Goal: Task Accomplishment & Management: Use online tool/utility

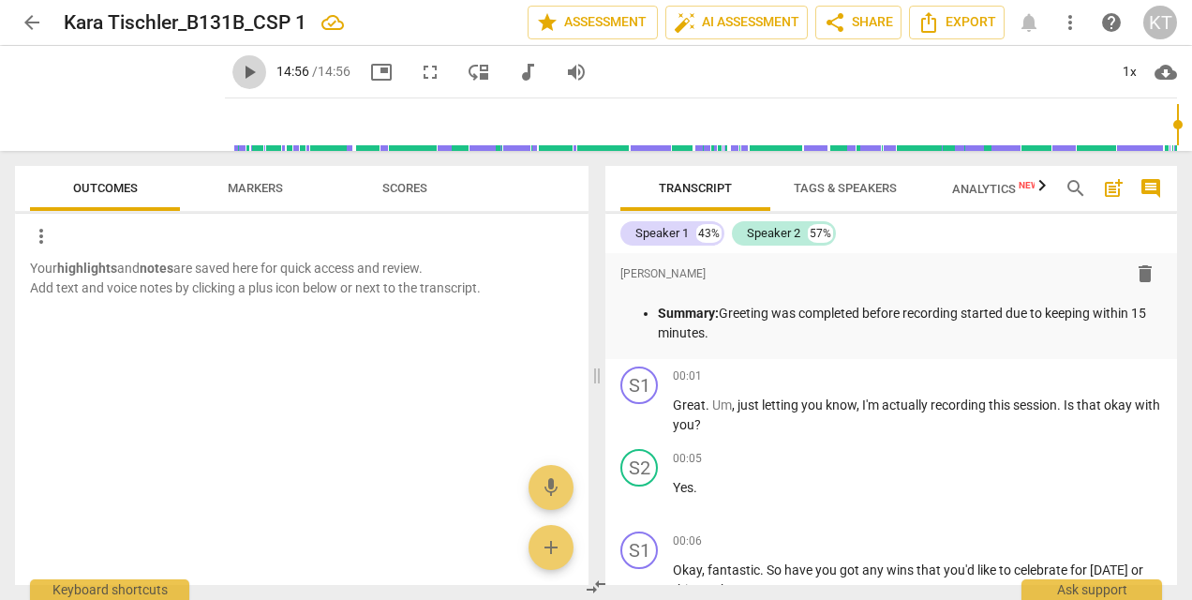
click at [238, 79] on span "play_arrow" at bounding box center [249, 72] width 22 height 22
click at [238, 75] on span "play_arrow" at bounding box center [249, 72] width 22 height 22
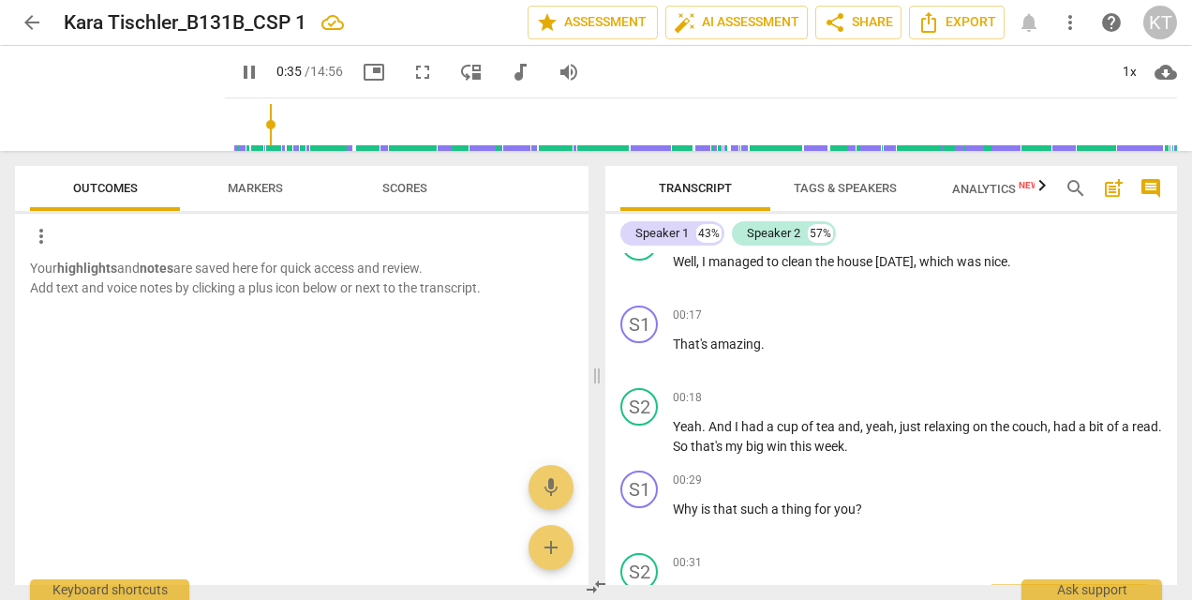
scroll to position [740, 0]
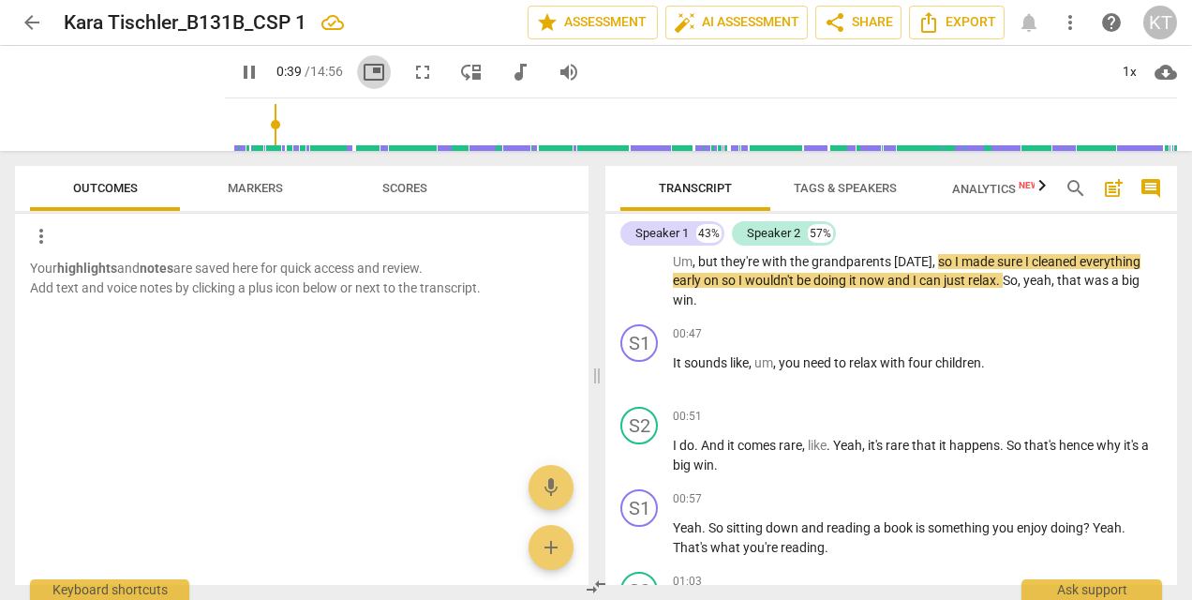
click at [363, 77] on span "picture_in_picture" at bounding box center [374, 72] width 22 height 22
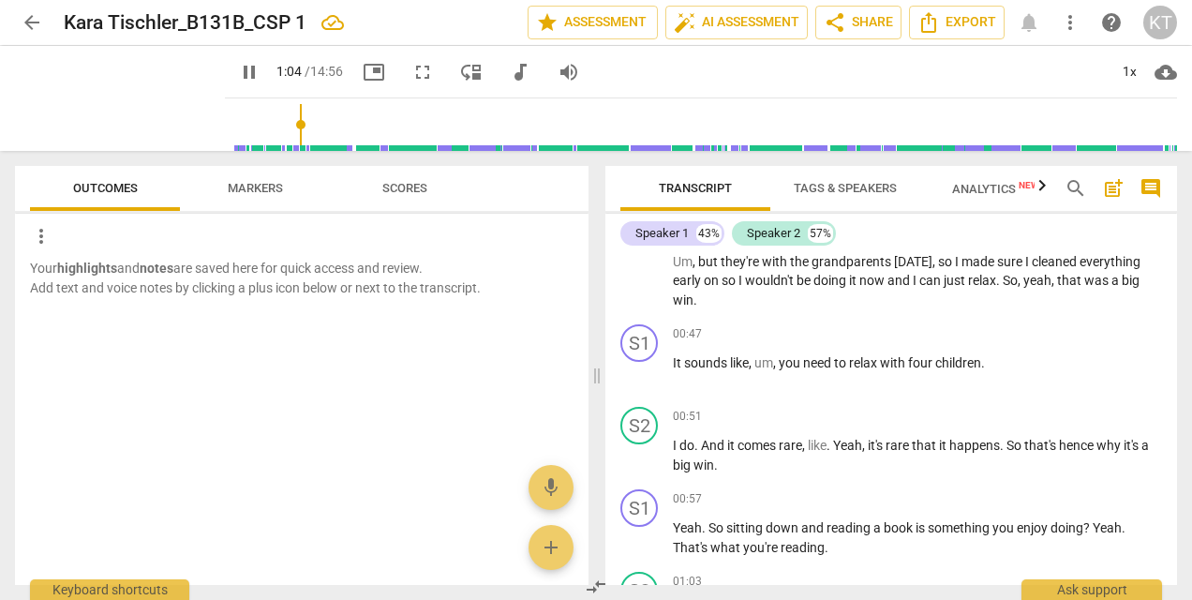
scroll to position [1089, 0]
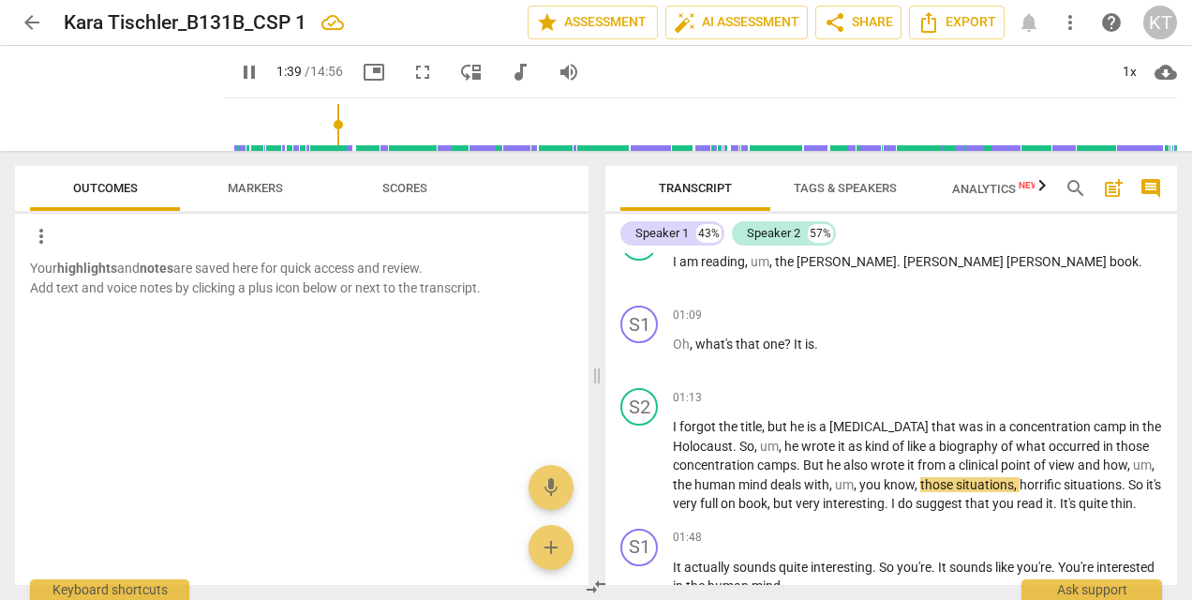
click at [255, 186] on span "Markers" at bounding box center [255, 188] width 55 height 14
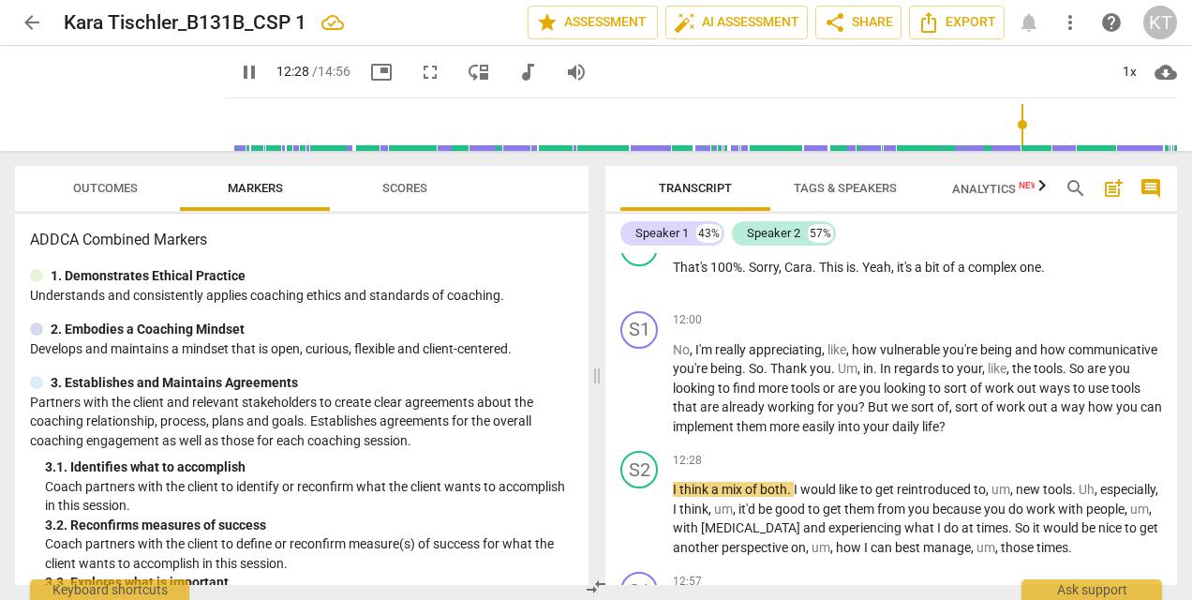
scroll to position [6440, 0]
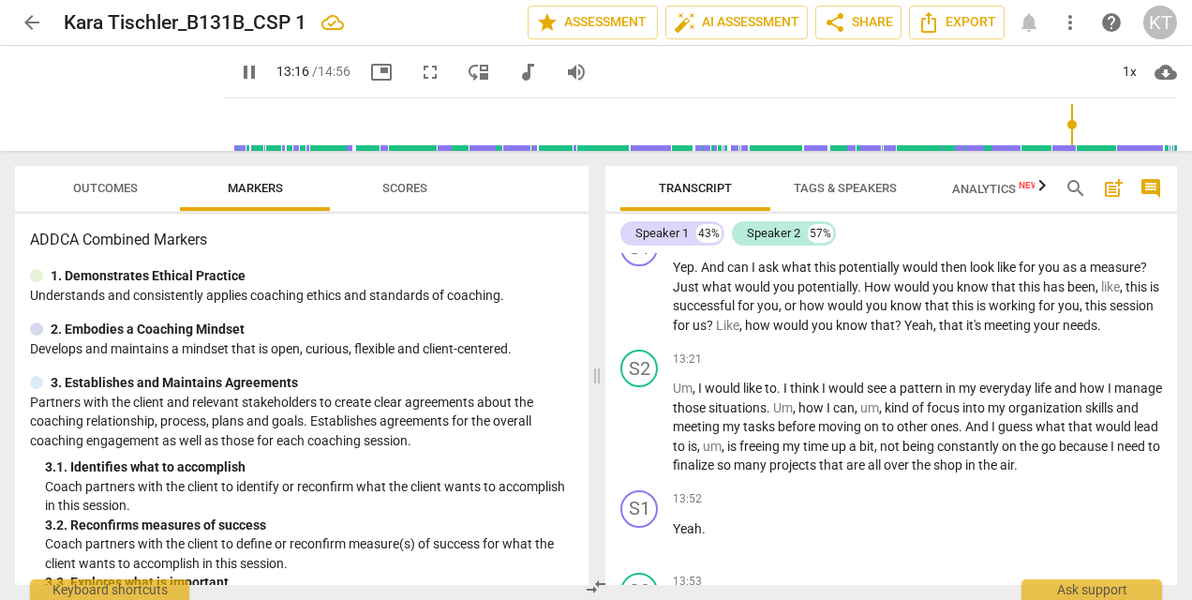
drag, startPoint x: 1107, startPoint y: 124, endPoint x: 1064, endPoint y: 130, distance: 43.6
click at [1064, 130] on input "range" at bounding box center [704, 125] width 944 height 60
drag, startPoint x: 1066, startPoint y: 120, endPoint x: 1016, endPoint y: 131, distance: 51.8
click at [1016, 131] on input "range" at bounding box center [704, 125] width 944 height 60
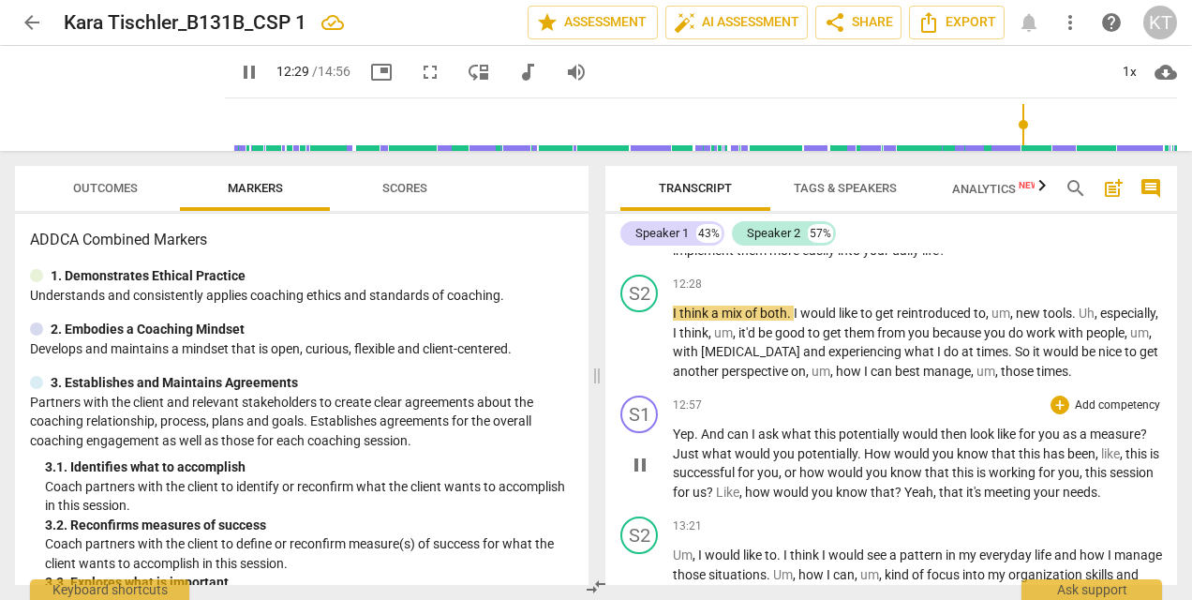
scroll to position [6266, 0]
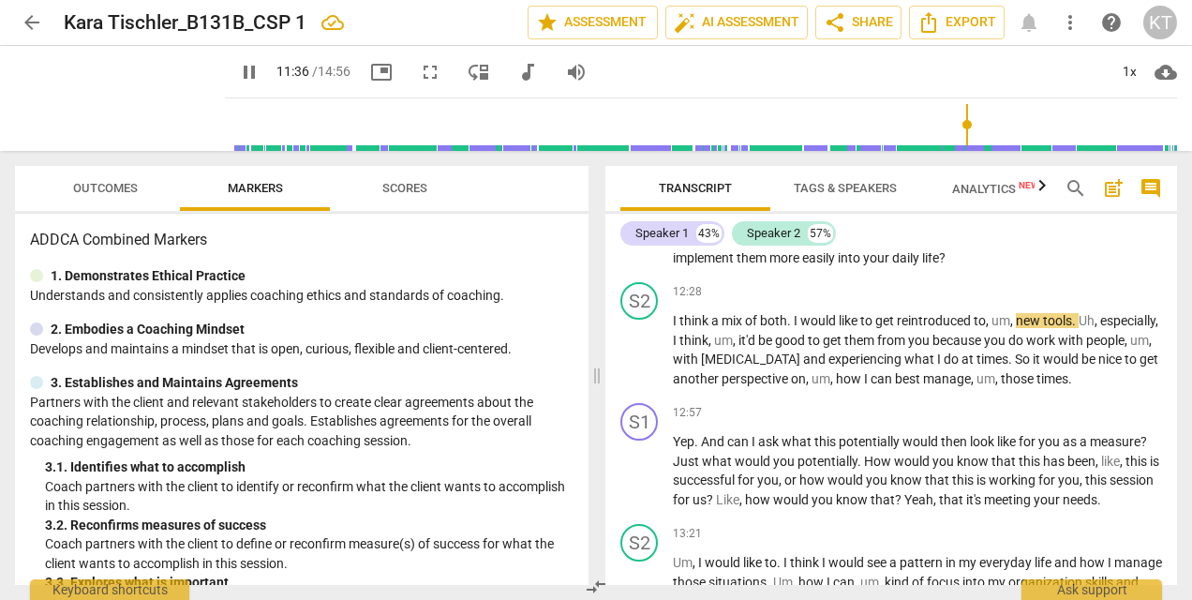
drag, startPoint x: 1022, startPoint y: 120, endPoint x: 959, endPoint y: 137, distance: 65.0
click at [959, 137] on input "range" at bounding box center [704, 125] width 944 height 60
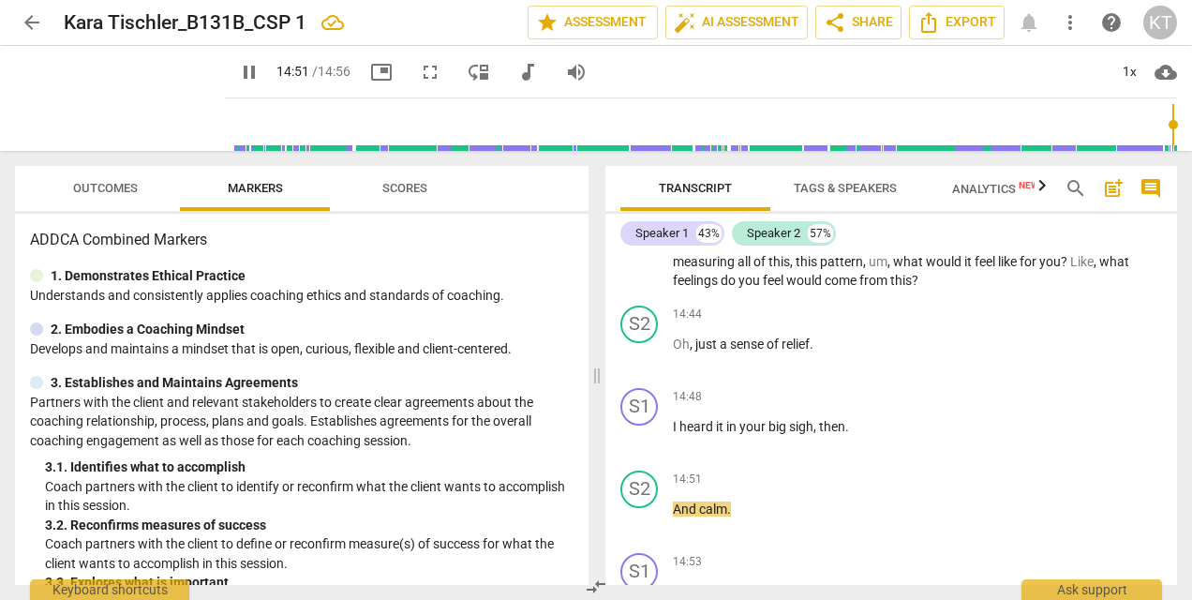
scroll to position [7297, 0]
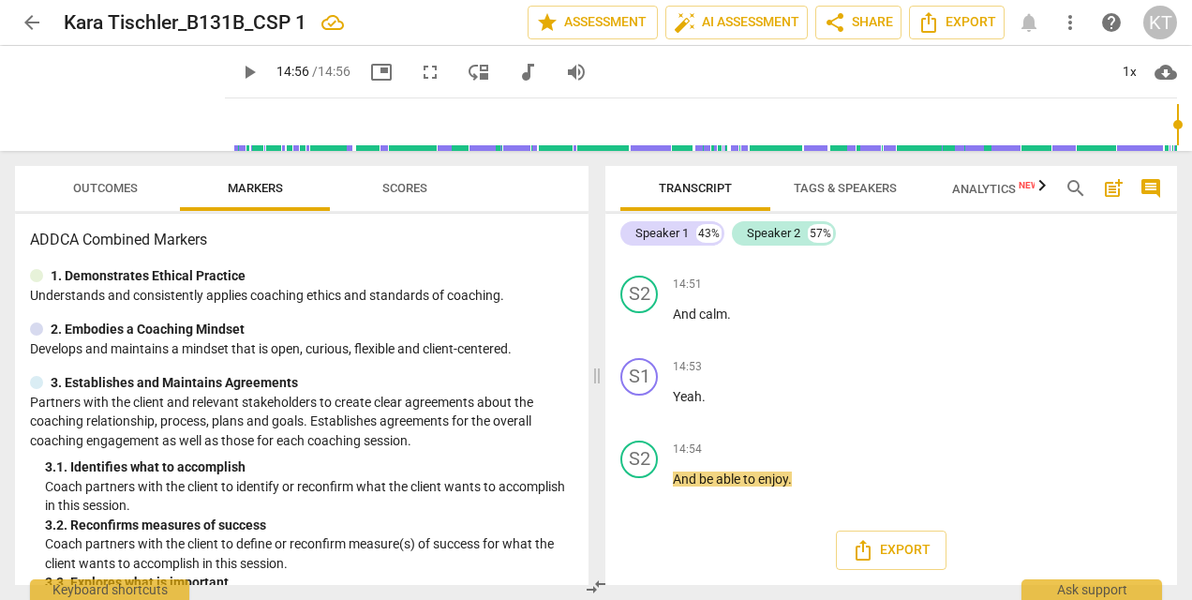
type input "896"
click at [31, 22] on span "arrow_back" at bounding box center [32, 22] width 22 height 22
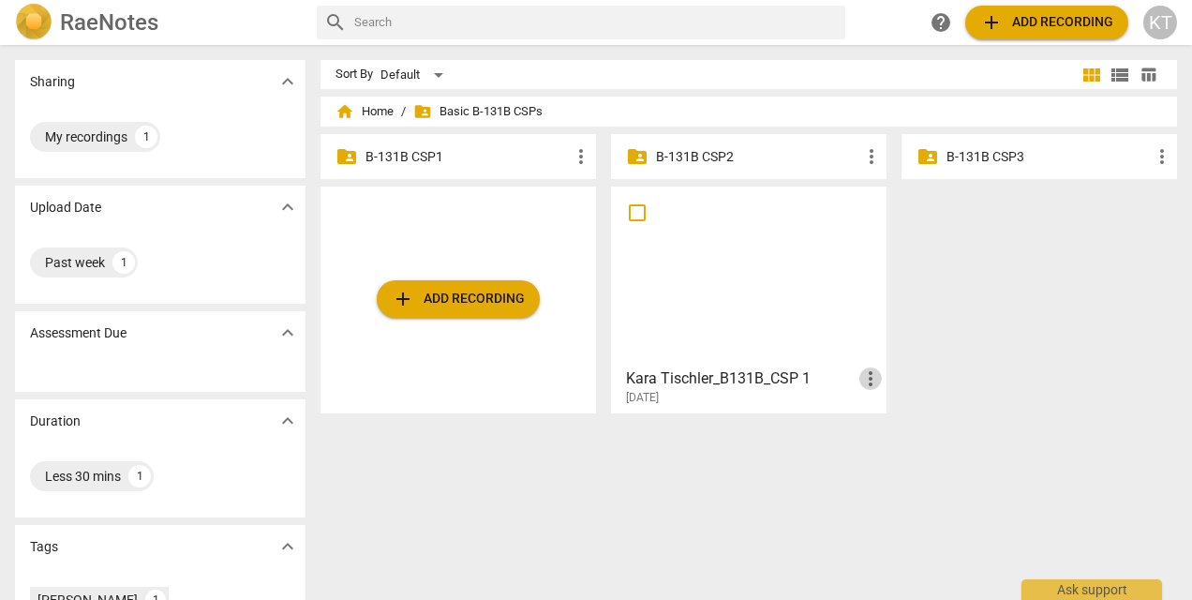
click at [862, 380] on span "more_vert" at bounding box center [870, 378] width 22 height 22
click at [862, 380] on li "Move" at bounding box center [889, 378] width 71 height 45
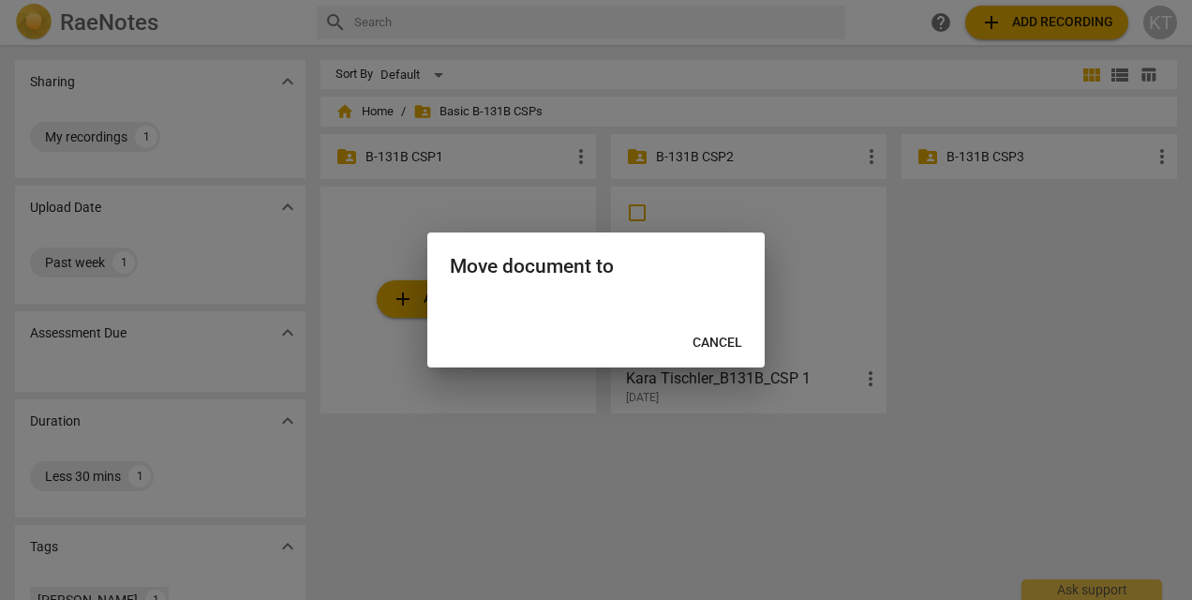
click at [717, 343] on span "Cancel" at bounding box center [717, 343] width 50 height 19
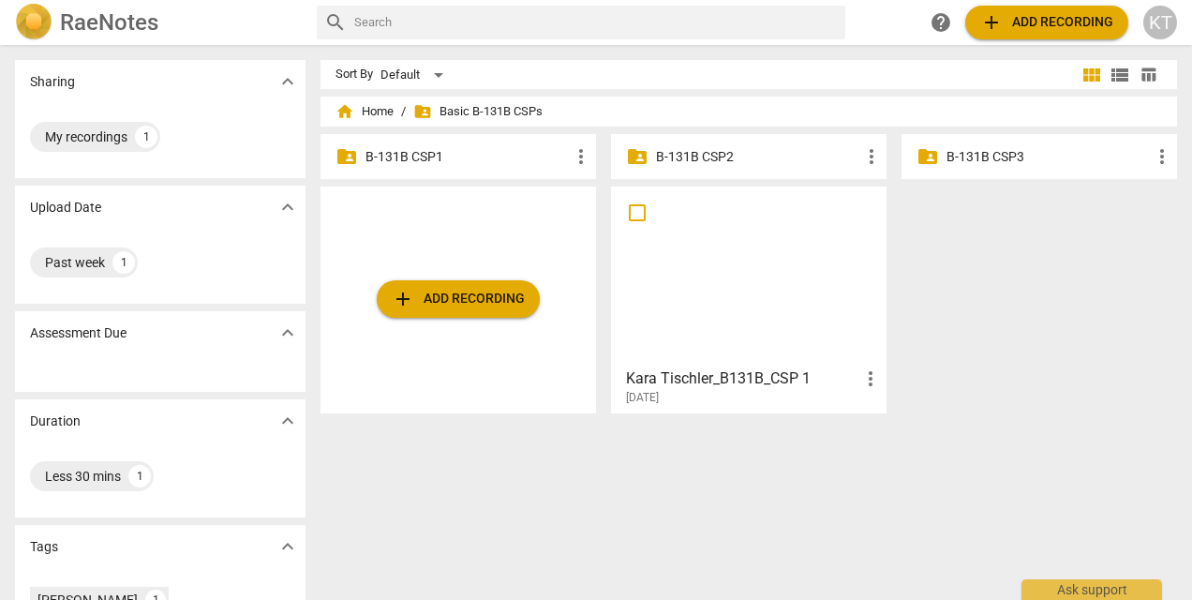
click at [412, 153] on p "B-131B CSP1" at bounding box center [467, 157] width 204 height 20
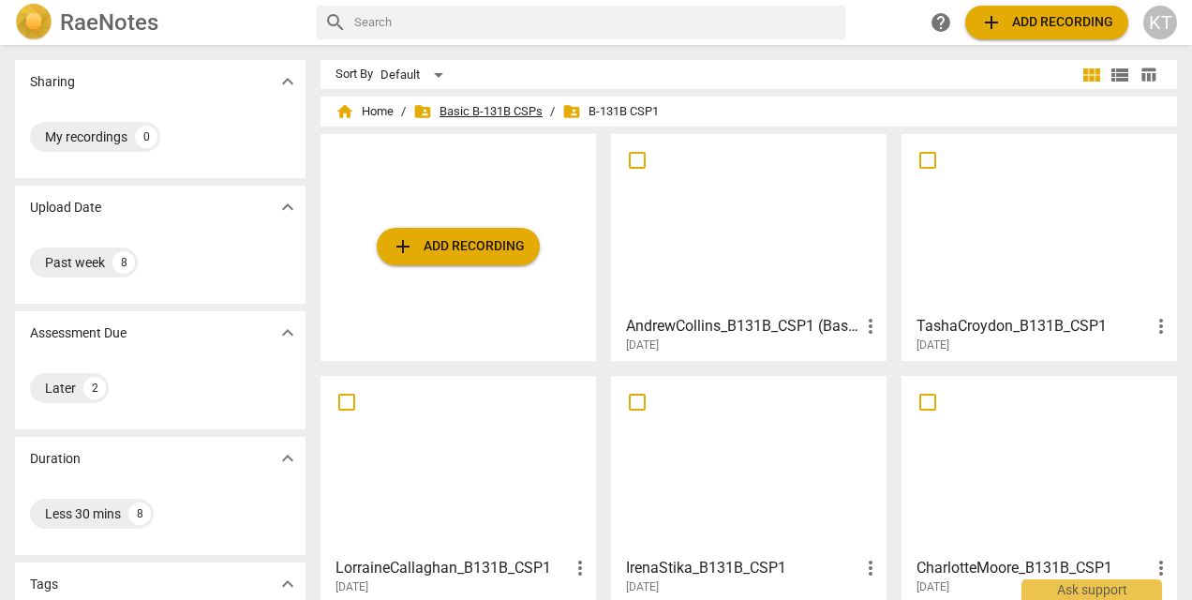
click at [468, 110] on span "folder_shared Basic B-131B CSPs" at bounding box center [477, 111] width 129 height 19
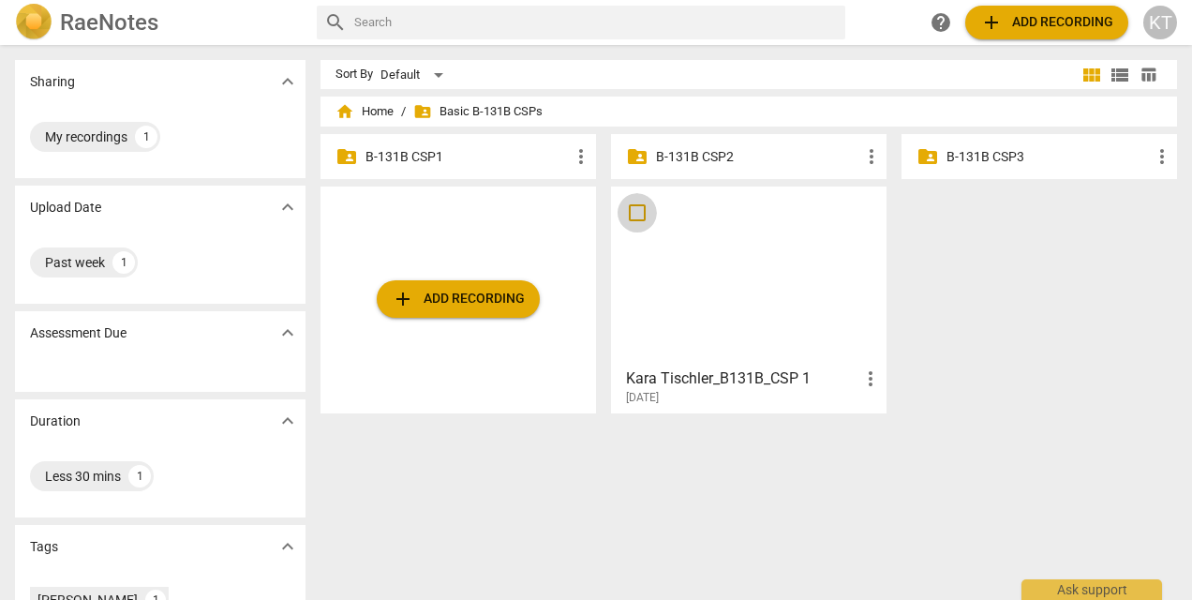
click at [637, 212] on input "checkbox" at bounding box center [636, 212] width 39 height 22
click at [865, 379] on span "more_vert" at bounding box center [870, 378] width 22 height 22
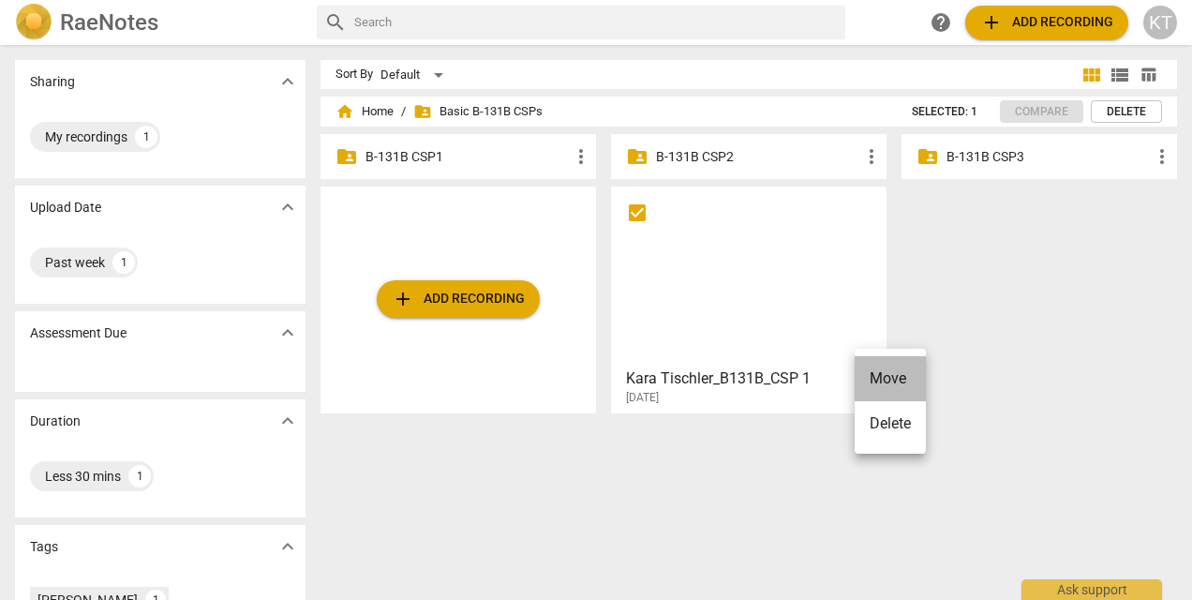
click at [869, 380] on li "Move" at bounding box center [889, 378] width 71 height 45
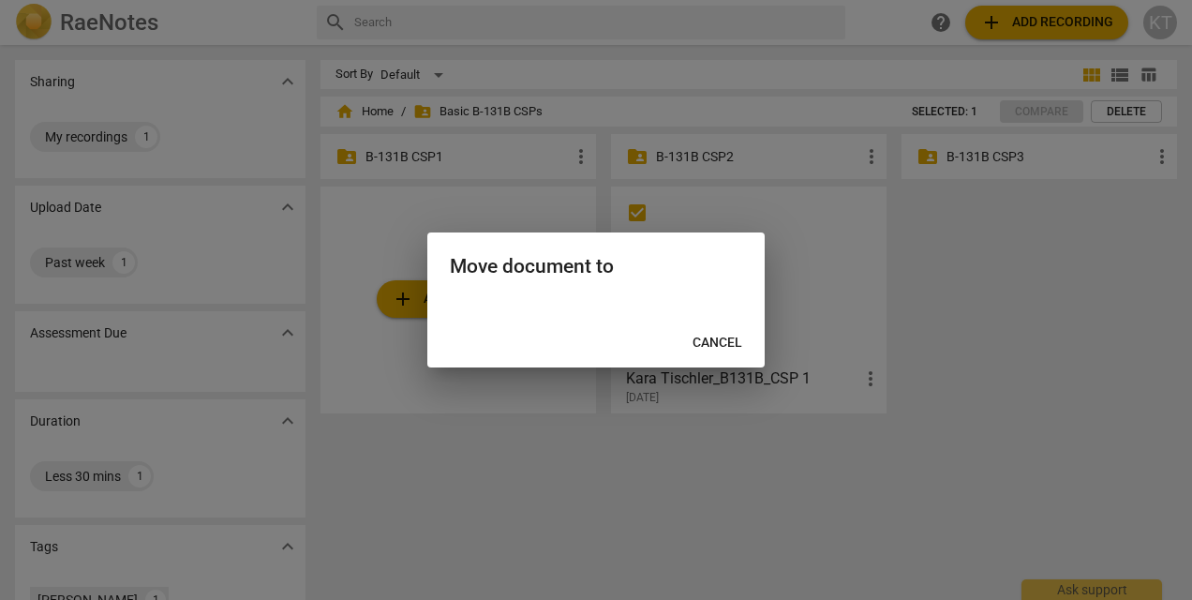
click at [712, 352] on span "Cancel" at bounding box center [717, 343] width 50 height 19
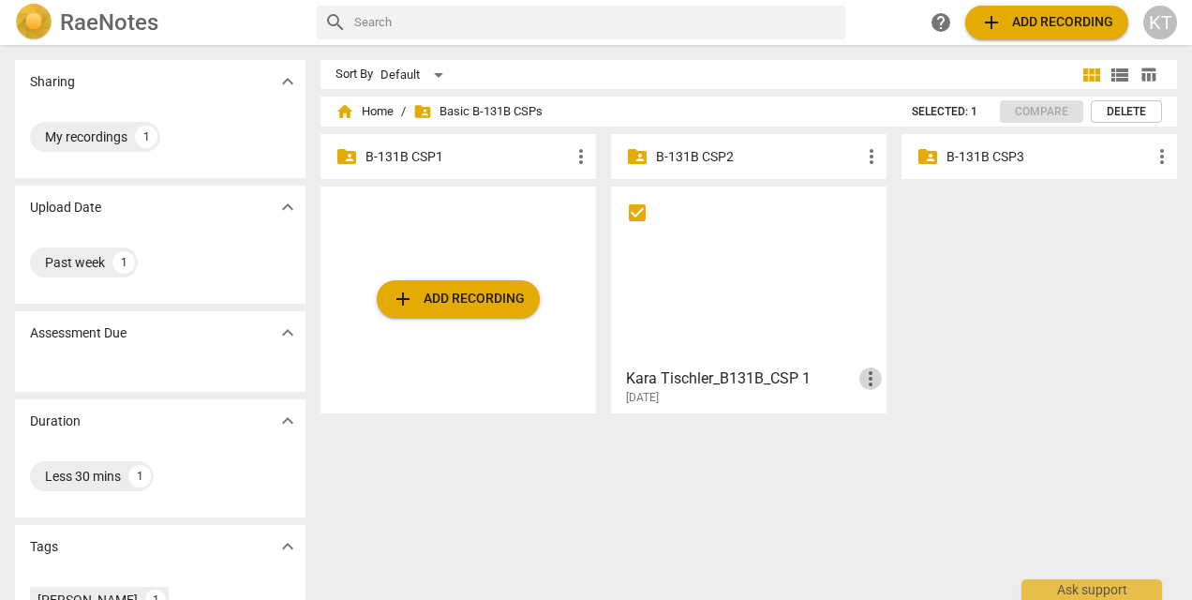
click at [870, 375] on span "more_vert" at bounding box center [870, 378] width 22 height 22
click at [1001, 317] on div at bounding box center [596, 300] width 1192 height 600
click at [715, 156] on p "B-131B CSP2" at bounding box center [758, 157] width 204 height 20
checkbox input "true"
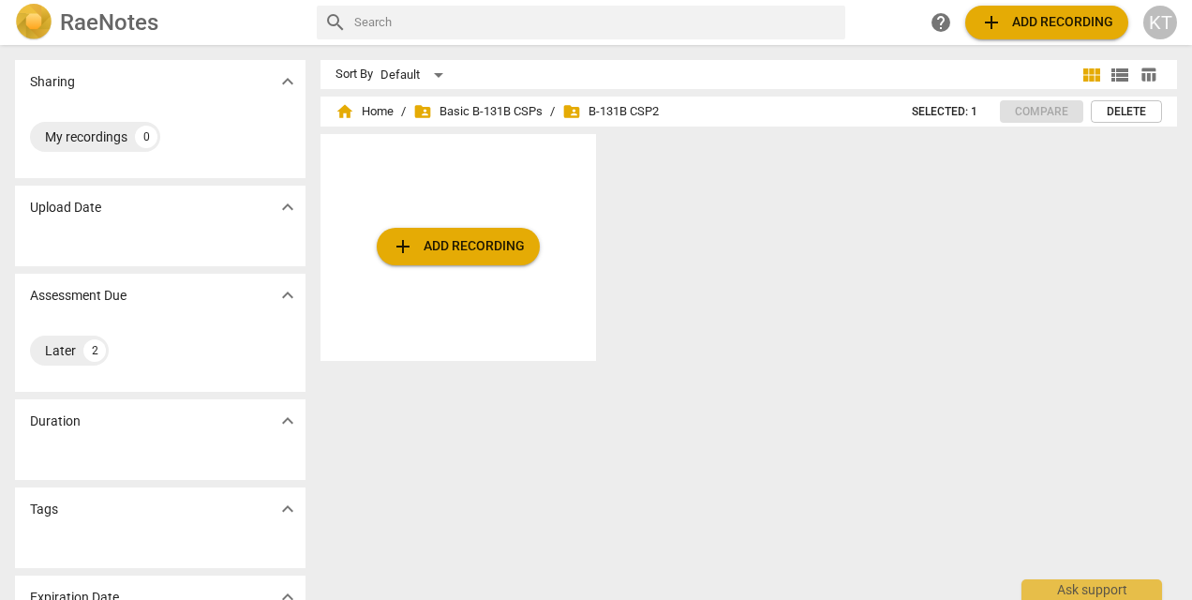
click at [602, 114] on span "folder_shared B-131B CSP2" at bounding box center [610, 111] width 97 height 19
click at [519, 104] on span "folder_shared Basic B-131B CSPs" at bounding box center [477, 111] width 129 height 19
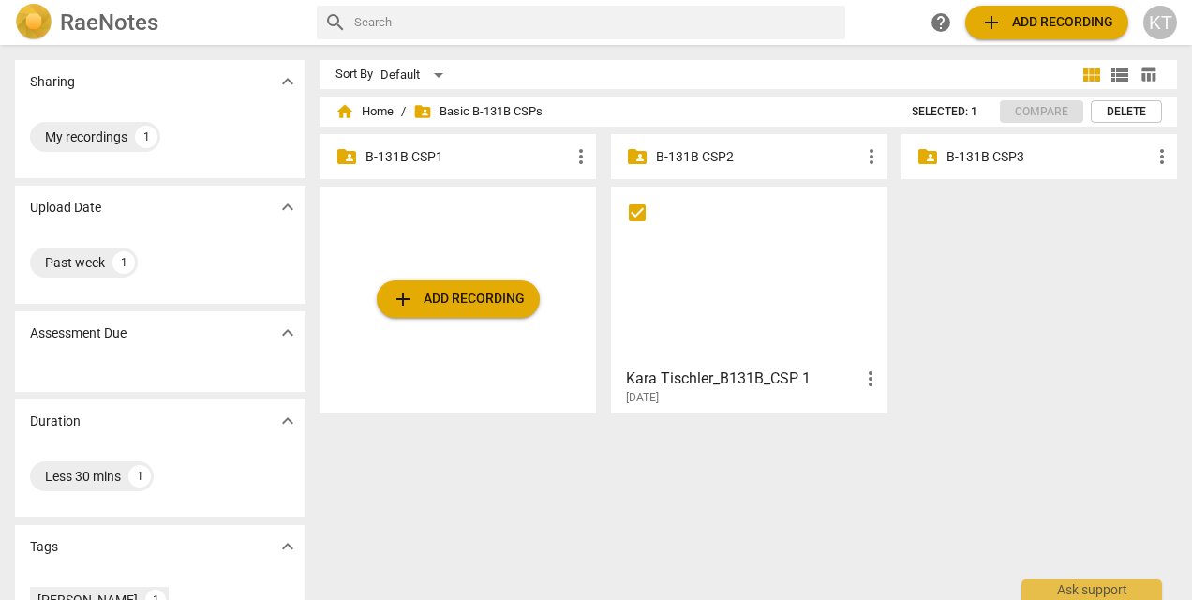
click at [412, 153] on p "B-131B CSP1" at bounding box center [467, 157] width 204 height 20
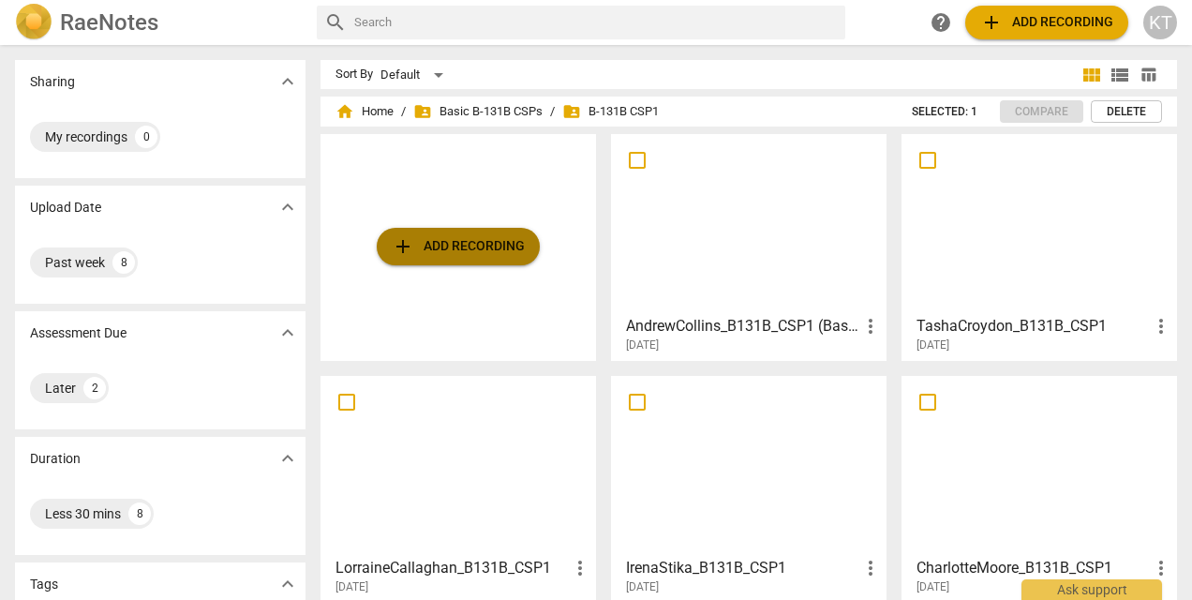
click at [456, 248] on span "add Add recording" at bounding box center [458, 246] width 133 height 22
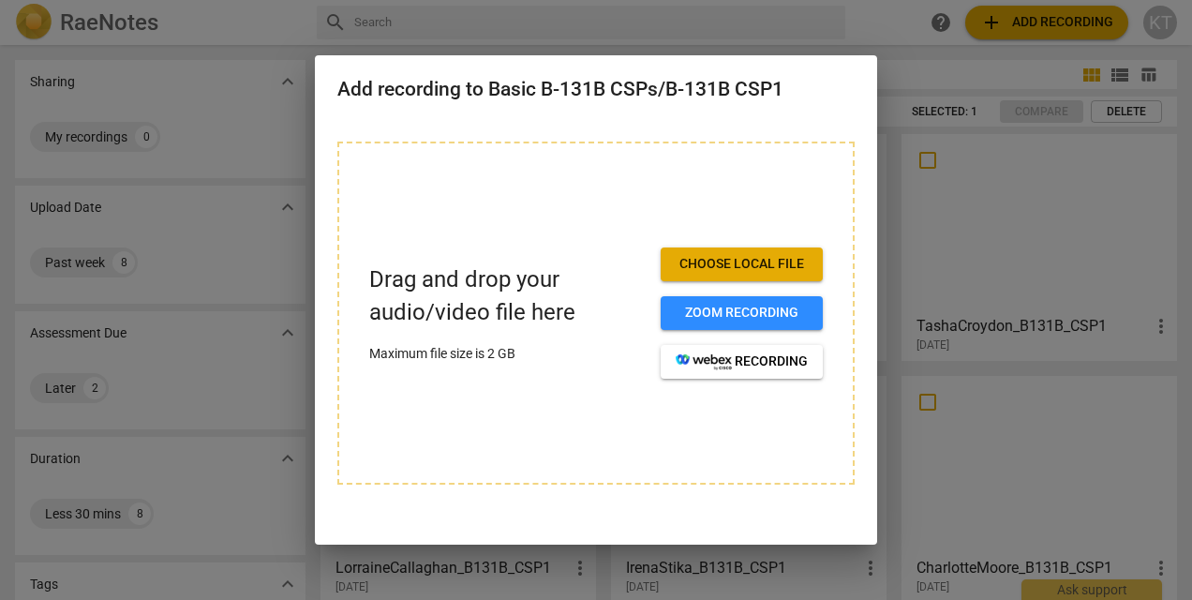
click at [917, 79] on div at bounding box center [596, 300] width 1192 height 600
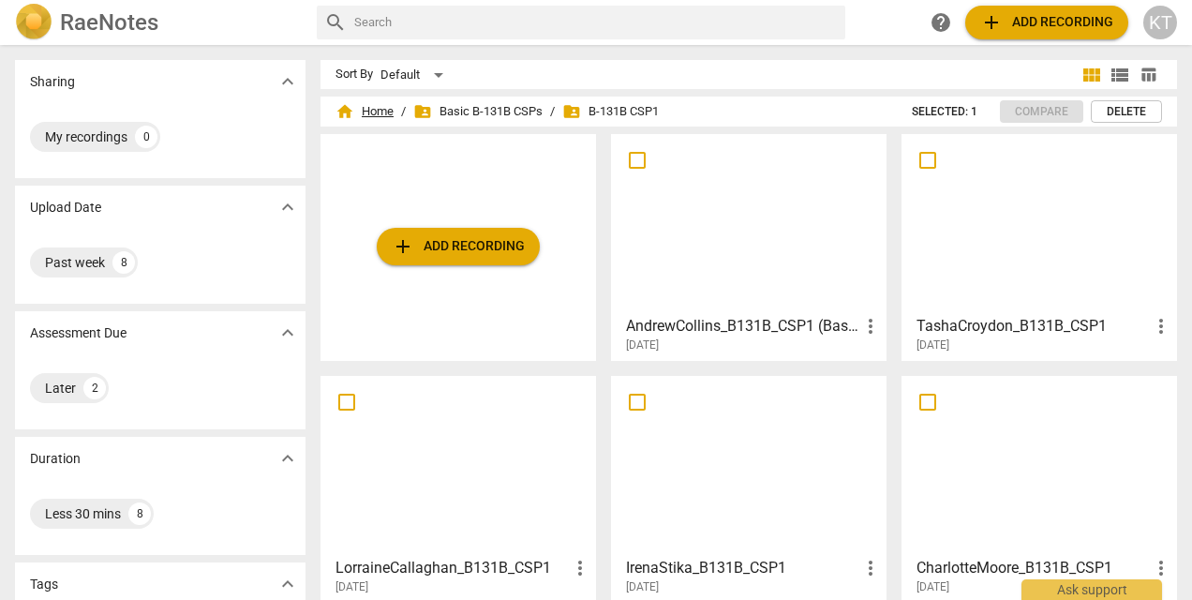
click at [367, 111] on span "home Home" at bounding box center [364, 111] width 58 height 19
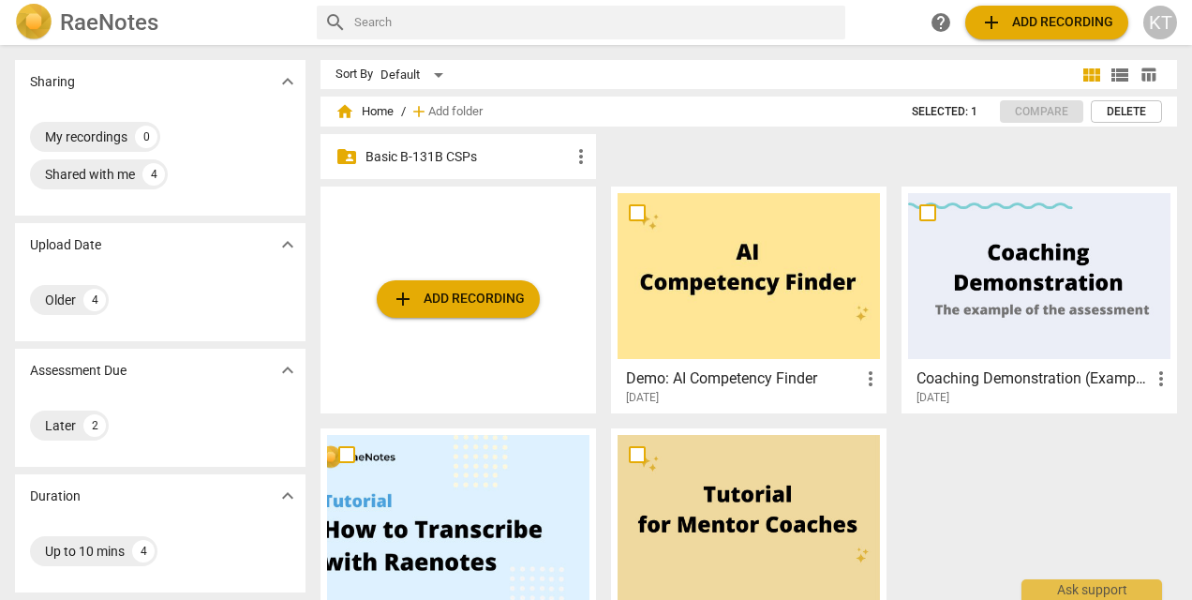
click at [447, 158] on p "Basic B-131B CSPs" at bounding box center [467, 157] width 204 height 20
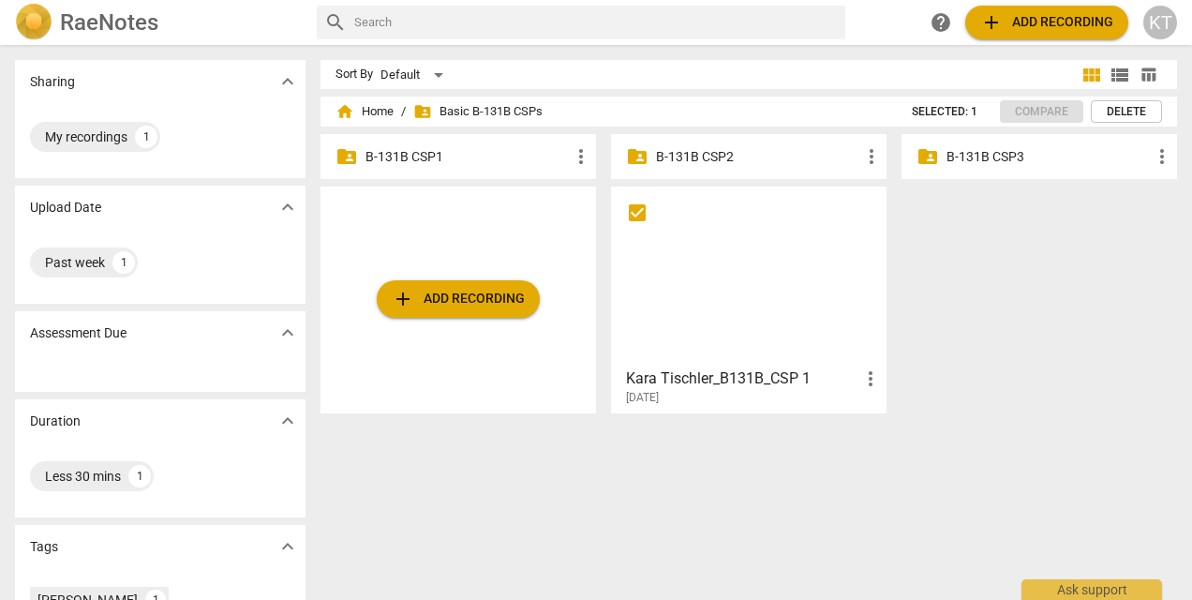
click at [399, 157] on p "B-131B CSP1" at bounding box center [467, 157] width 204 height 20
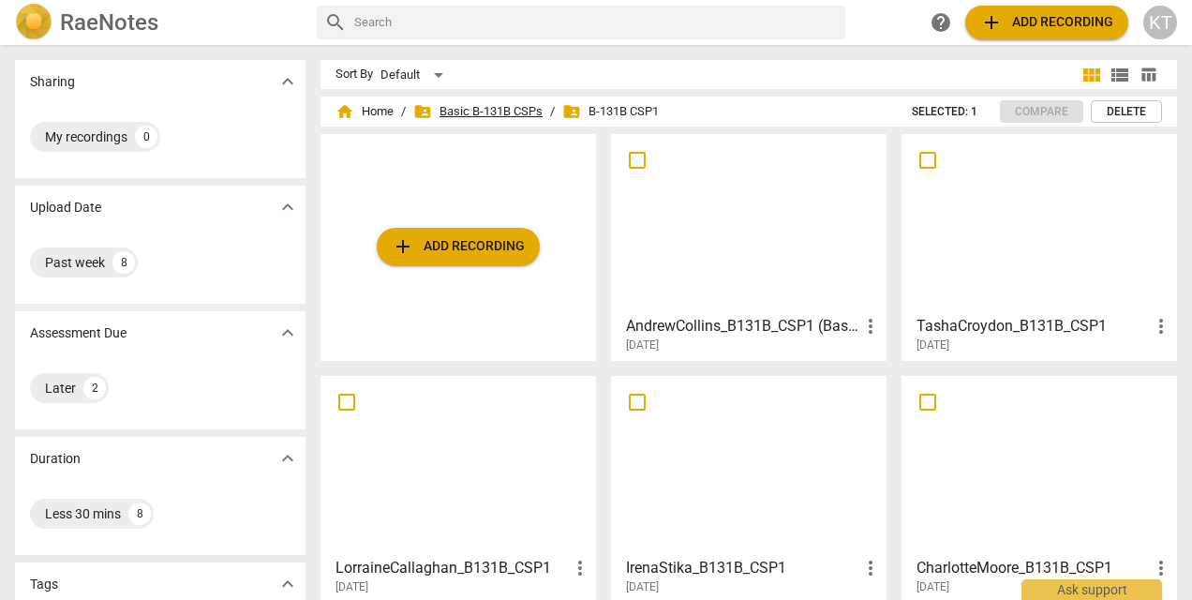
click at [504, 112] on span "folder_shared Basic B-131B CSPs" at bounding box center [477, 111] width 129 height 19
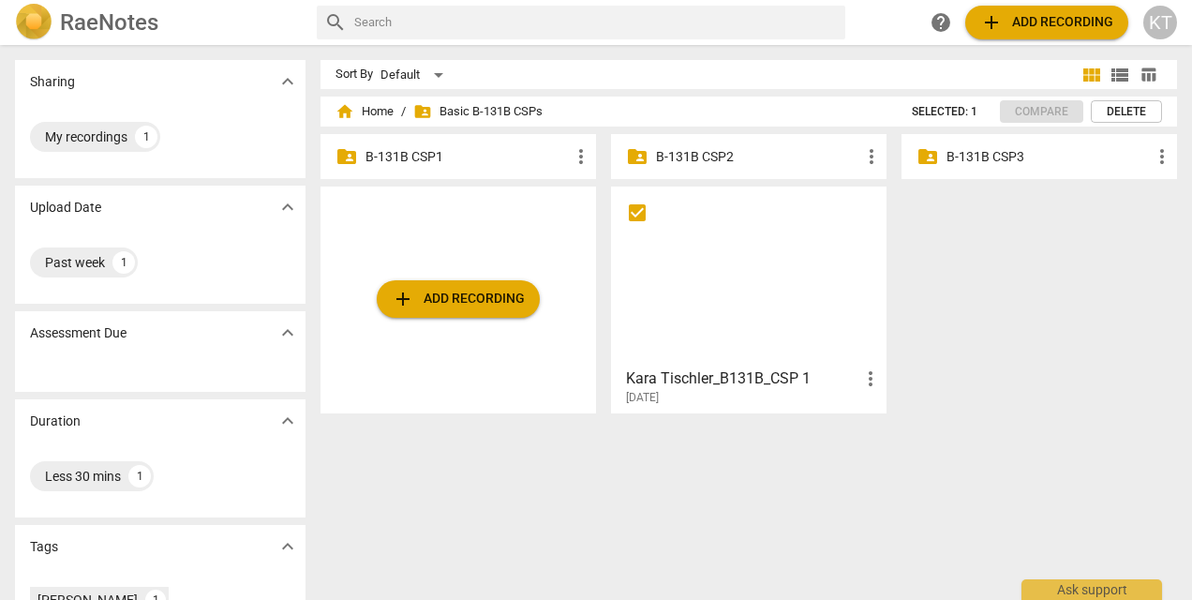
click at [704, 154] on p "B-131B CSP2" at bounding box center [758, 157] width 204 height 20
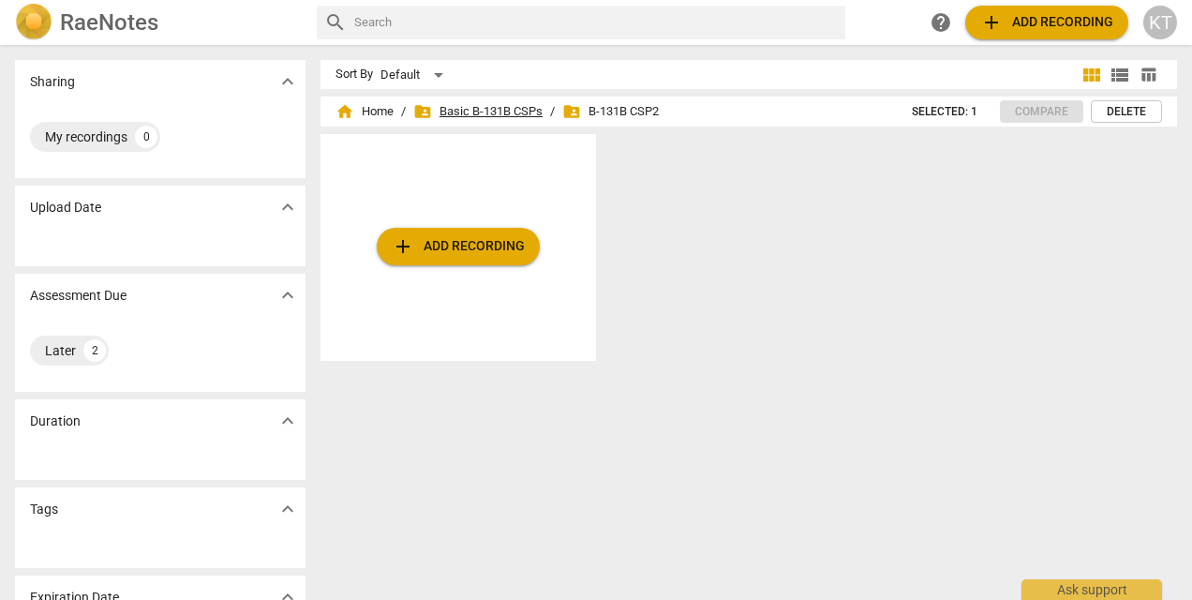
click at [498, 113] on span "folder_shared Basic B-131B CSPs" at bounding box center [477, 111] width 129 height 19
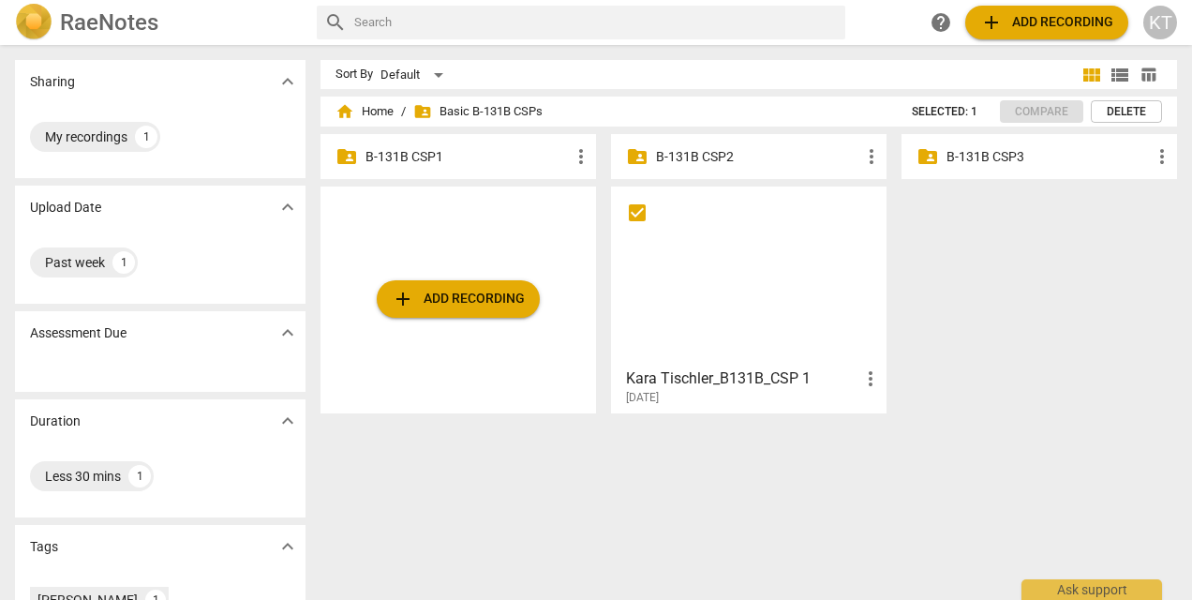
click at [398, 156] on p "B-131B CSP1" at bounding box center [467, 157] width 204 height 20
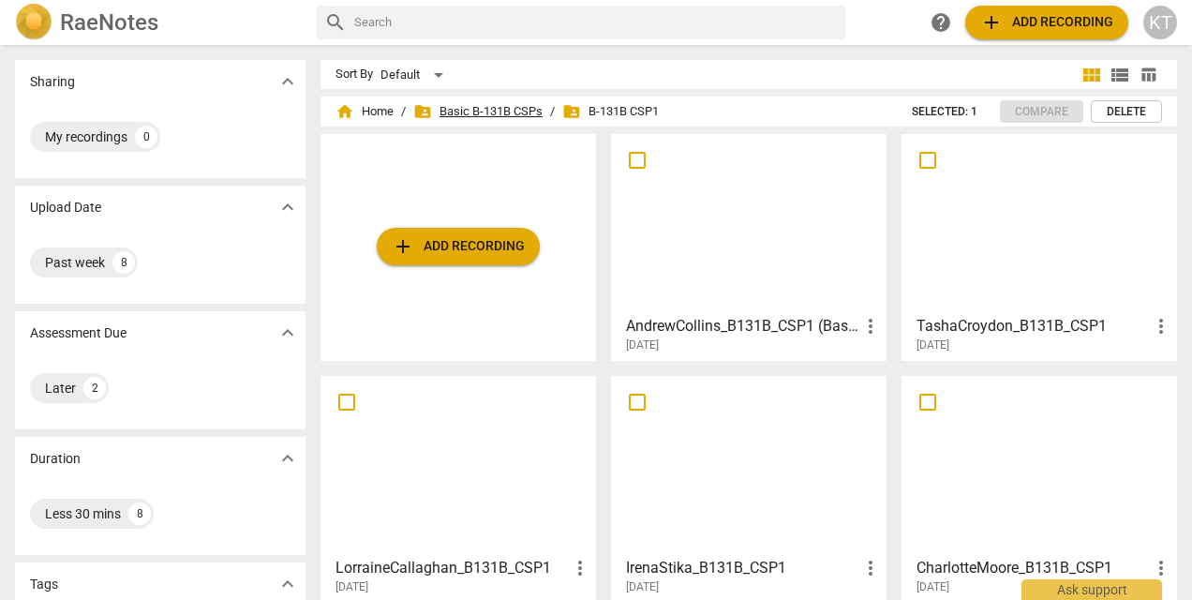
click at [444, 113] on span "folder_shared Basic B-131B CSPs" at bounding box center [477, 111] width 129 height 19
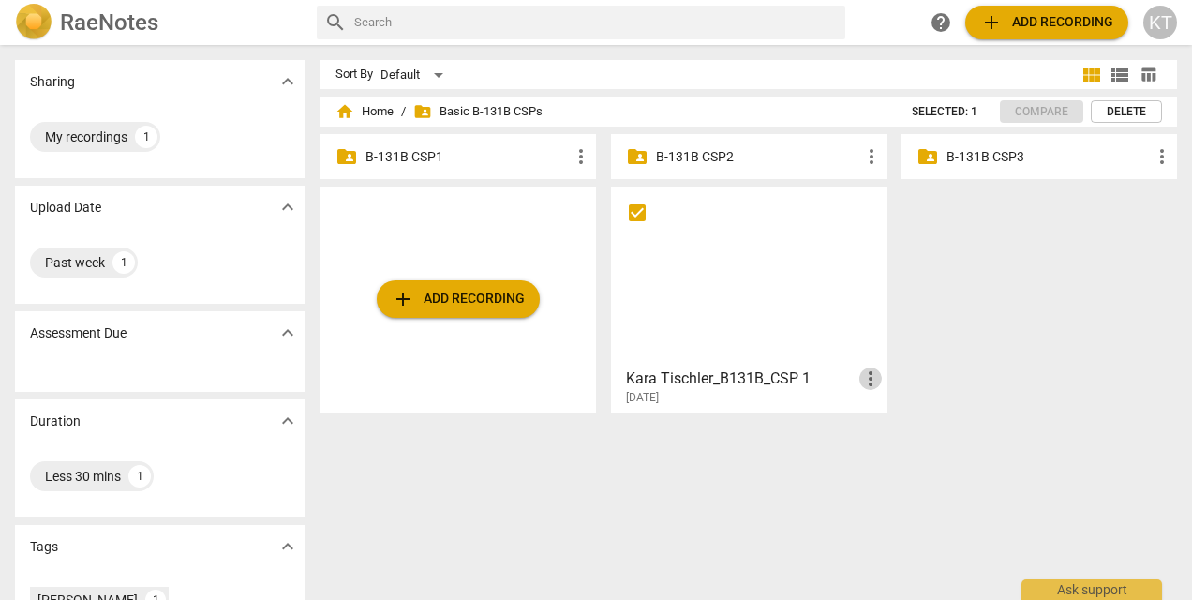
click at [863, 380] on span "more_vert" at bounding box center [870, 378] width 22 height 22
click at [877, 380] on li "Move" at bounding box center [889, 378] width 71 height 45
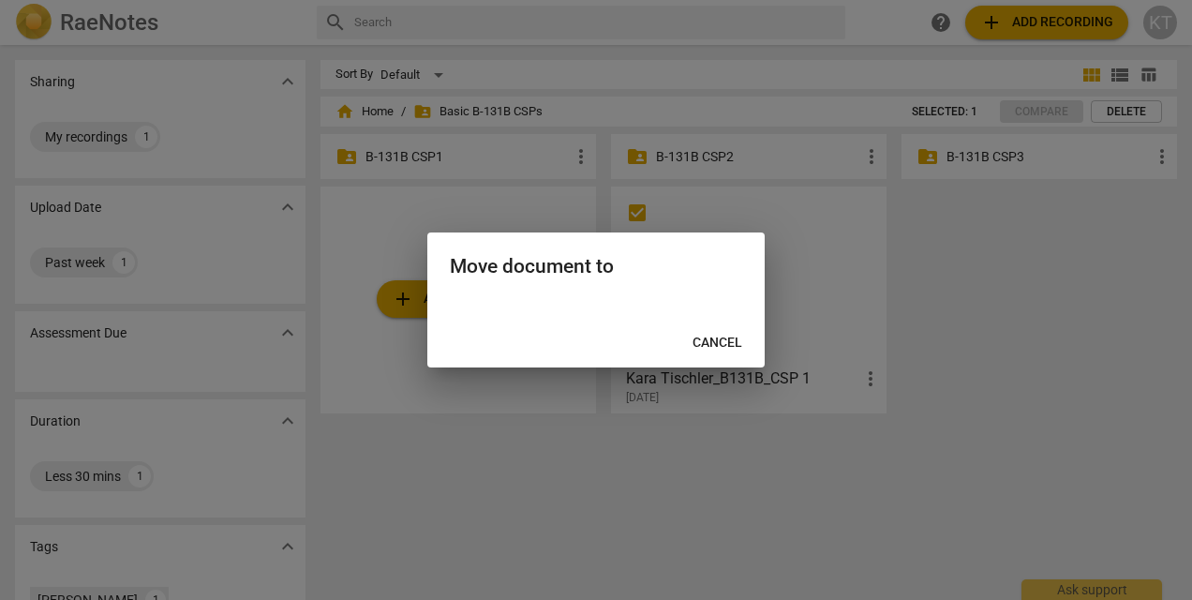
click at [414, 161] on div at bounding box center [596, 300] width 1192 height 600
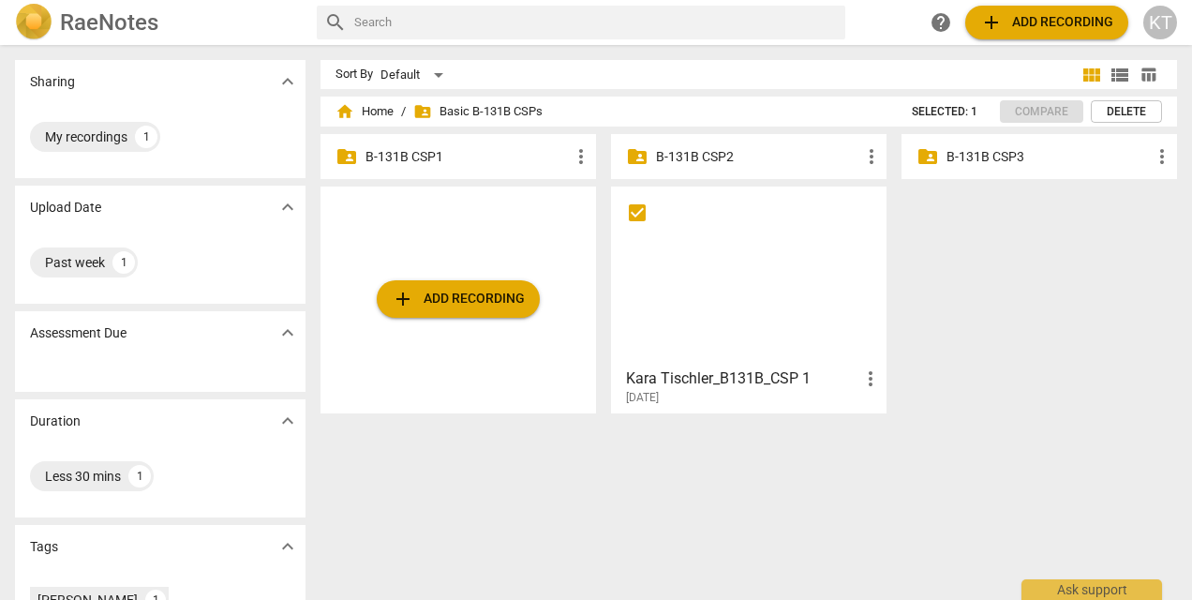
click at [410, 148] on p "B-131B CSP1" at bounding box center [467, 157] width 204 height 20
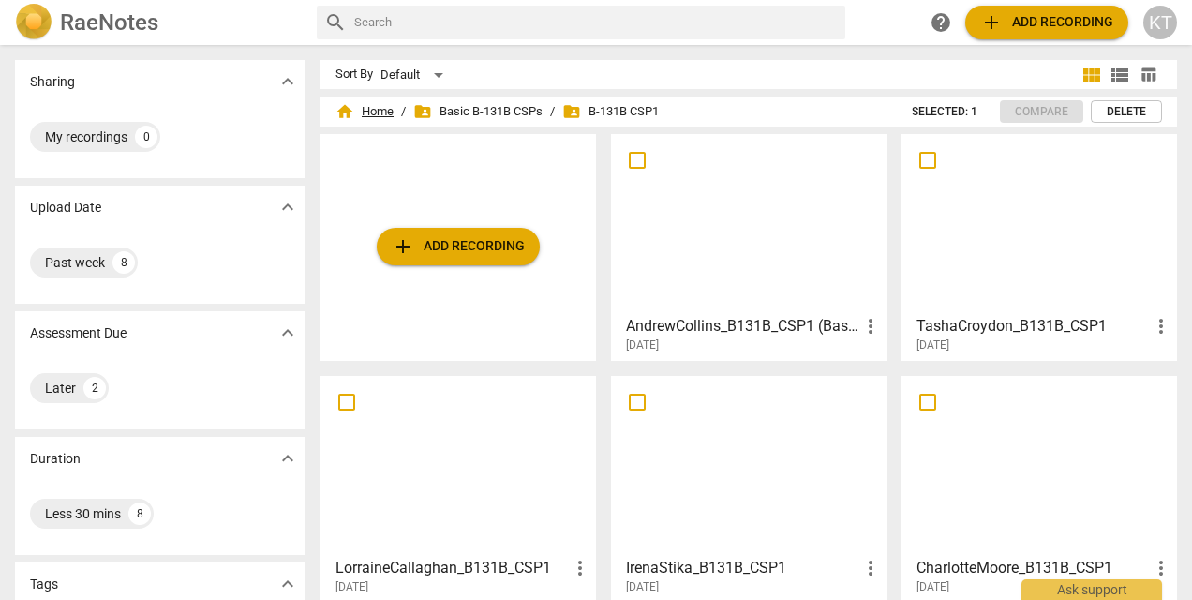
click at [379, 109] on span "home Home" at bounding box center [364, 111] width 58 height 19
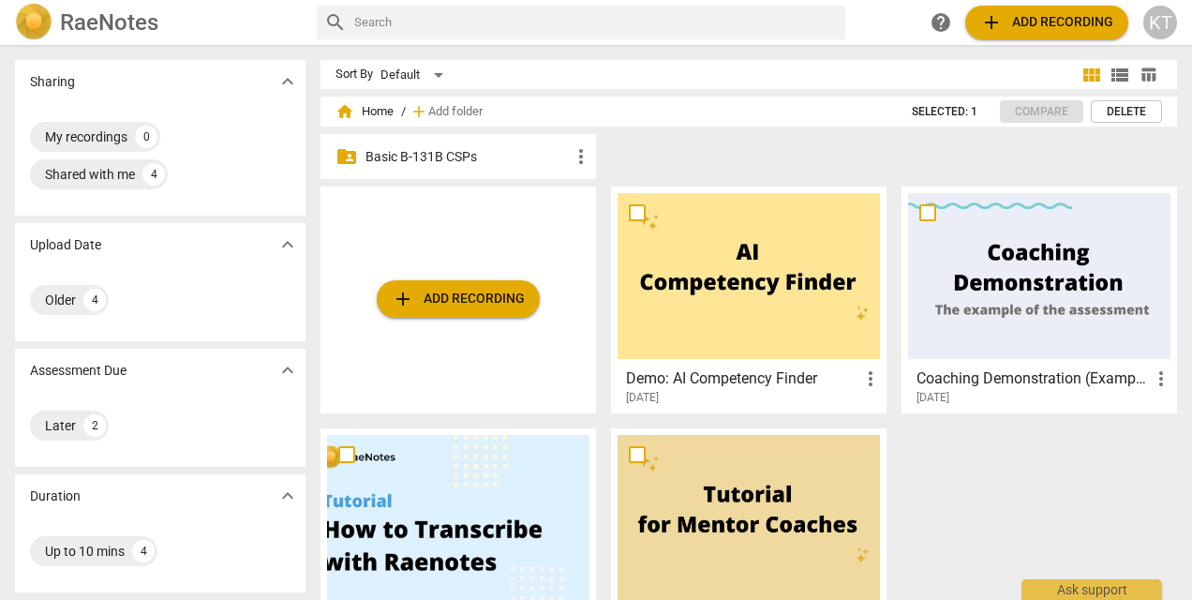
click at [427, 157] on p "Basic B-131B CSPs" at bounding box center [467, 157] width 204 height 20
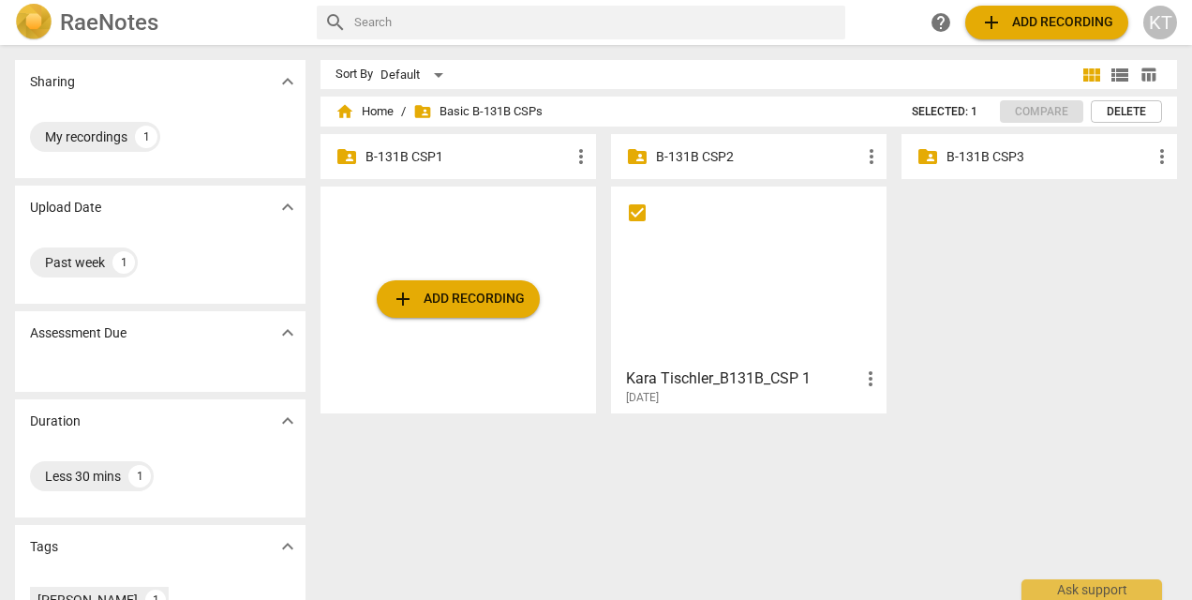
click at [422, 156] on p "B-131B CSP1" at bounding box center [467, 157] width 204 height 20
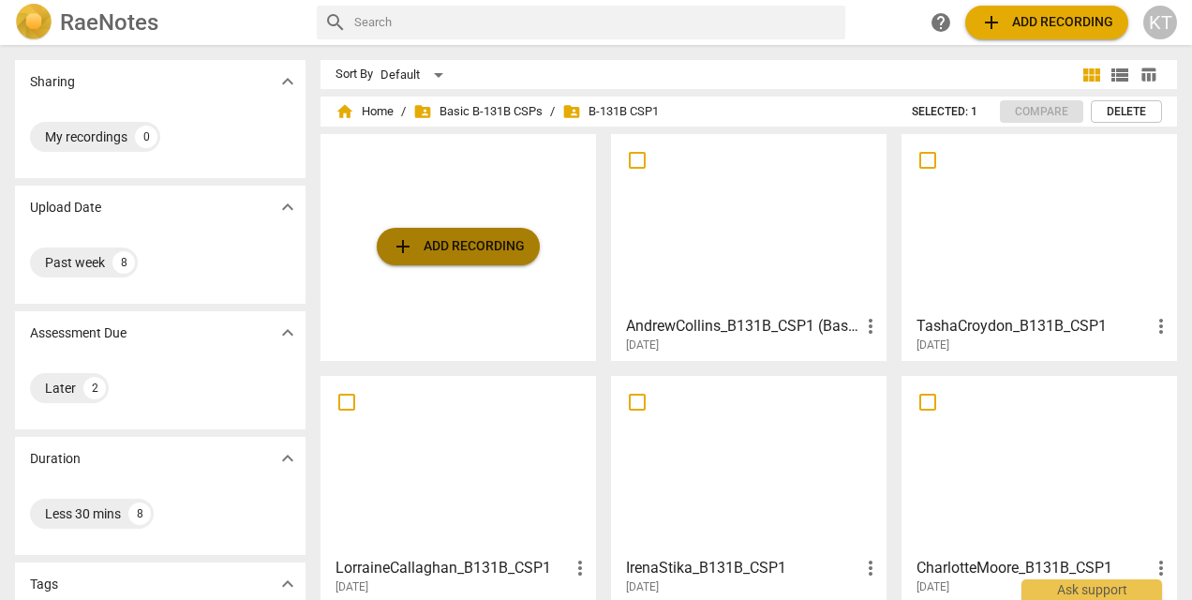
click at [438, 238] on span "add Add recording" at bounding box center [458, 246] width 133 height 22
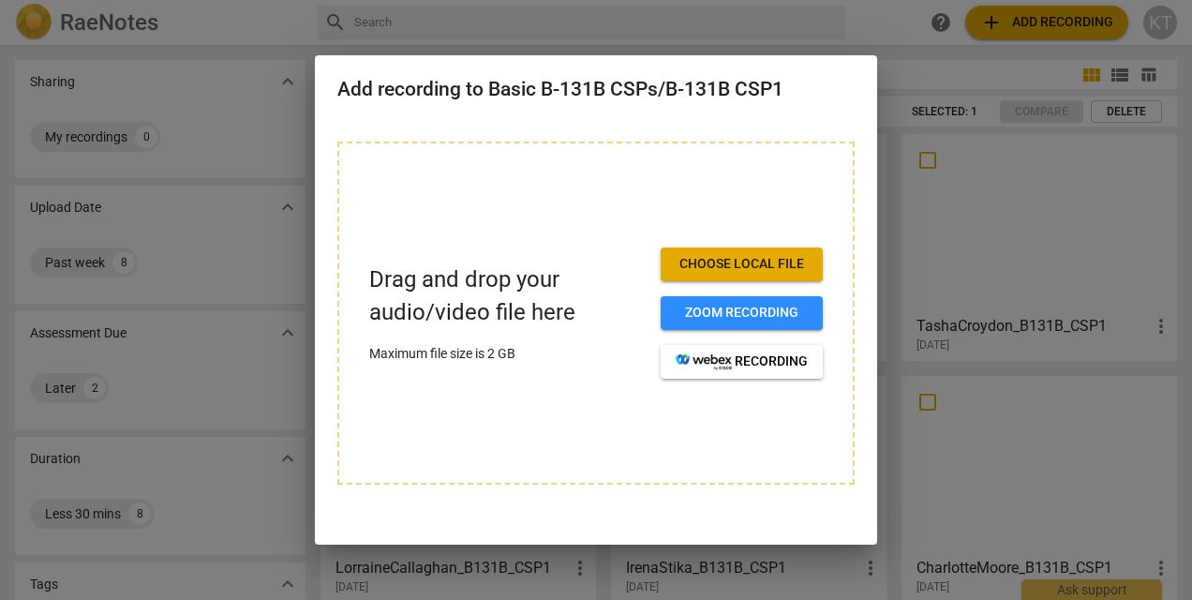
click at [744, 265] on span "Choose local file" at bounding box center [742, 264] width 132 height 19
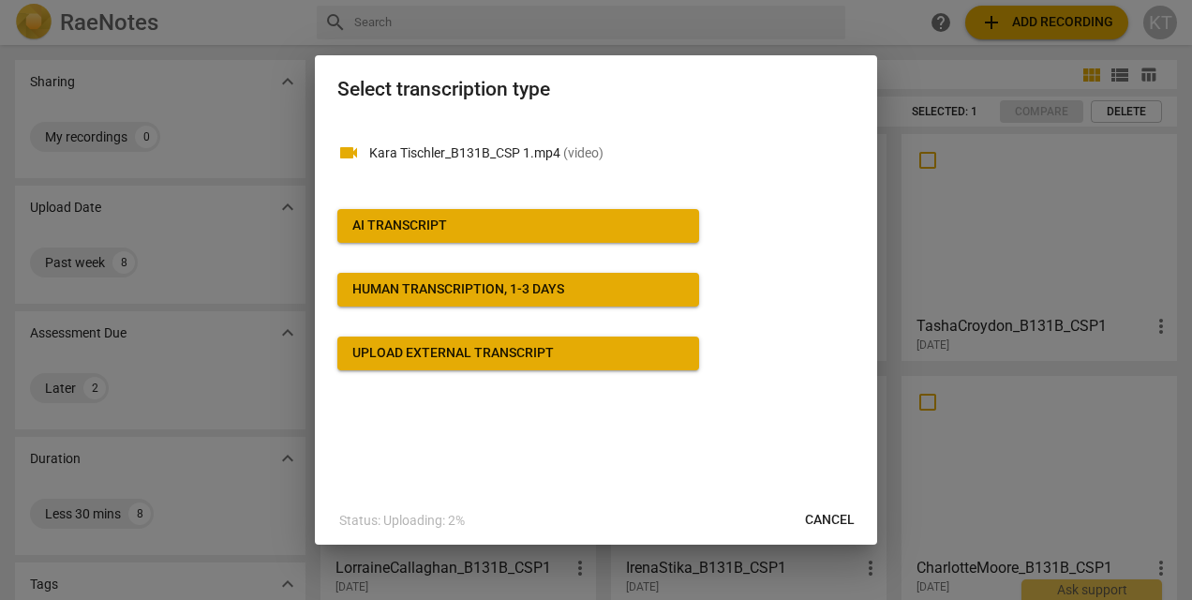
click at [824, 521] on span "Cancel" at bounding box center [830, 520] width 50 height 19
click at [828, 515] on span "Cancel" at bounding box center [830, 520] width 50 height 19
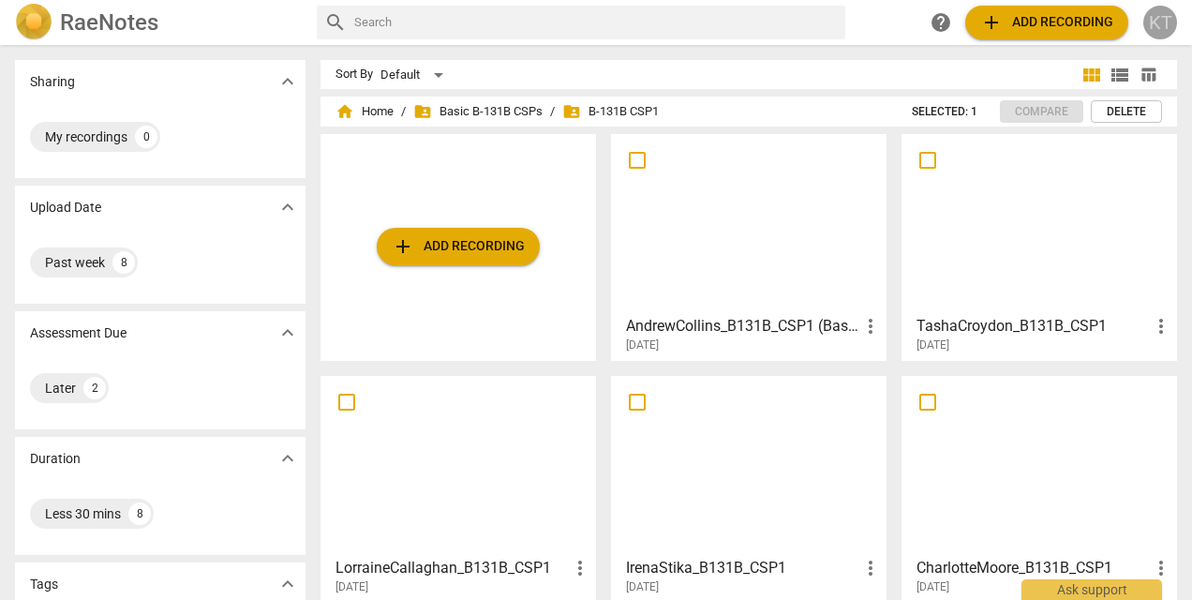
click at [1160, 20] on div "KT" at bounding box center [1160, 23] width 34 height 34
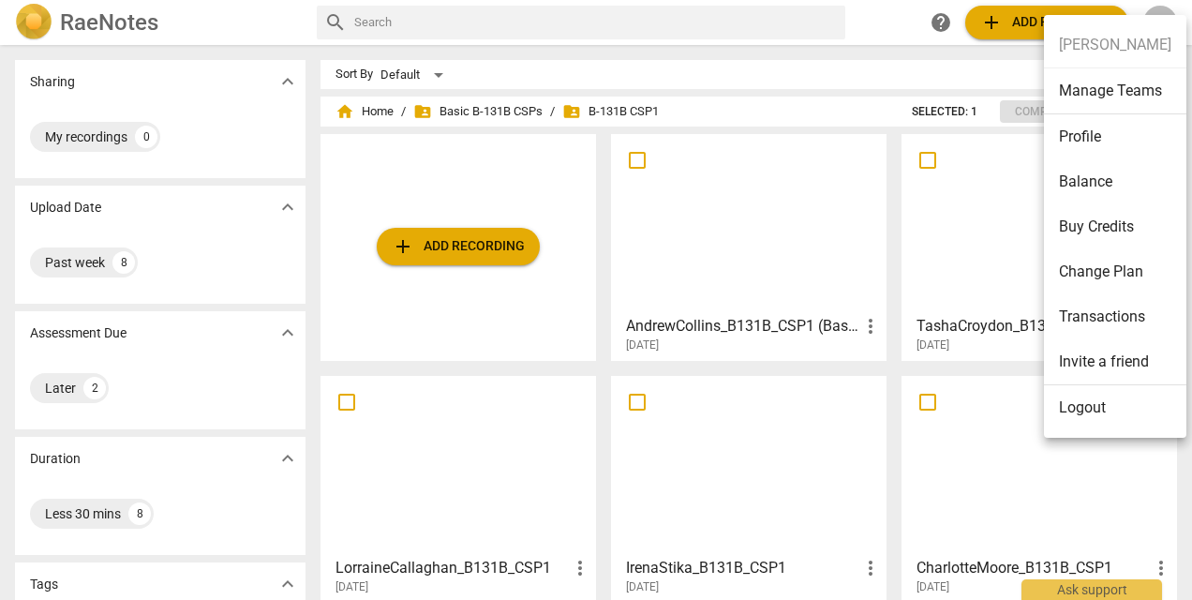
click at [518, 108] on div at bounding box center [596, 300] width 1192 height 600
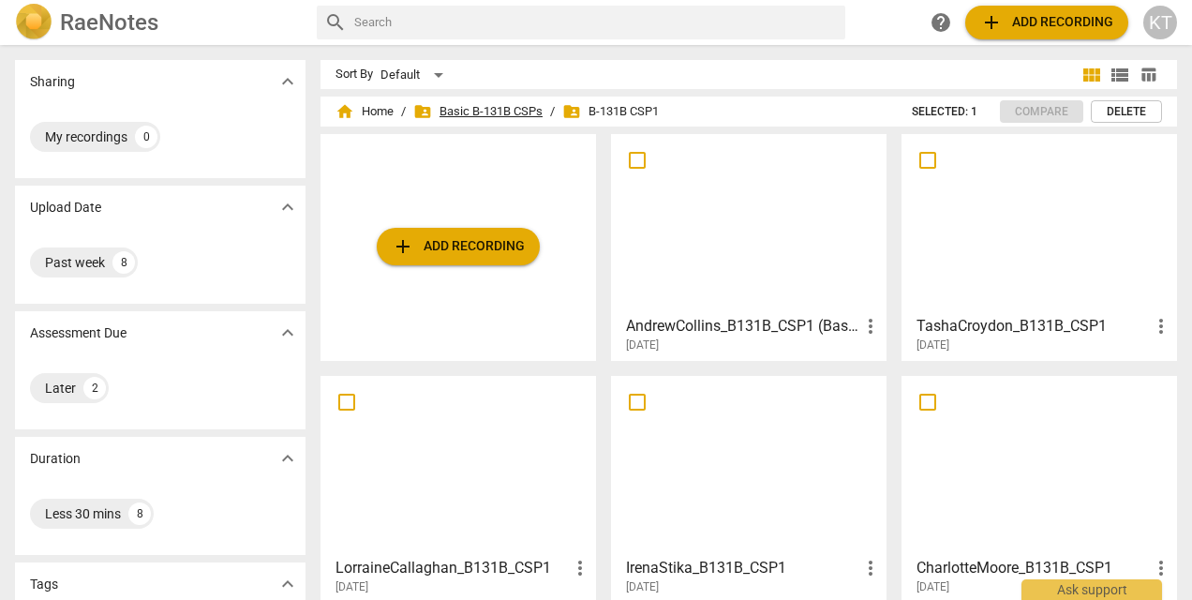
click at [500, 111] on span "folder_shared Basic B-131B CSPs" at bounding box center [477, 111] width 129 height 19
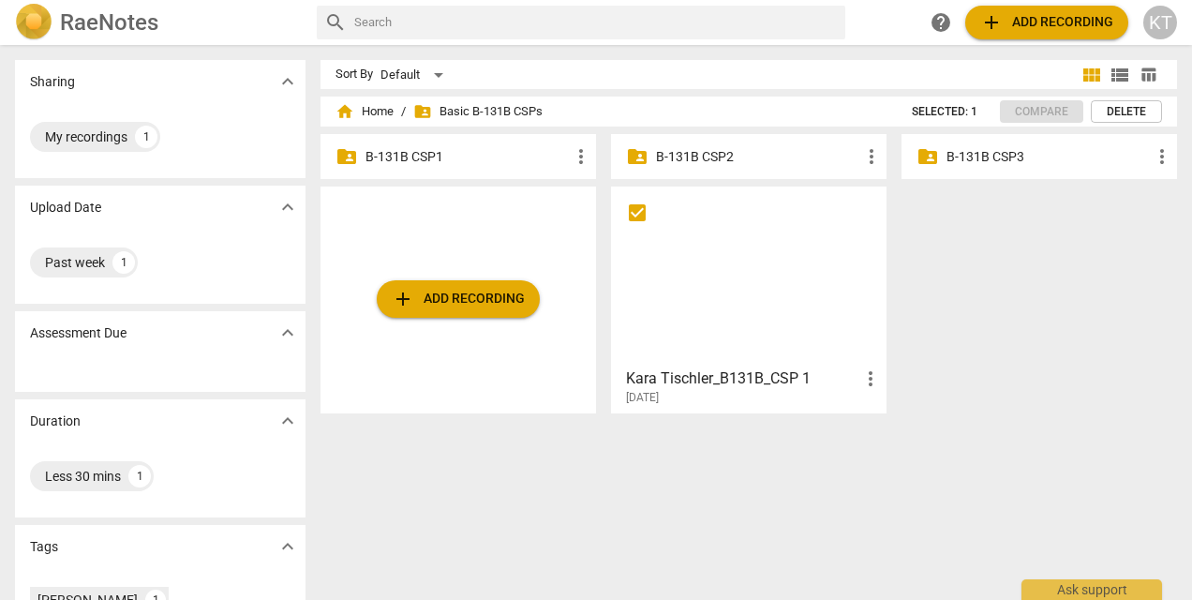
click at [701, 157] on p "B-131B CSP2" at bounding box center [758, 157] width 204 height 20
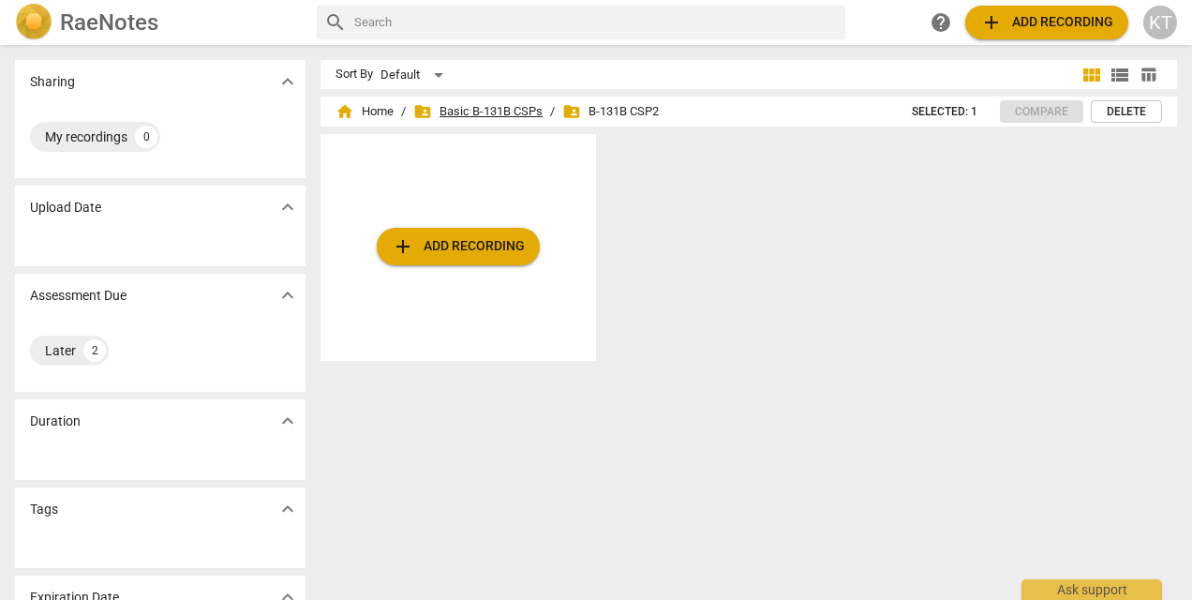
click at [485, 105] on span "folder_shared Basic B-131B CSPs" at bounding box center [477, 111] width 129 height 19
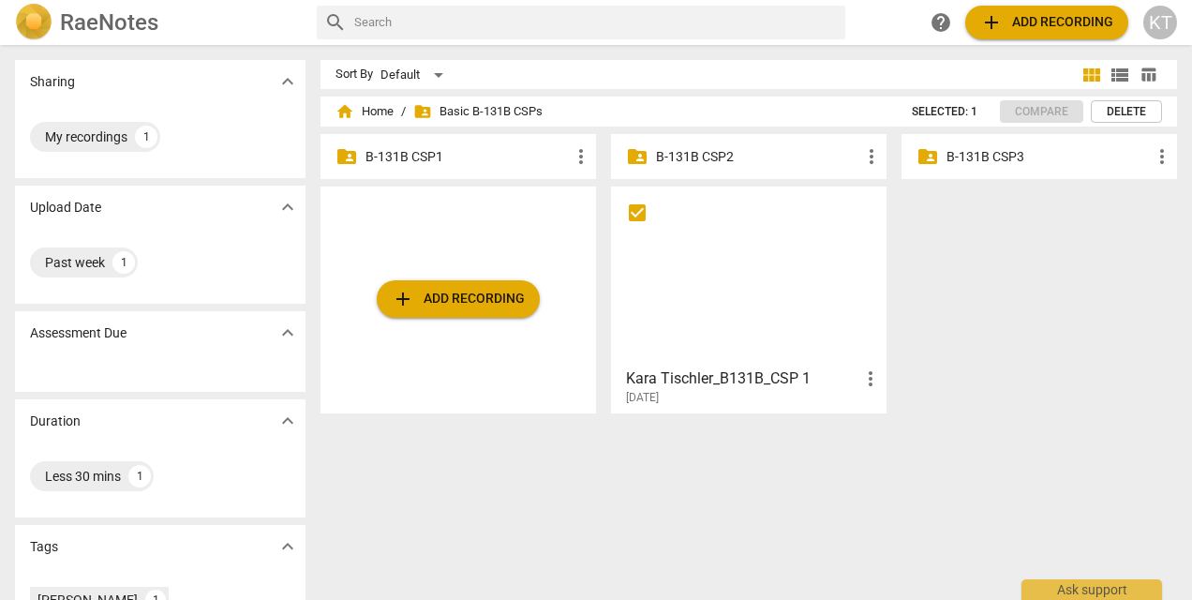
click at [430, 153] on p "B-131B CSP1" at bounding box center [467, 157] width 204 height 20
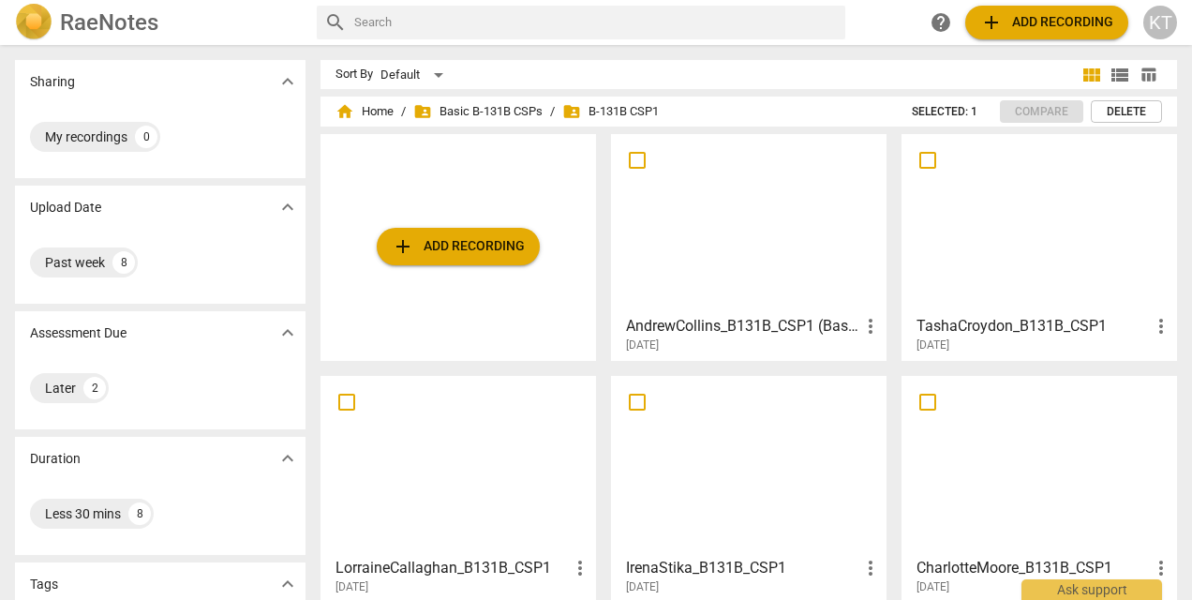
click at [489, 246] on span "add Add recording" at bounding box center [458, 246] width 133 height 22
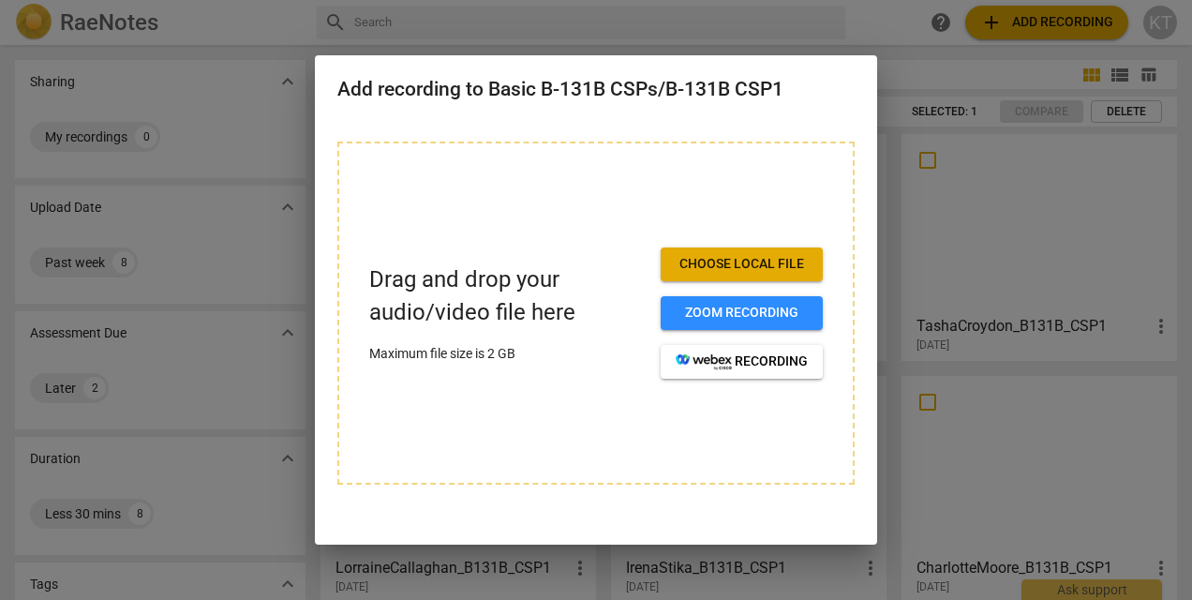
click at [758, 268] on span "Choose local file" at bounding box center [742, 264] width 132 height 19
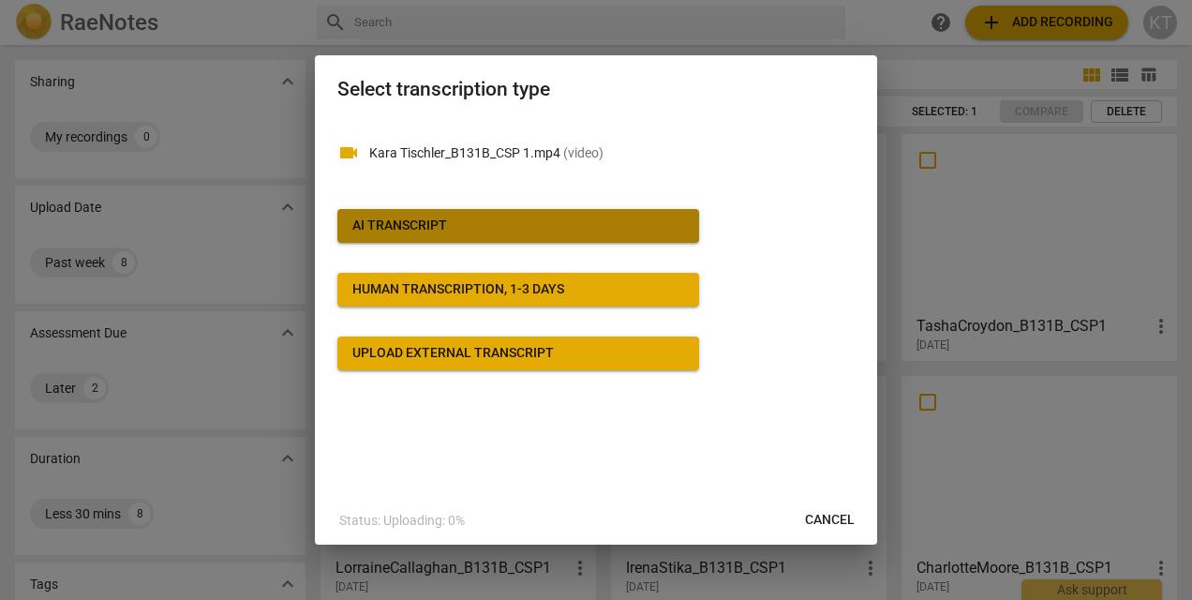
click at [504, 221] on span "AI Transcript" at bounding box center [518, 225] width 332 height 19
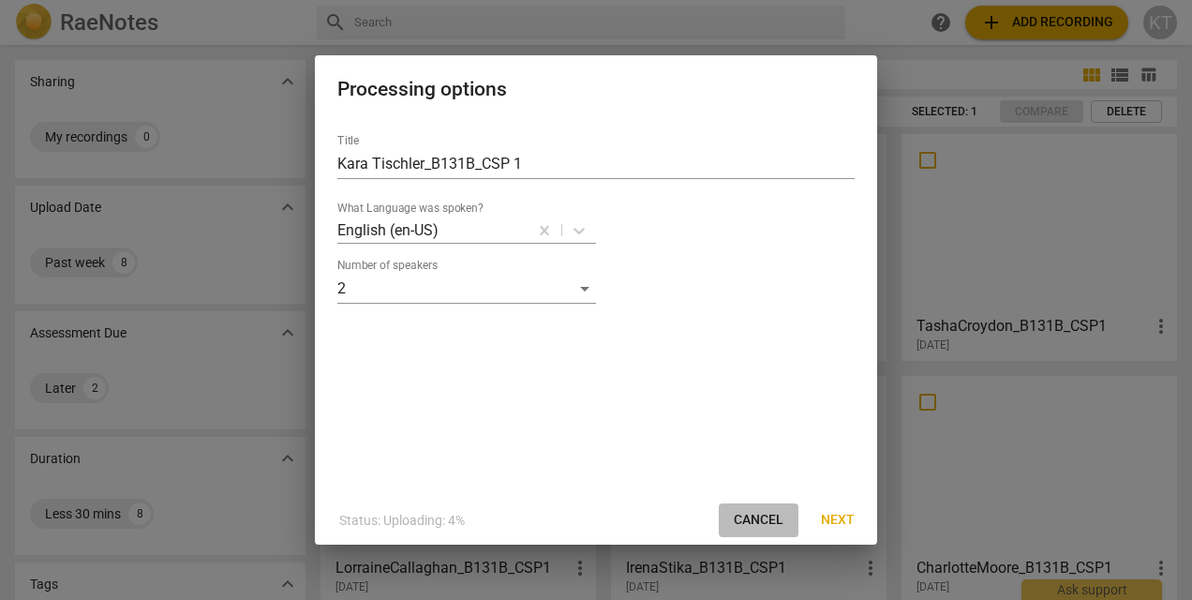
click at [752, 517] on span "Cancel" at bounding box center [759, 520] width 50 height 19
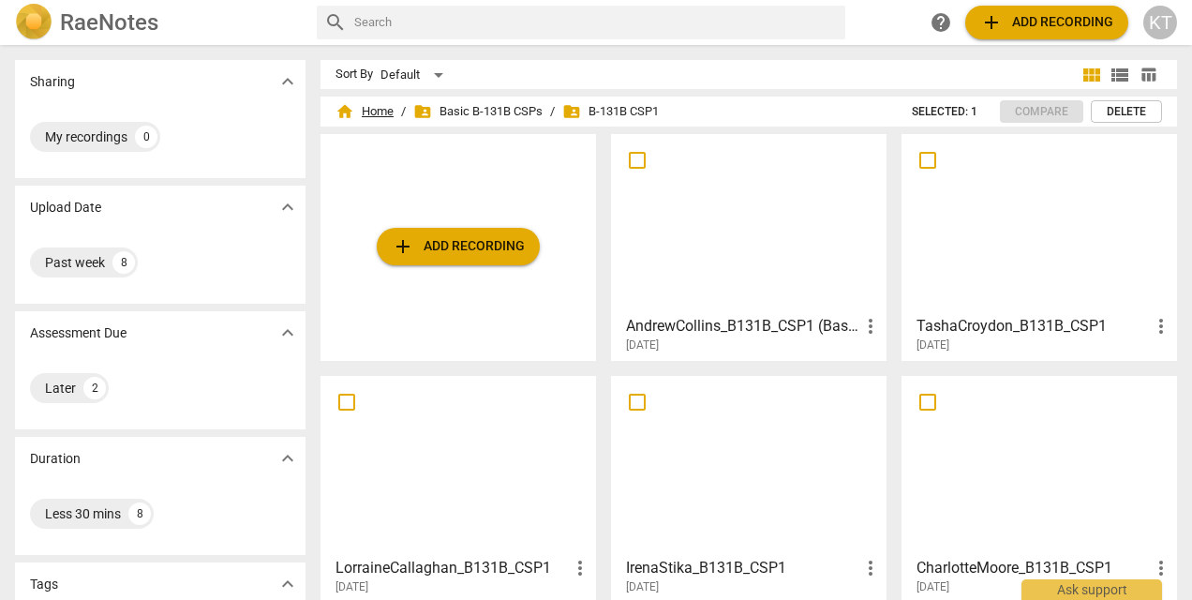
click at [367, 111] on span "home Home" at bounding box center [364, 111] width 58 height 19
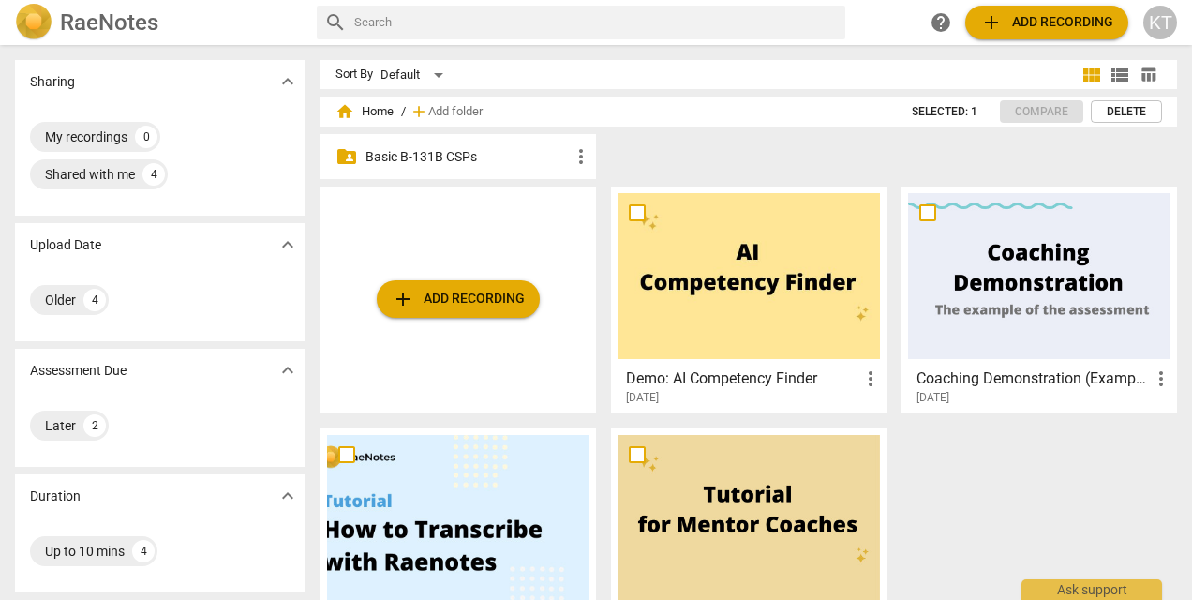
click at [405, 152] on p "Basic B-131B CSPs" at bounding box center [467, 157] width 204 height 20
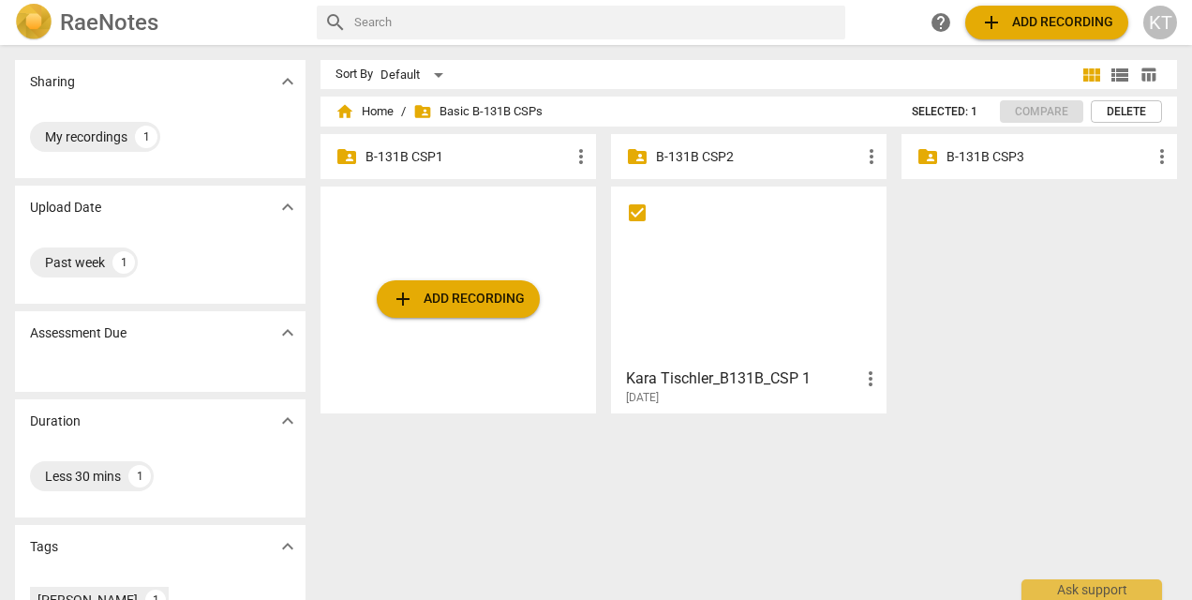
click at [759, 320] on div at bounding box center [748, 276] width 262 height 166
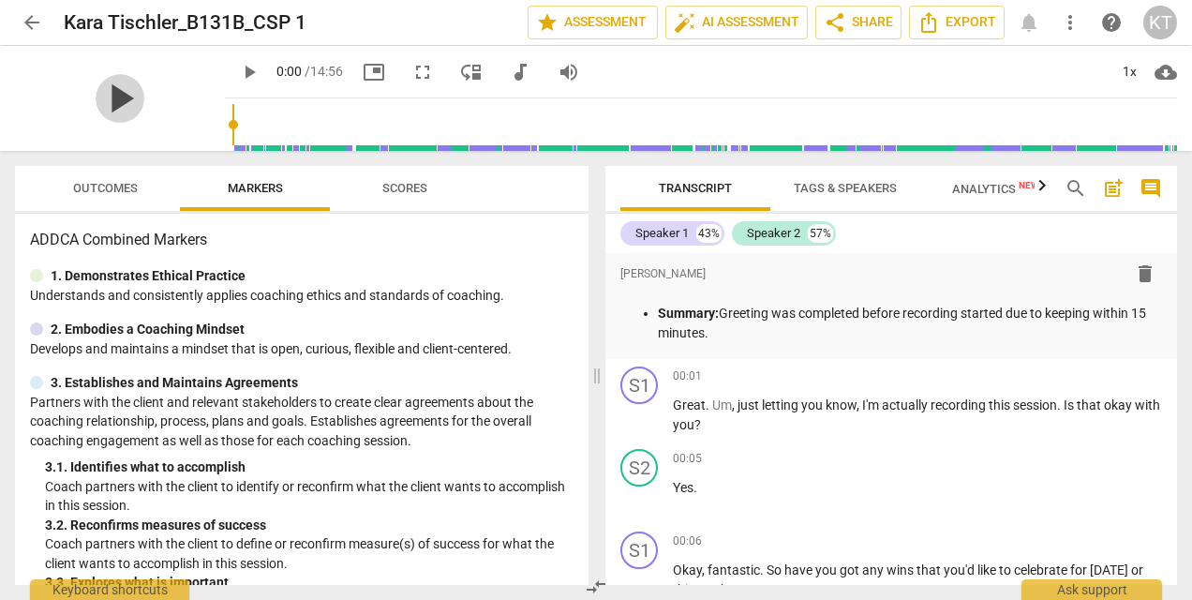
click at [108, 107] on span "play_arrow" at bounding box center [120, 98] width 49 height 49
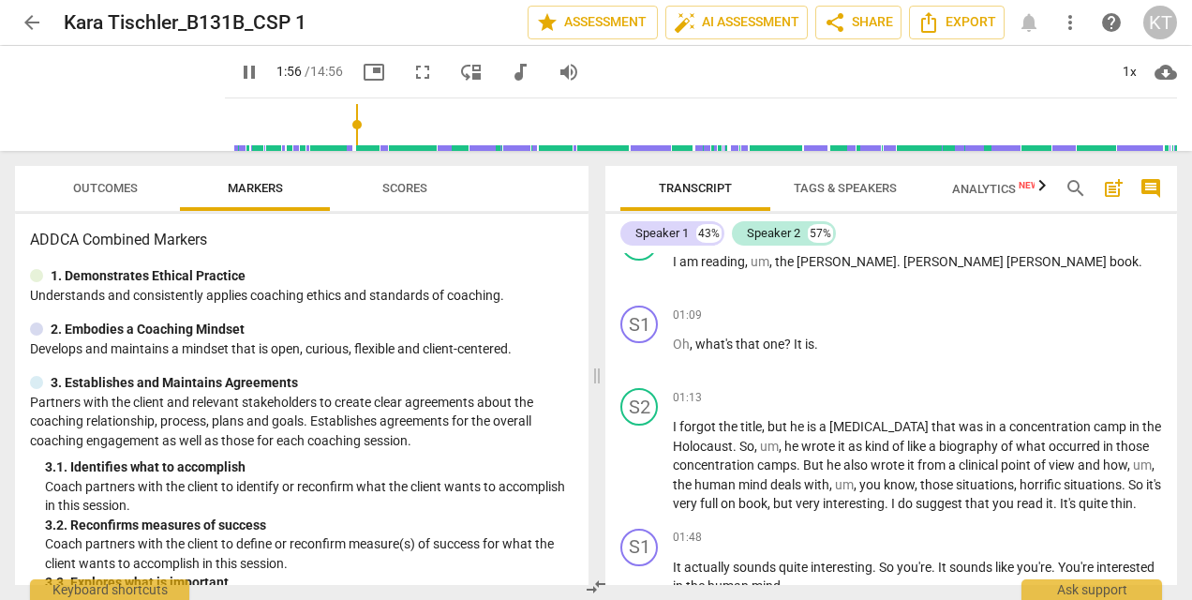
scroll to position [1495, 0]
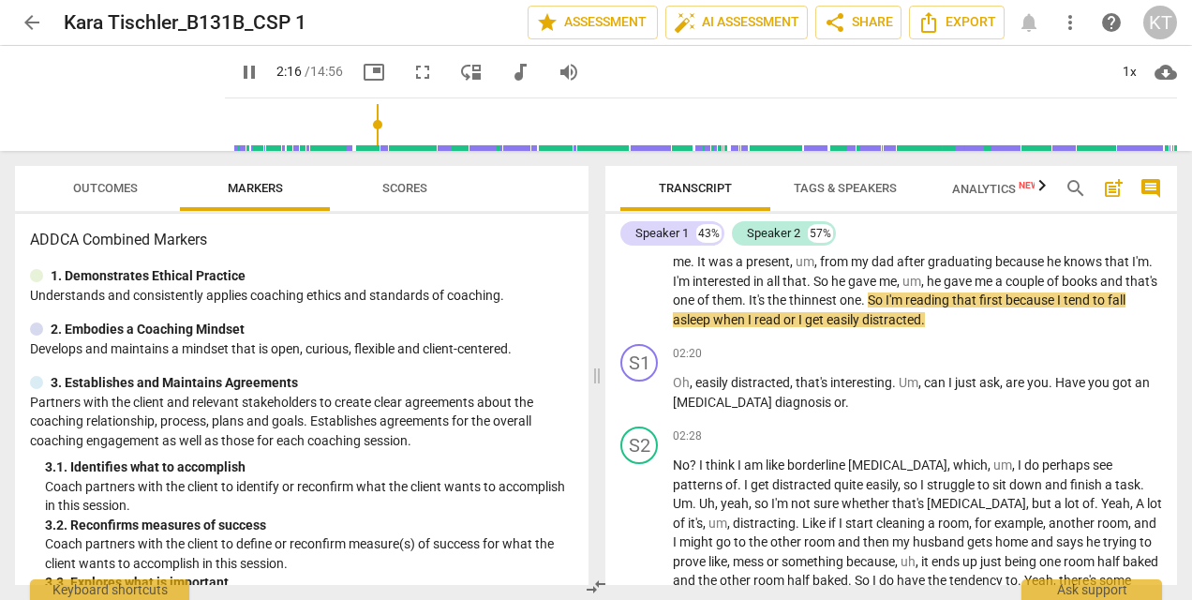
type input "137"
click at [26, 21] on span "arrow_back" at bounding box center [32, 22] width 22 height 22
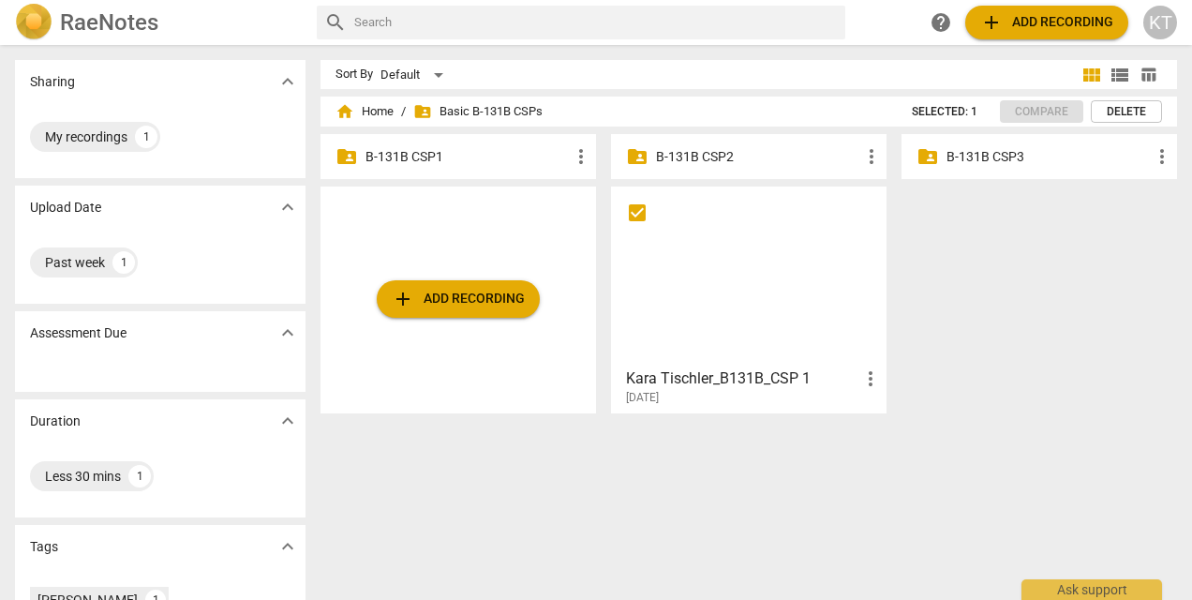
click at [435, 147] on p "B-131B CSP1" at bounding box center [467, 157] width 204 height 20
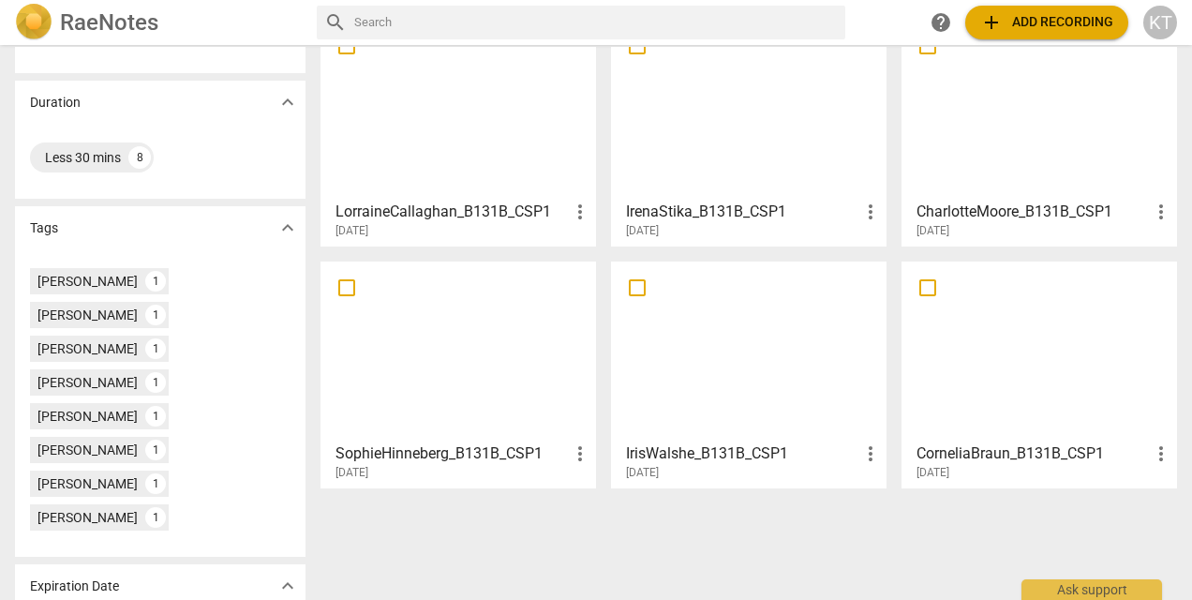
scroll to position [367, 0]
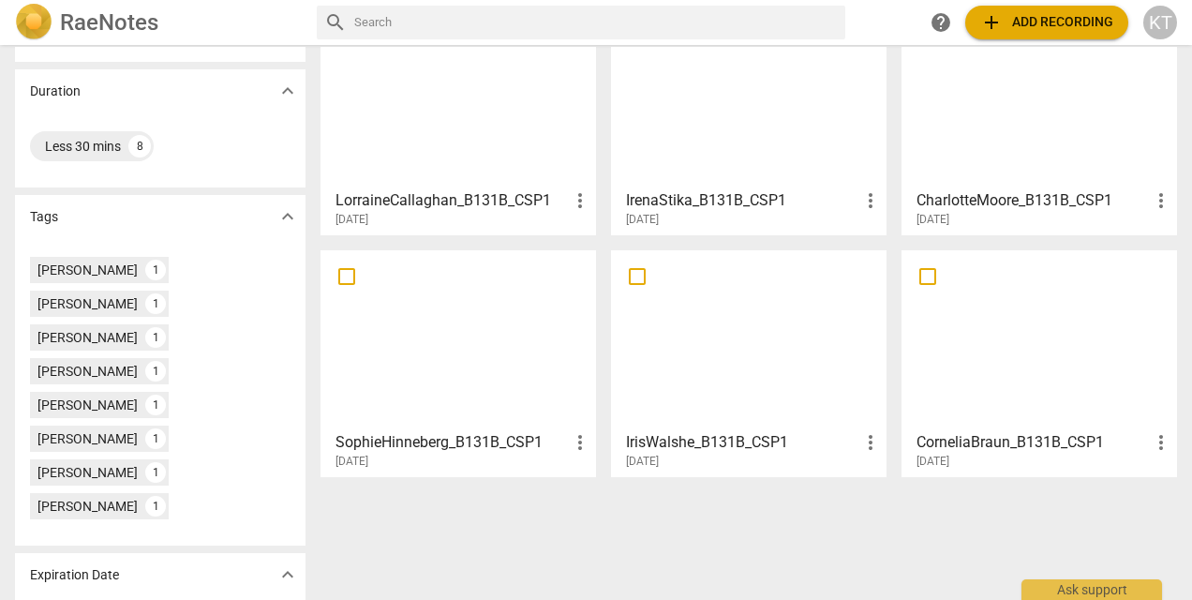
click at [778, 375] on div at bounding box center [748, 340] width 262 height 166
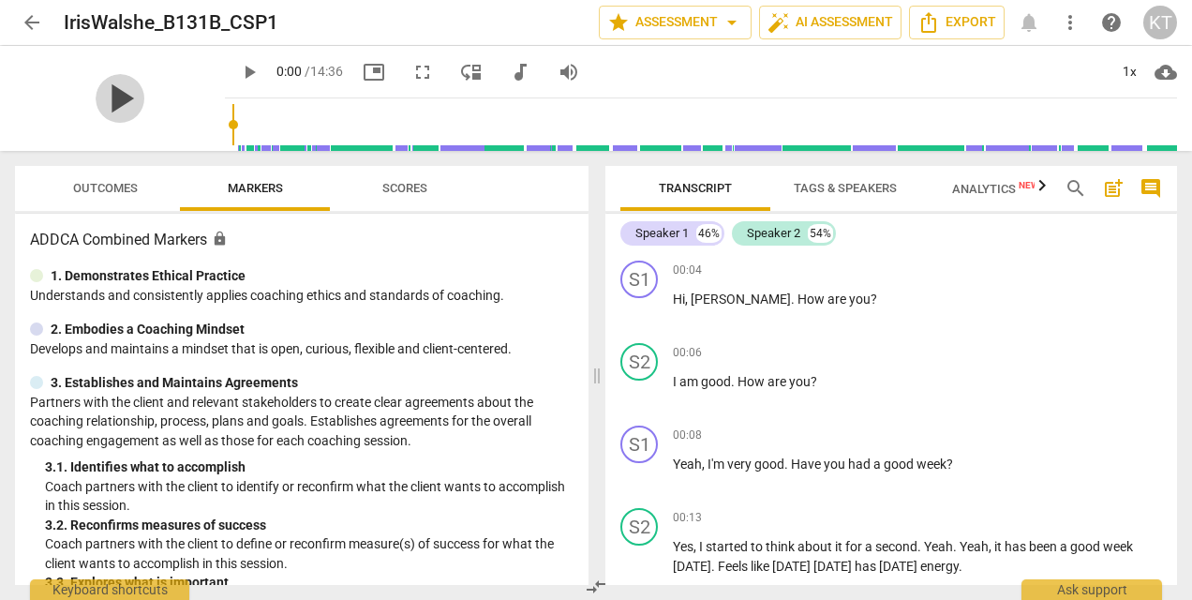
click at [118, 99] on span "play_arrow" at bounding box center [120, 98] width 49 height 49
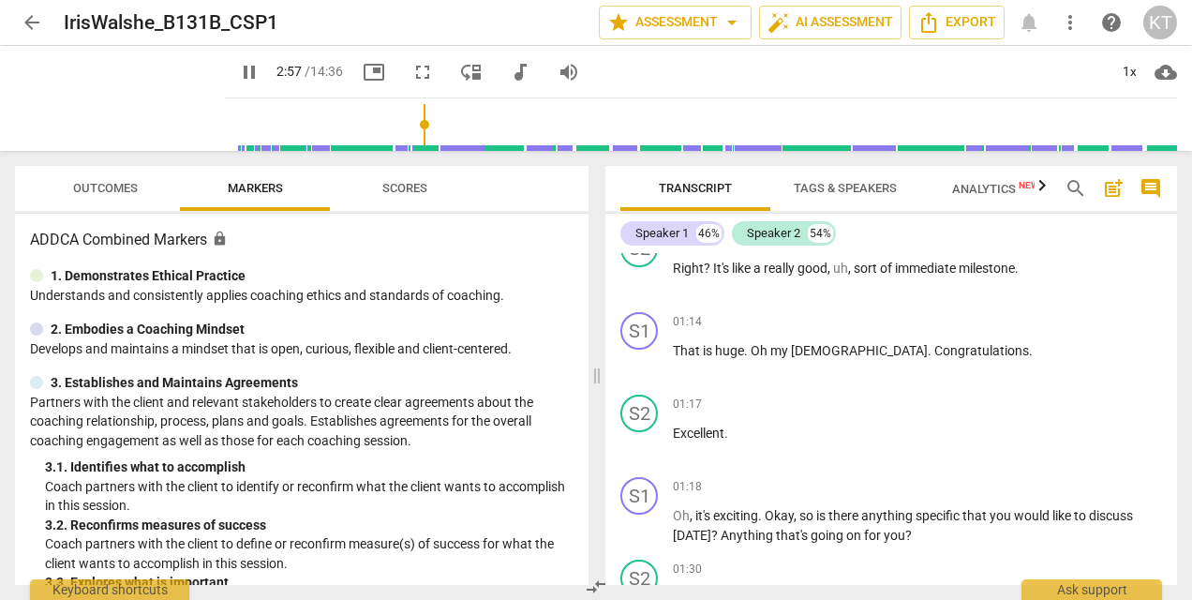
scroll to position [1758, 0]
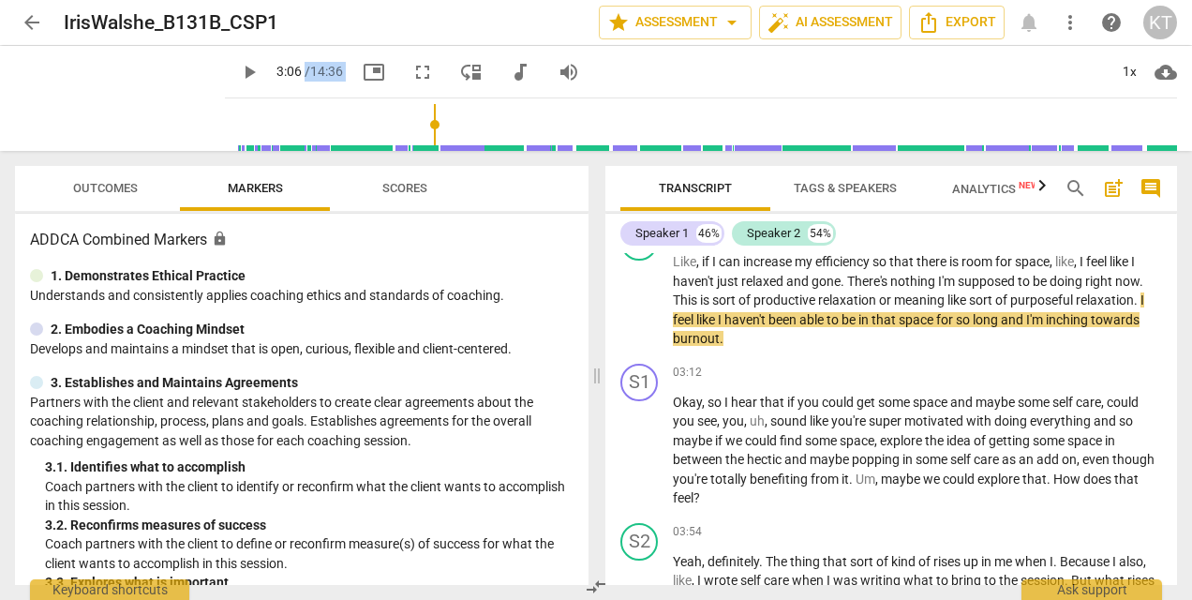
drag, startPoint x: 576, startPoint y: 92, endPoint x: 280, endPoint y: 69, distance: 296.9
click at [280, 69] on div "play_arrow 3:06 / 14:36 picture_in_picture fullscreen move_down audiotrack volu…" at bounding box center [701, 72] width 952 height 52
drag, startPoint x: 419, startPoint y: 126, endPoint x: 202, endPoint y: 105, distance: 217.4
click at [232, 105] on input "range" at bounding box center [704, 125] width 944 height 60
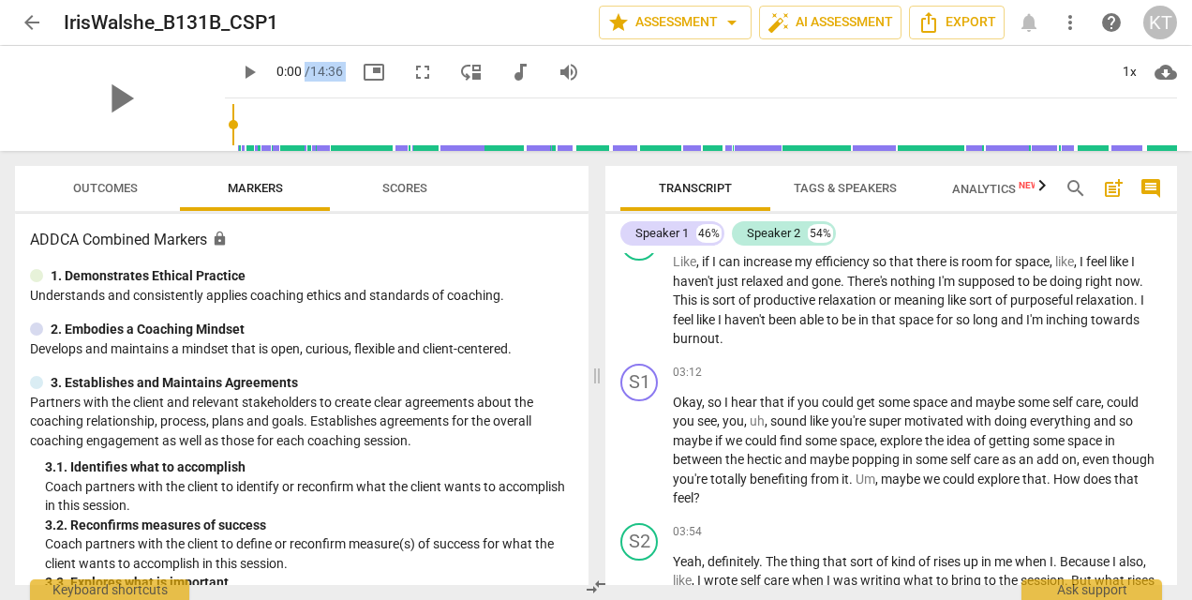
click at [238, 71] on span "play_arrow" at bounding box center [249, 72] width 22 height 22
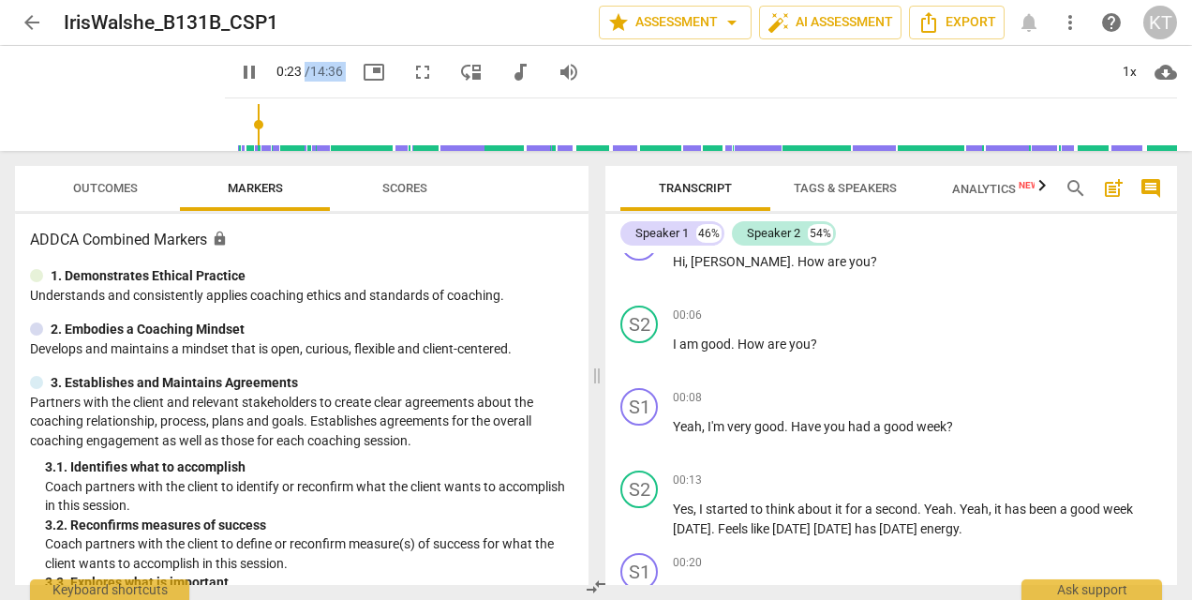
scroll to position [450, 0]
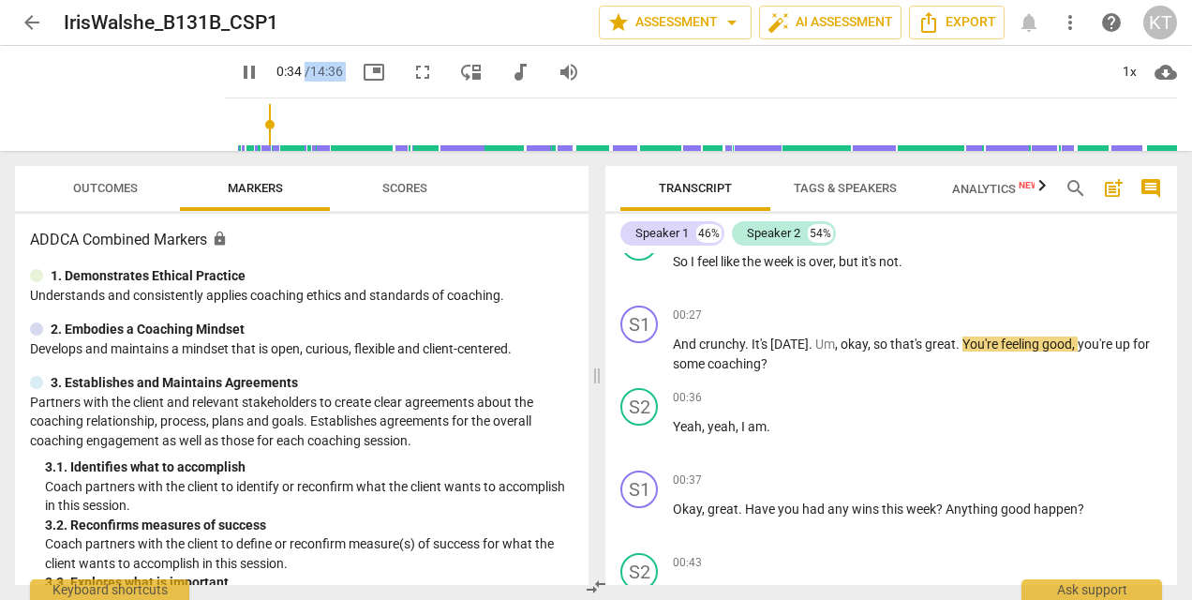
click at [238, 71] on span "pause" at bounding box center [249, 72] width 22 height 22
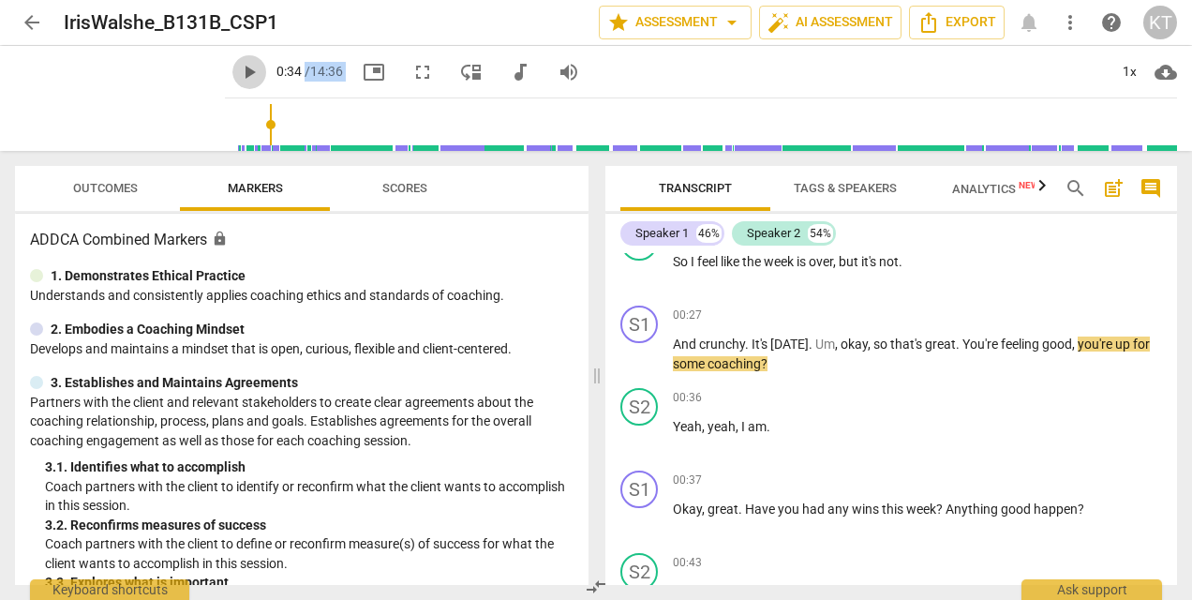
click at [238, 71] on span "play_arrow" at bounding box center [249, 72] width 22 height 22
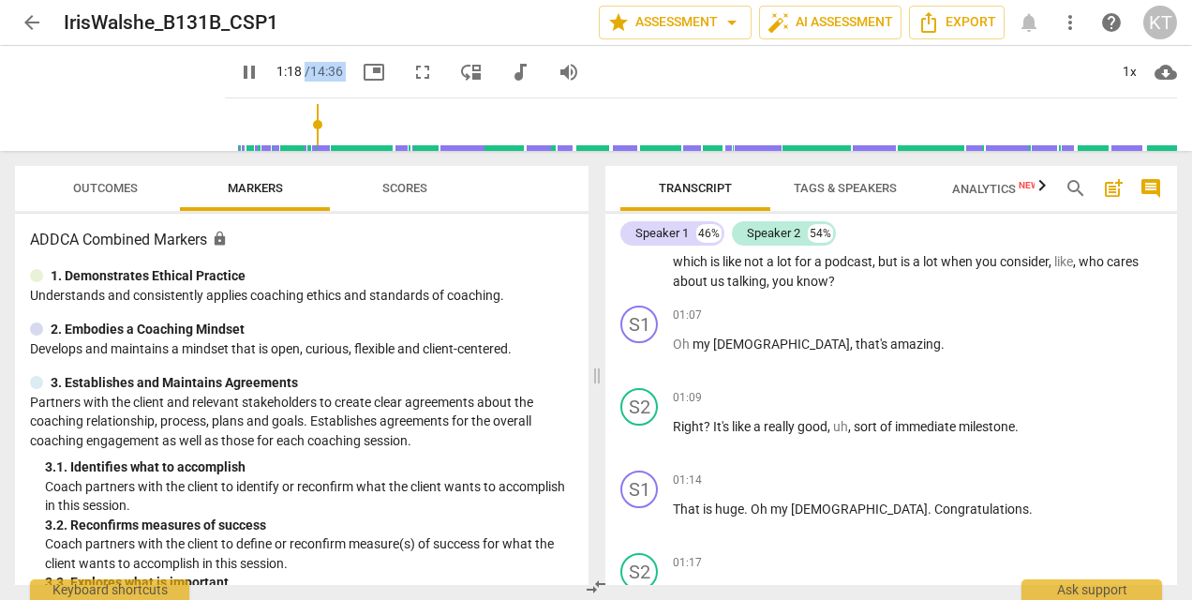
scroll to position [1230, 0]
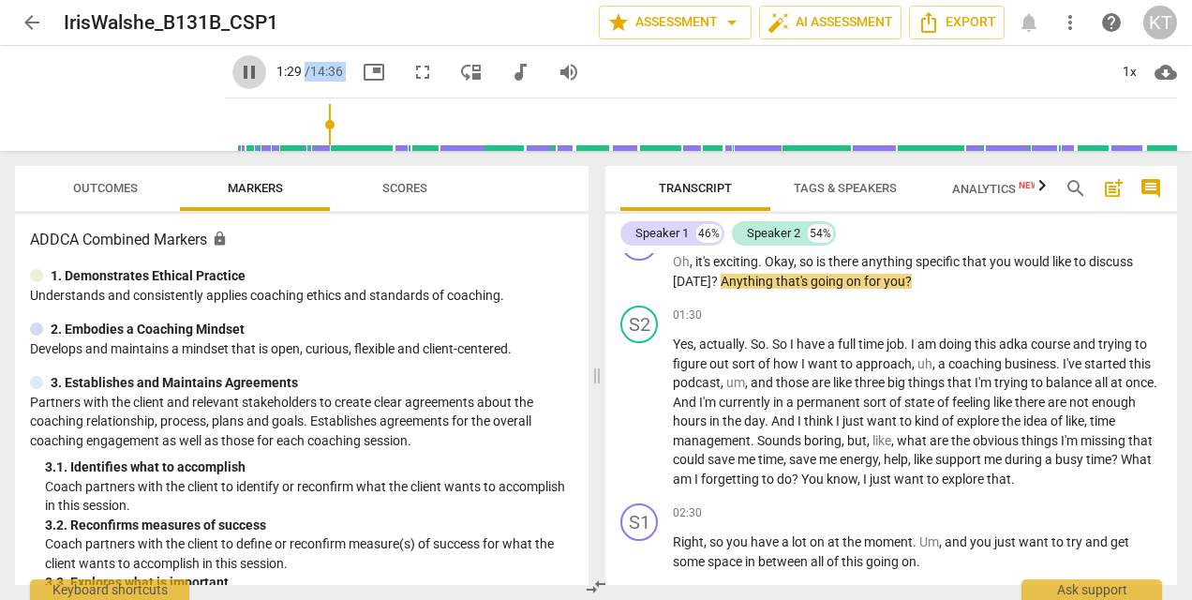
click at [238, 71] on span "pause" at bounding box center [249, 72] width 22 height 22
type input "90"
click at [34, 19] on span "arrow_back" at bounding box center [32, 22] width 22 height 22
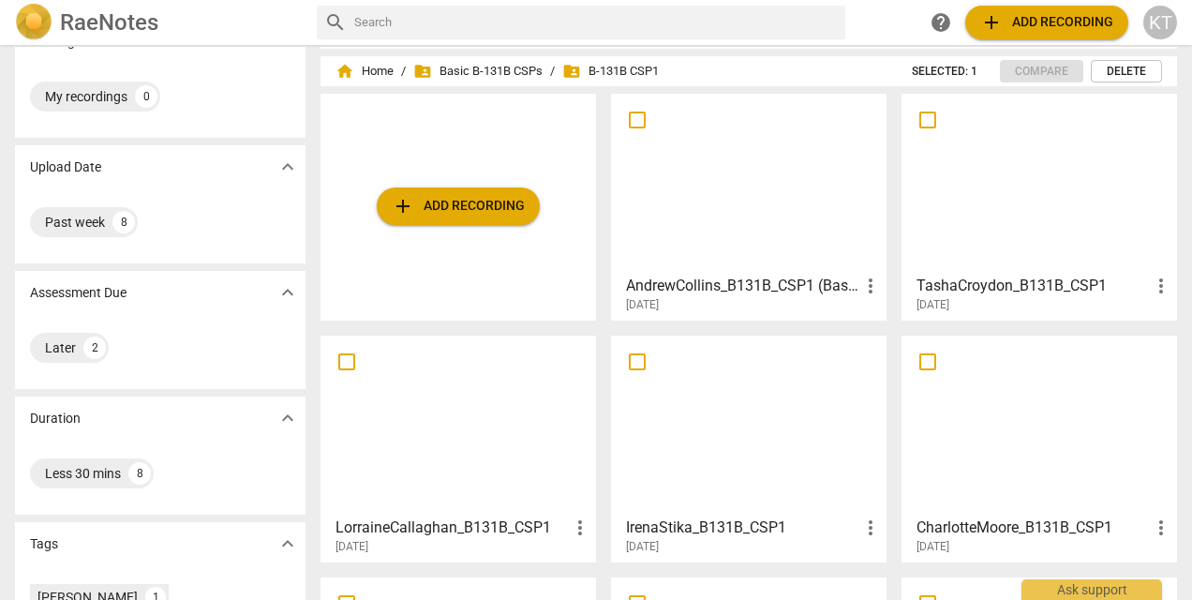
scroll to position [17, 0]
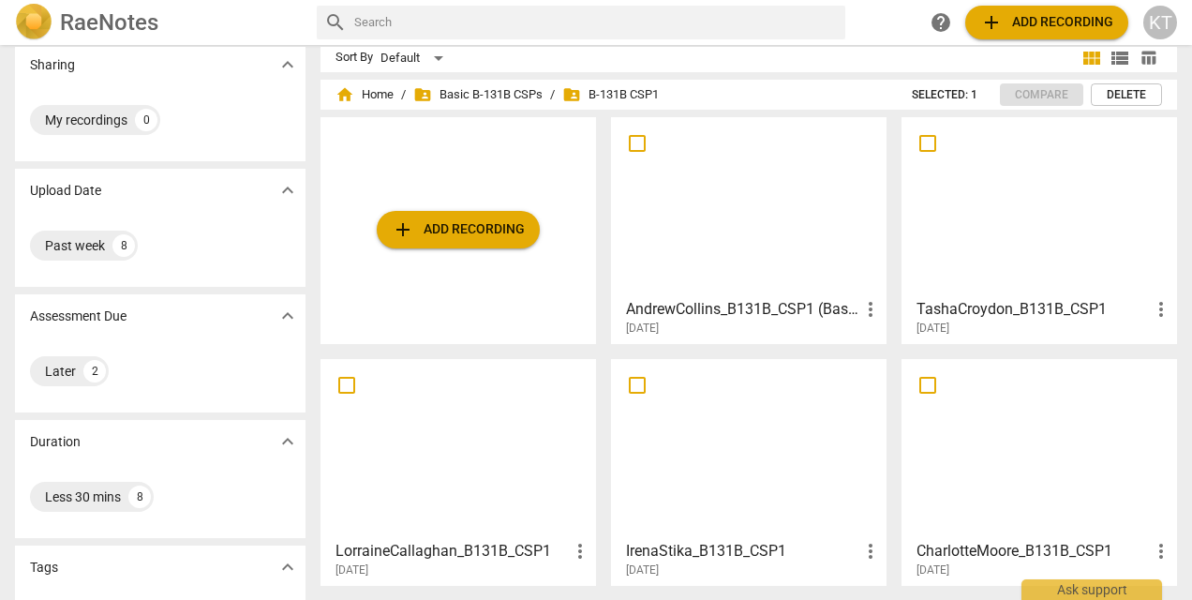
click at [908, 368] on div at bounding box center [1039, 448] width 262 height 166
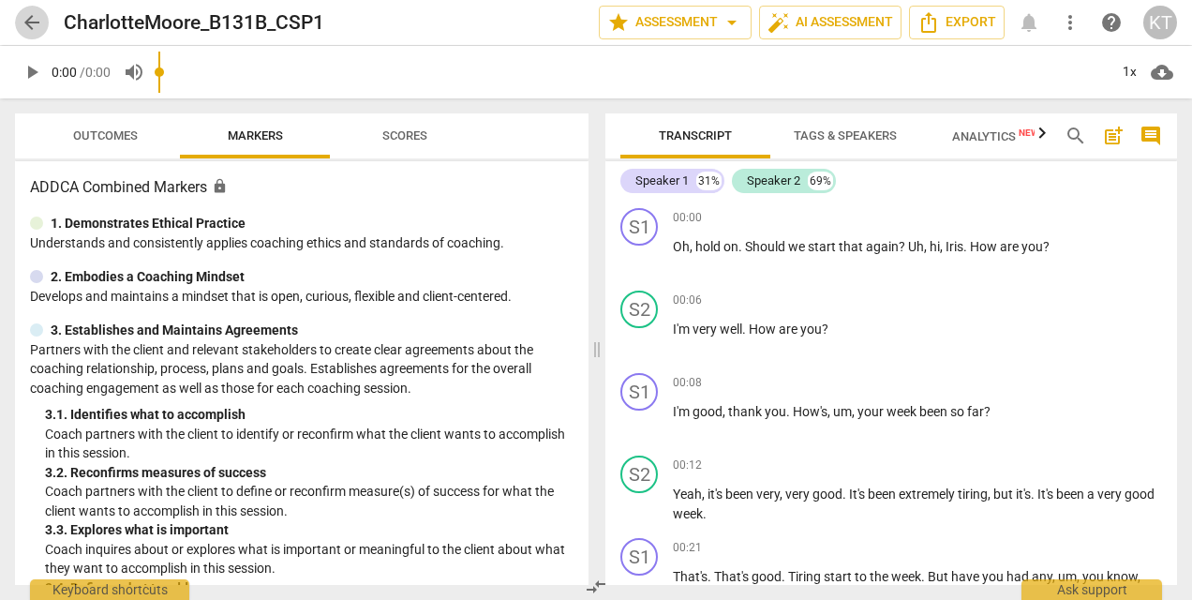
click at [38, 17] on span "arrow_back" at bounding box center [32, 22] width 22 height 22
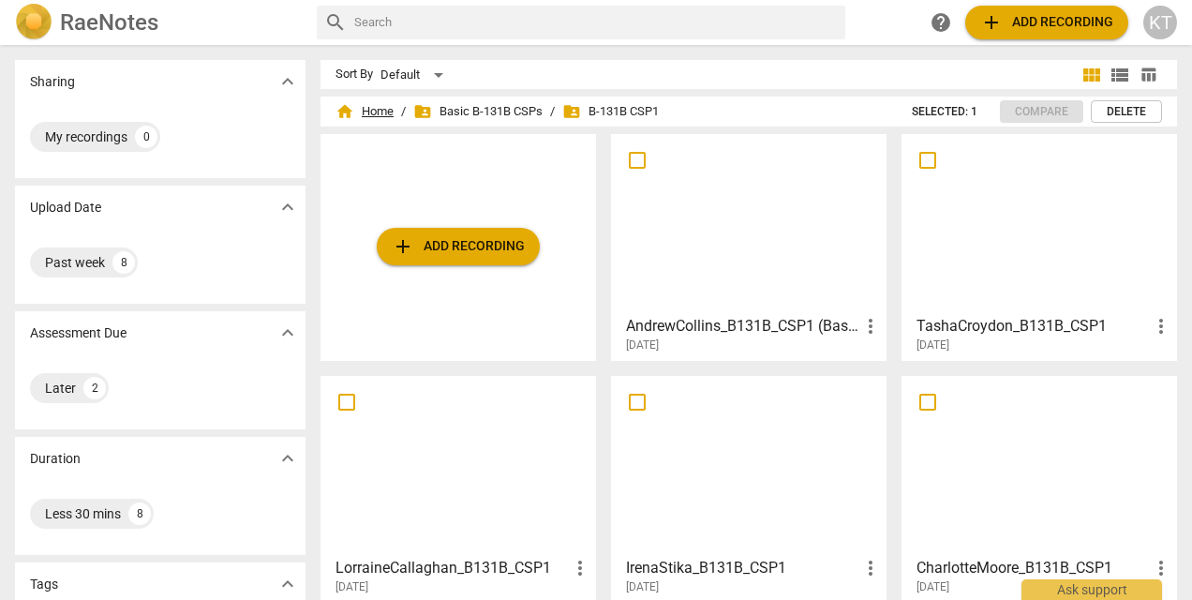
click at [384, 111] on span "home Home" at bounding box center [364, 111] width 58 height 19
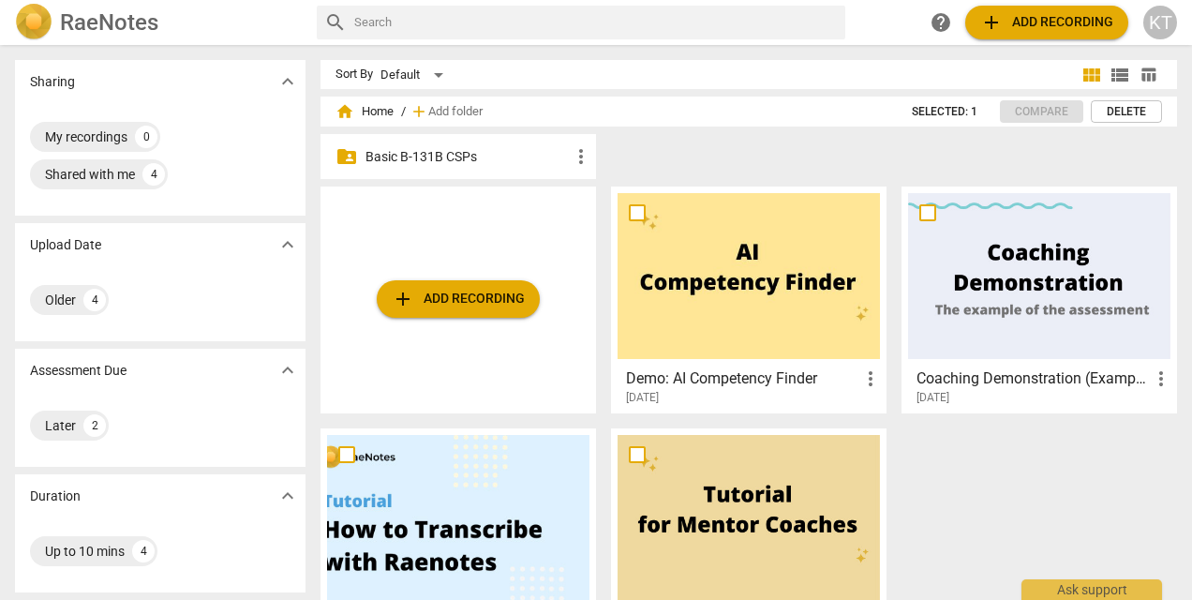
click at [477, 153] on p "Basic B-131B CSPs" at bounding box center [467, 157] width 204 height 20
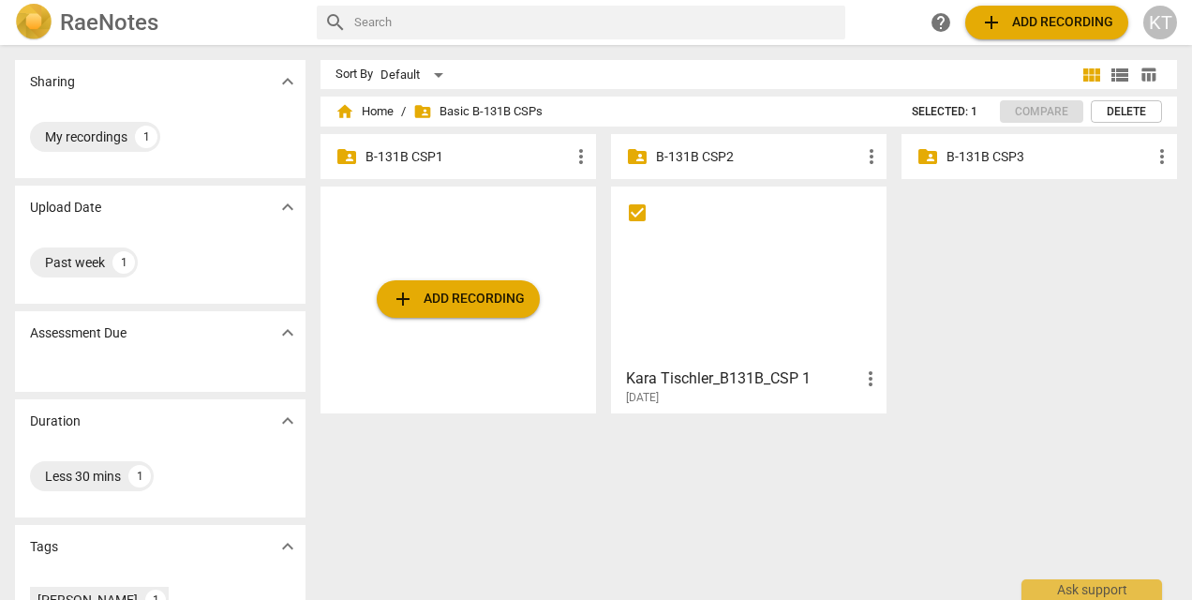
click at [686, 156] on p "B-131B CSP2" at bounding box center [758, 157] width 204 height 20
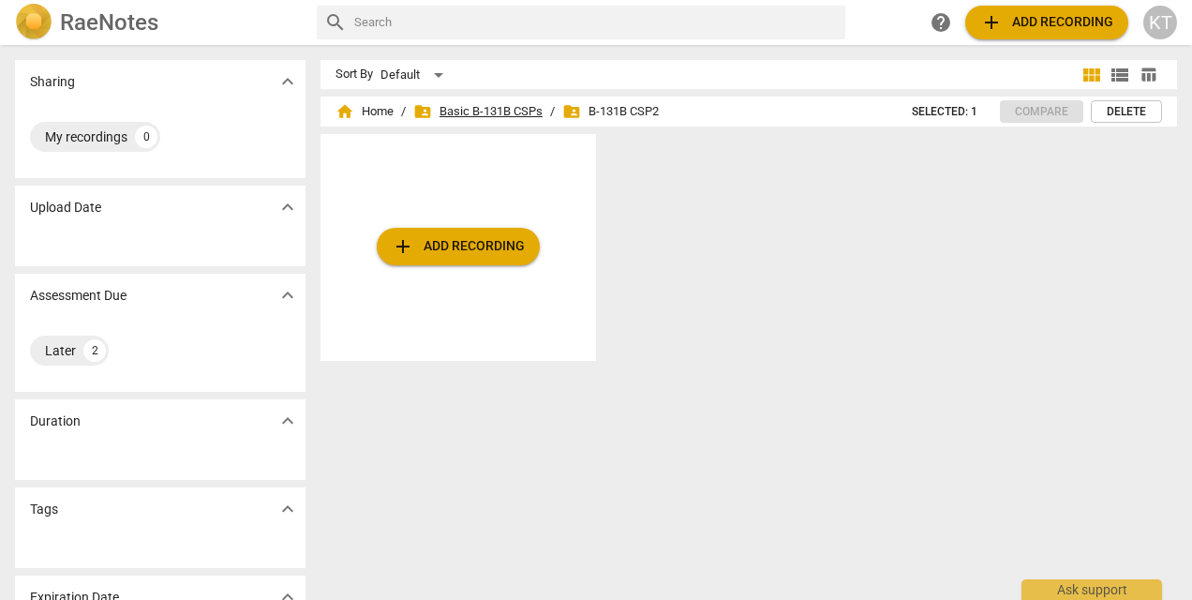
click at [488, 112] on span "folder_shared Basic B-131B CSPs" at bounding box center [477, 111] width 129 height 19
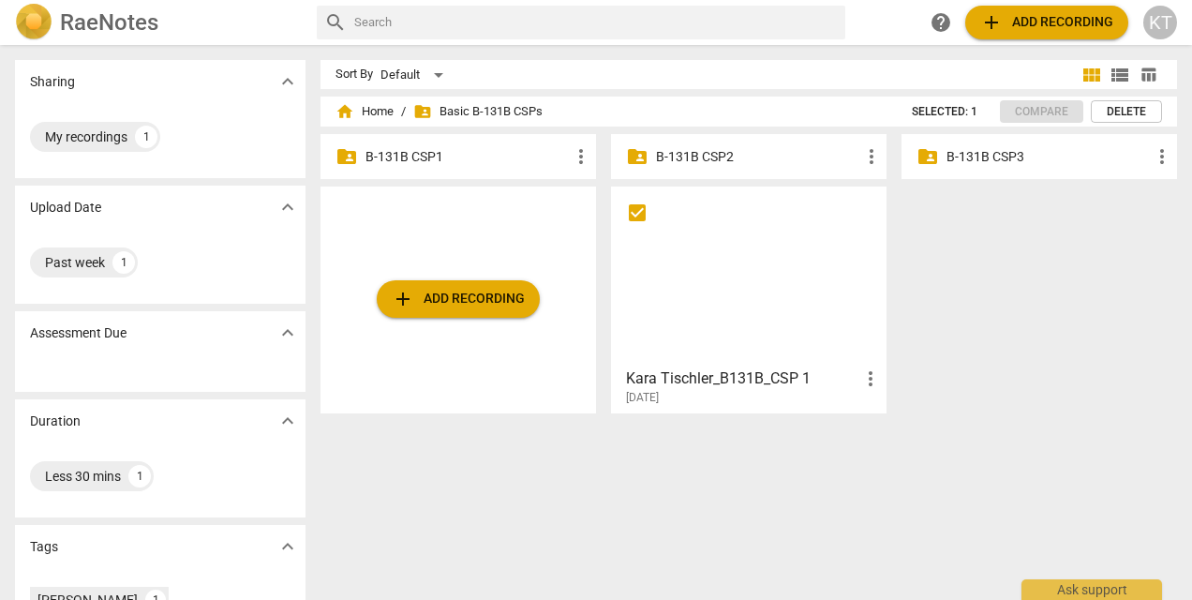
click at [410, 155] on p "B-131B CSP1" at bounding box center [467, 157] width 204 height 20
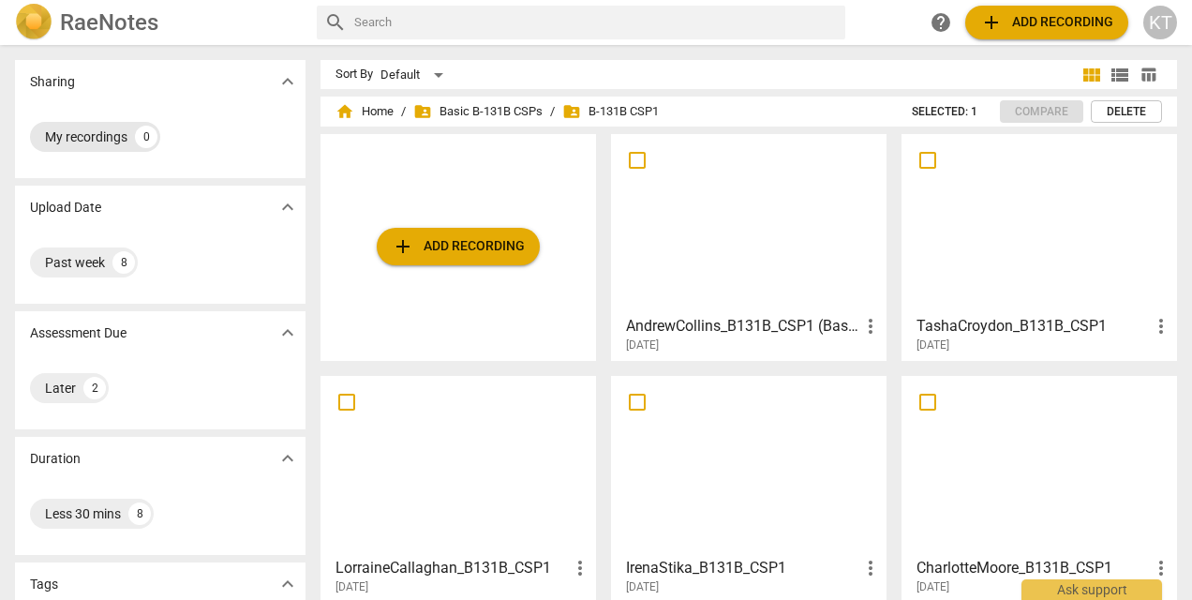
click at [124, 135] on div "My recordings" at bounding box center [86, 136] width 82 height 19
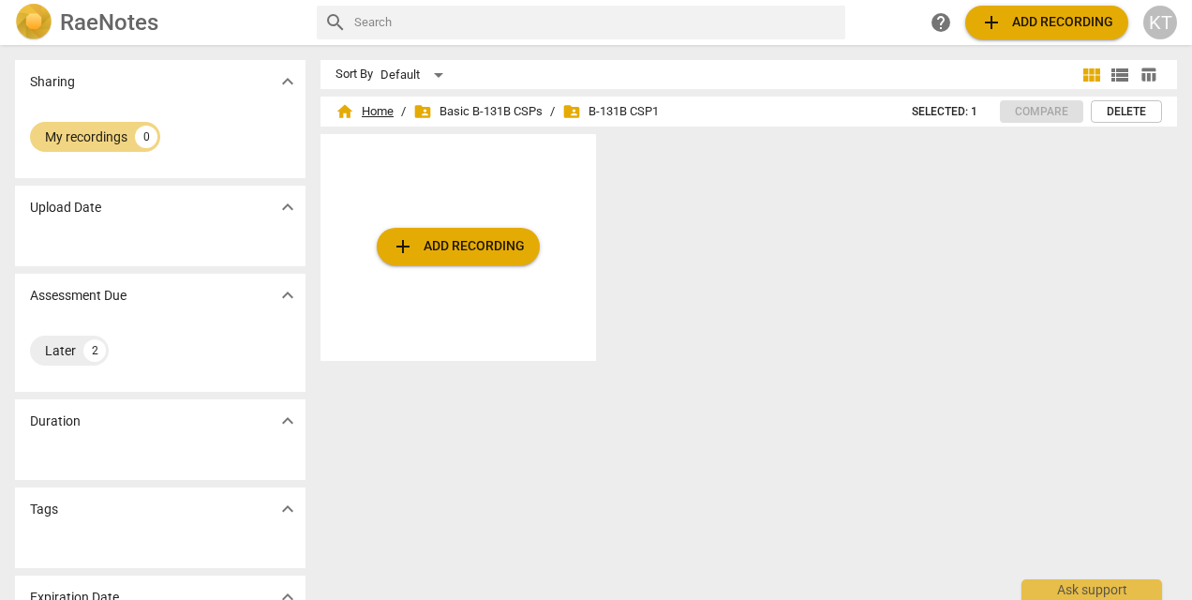
click at [369, 111] on span "home Home" at bounding box center [364, 111] width 58 height 19
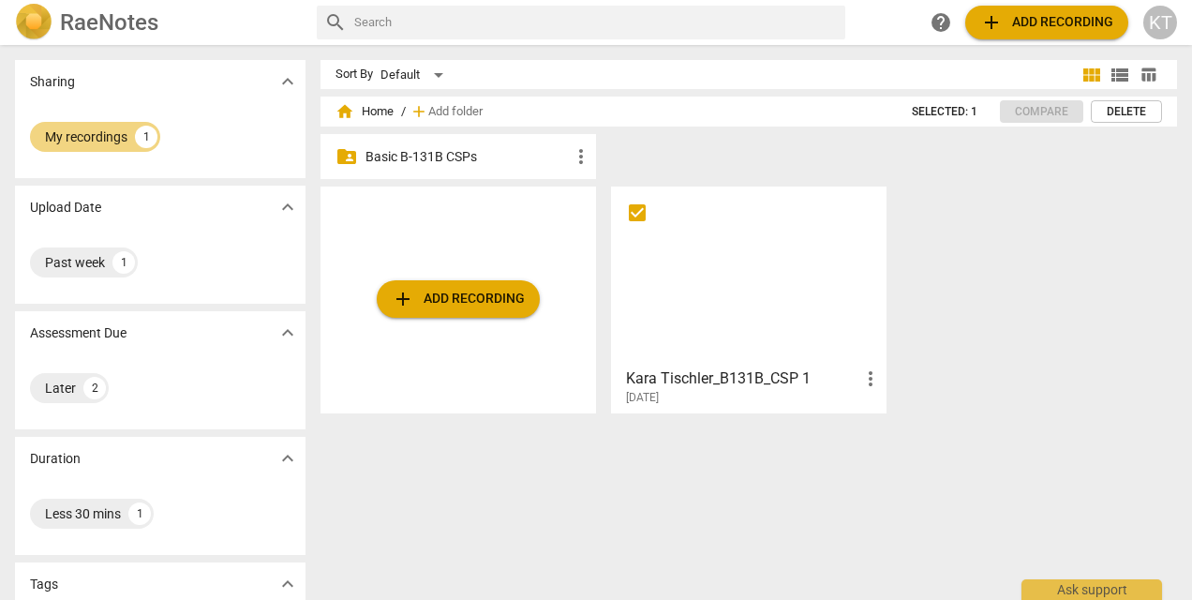
click at [865, 395] on div "2025-08-17" at bounding box center [754, 398] width 256 height 16
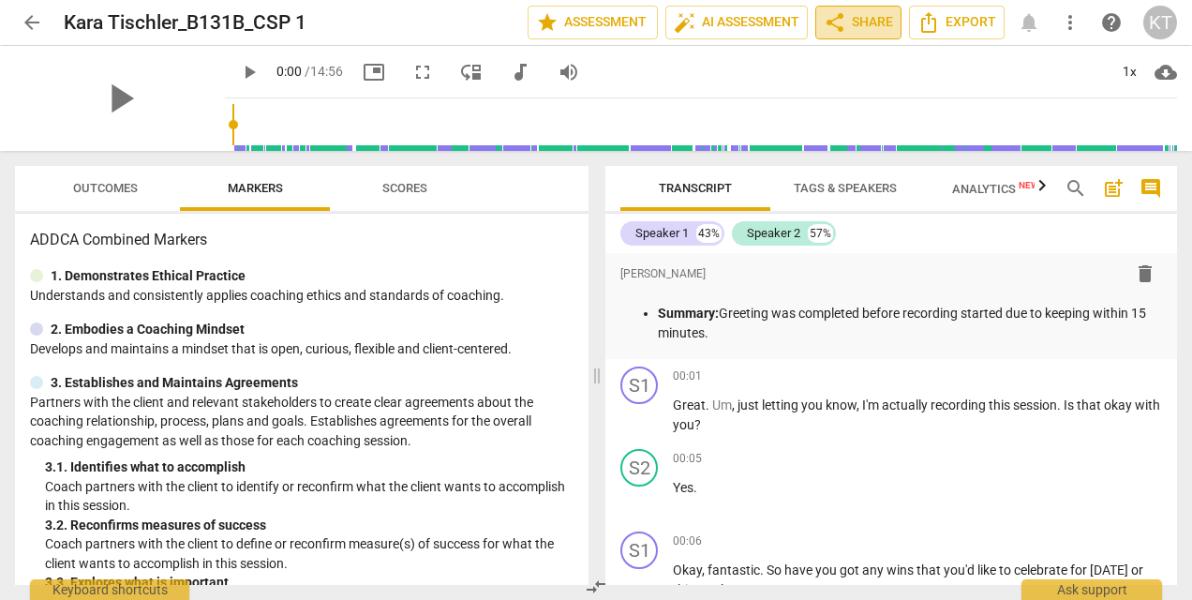
click at [851, 29] on span "share Share" at bounding box center [858, 22] width 69 height 22
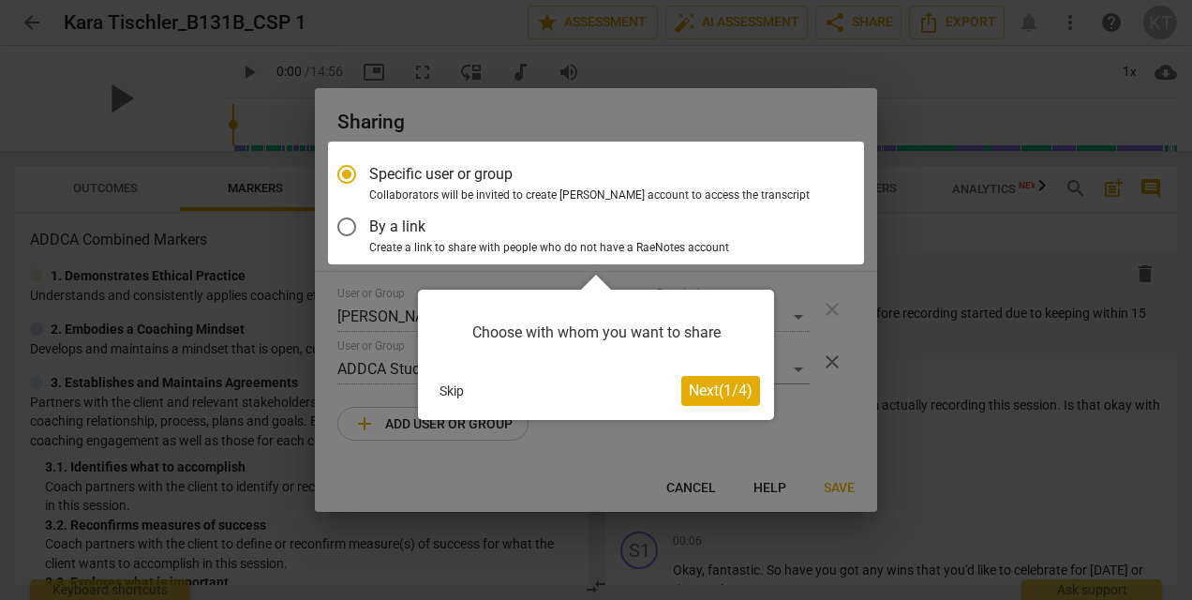
click at [727, 394] on span "Next ( 1 / 4 )" at bounding box center [721, 390] width 64 height 18
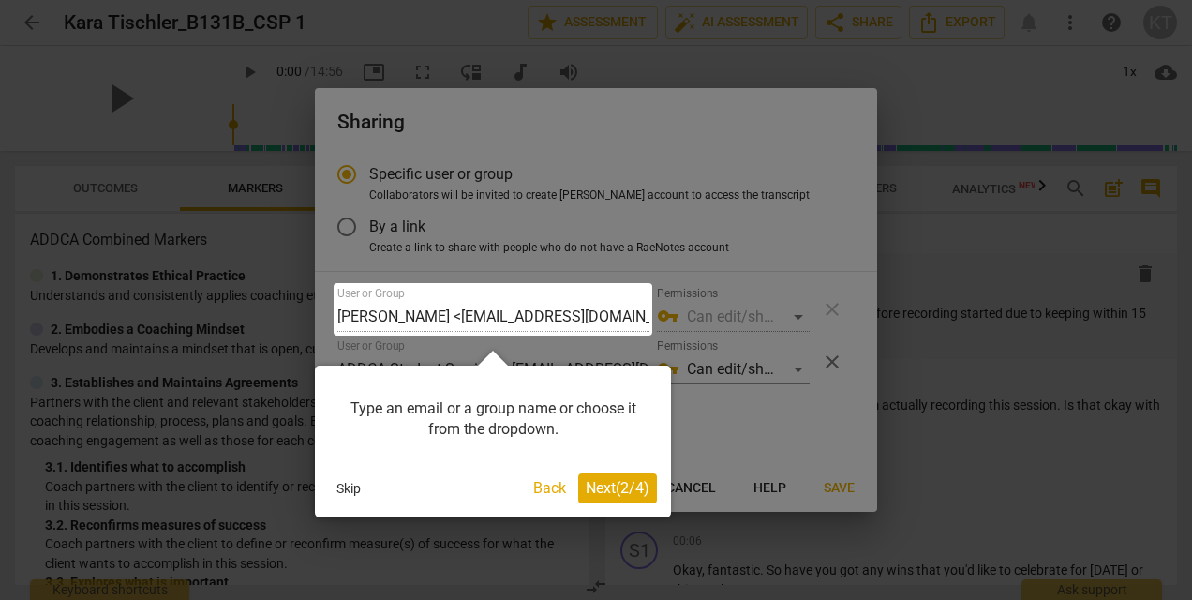
click at [605, 491] on span "Next ( 2 / 4 )" at bounding box center [618, 488] width 64 height 18
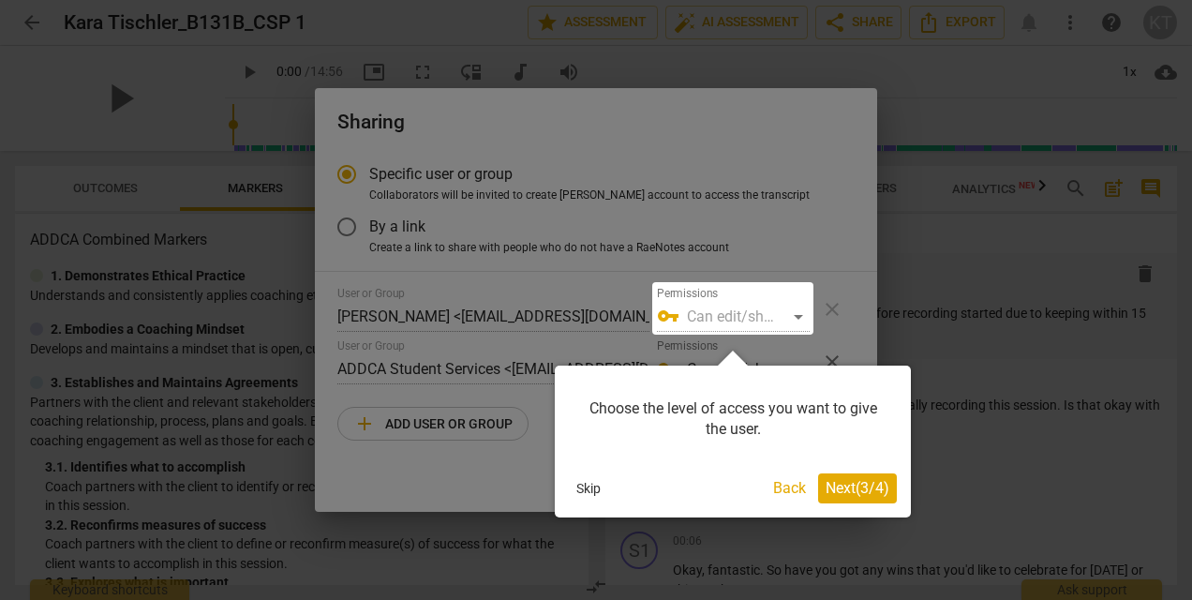
drag, startPoint x: 824, startPoint y: 489, endPoint x: 838, endPoint y: 493, distance: 13.6
click at [838, 493] on span "Next ( 3 / 4 )" at bounding box center [857, 488] width 64 height 18
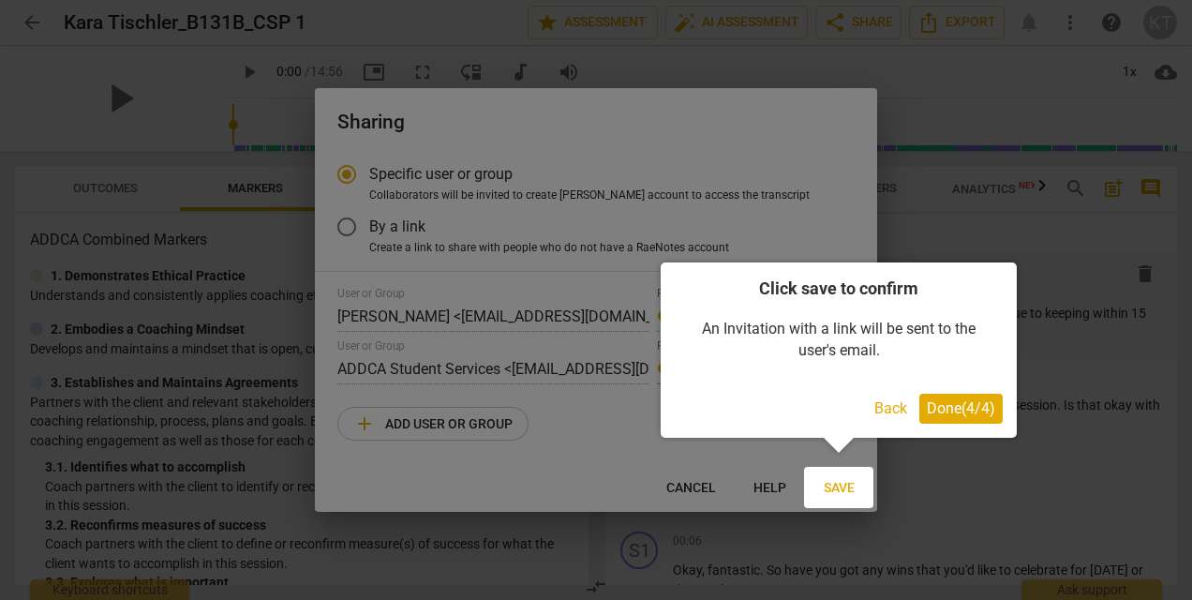
click at [937, 416] on span "Done ( 4 / 4 )" at bounding box center [961, 408] width 68 height 18
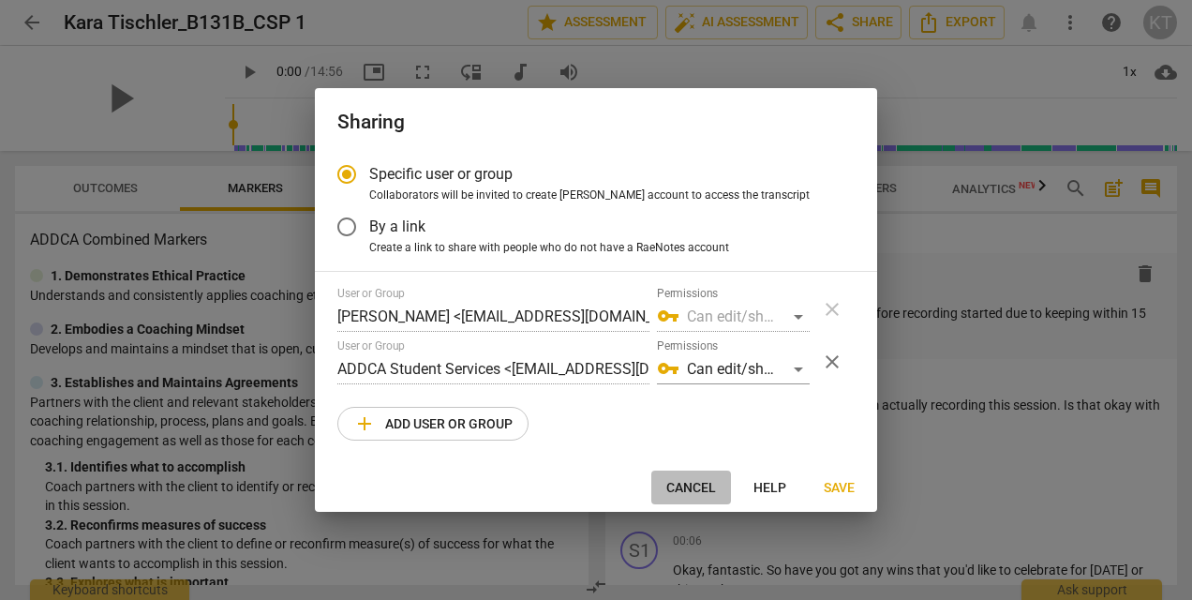
click at [701, 490] on span "Cancel" at bounding box center [691, 488] width 50 height 19
radio input "false"
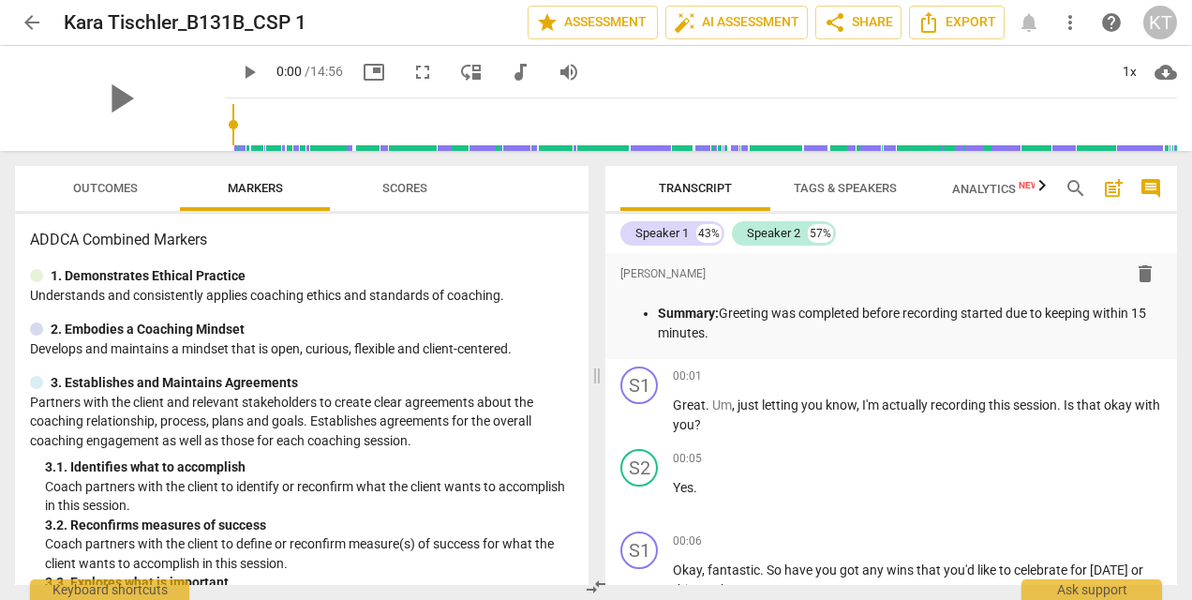
click at [1191, 0] on html "arrow_back Kara Tischler_B131B_CSP 1 edit star Assessment auto_fix_high AI Asse…" at bounding box center [596, 0] width 1192 height 0
click at [1009, 65] on div "play_arrow 0:00 / 14:56 picture_in_picture fullscreen move_down audiotrack volu…" at bounding box center [701, 72] width 952 height 52
click at [34, 24] on span "arrow_back" at bounding box center [32, 22] width 22 height 22
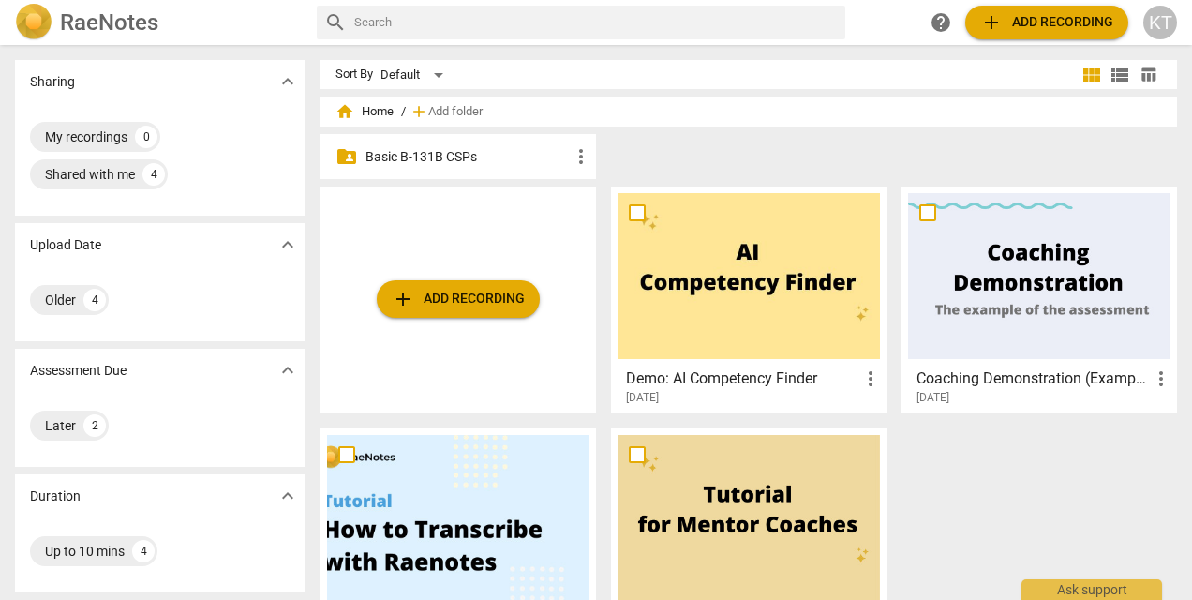
click at [431, 153] on p "Basic B-131B CSPs" at bounding box center [467, 157] width 204 height 20
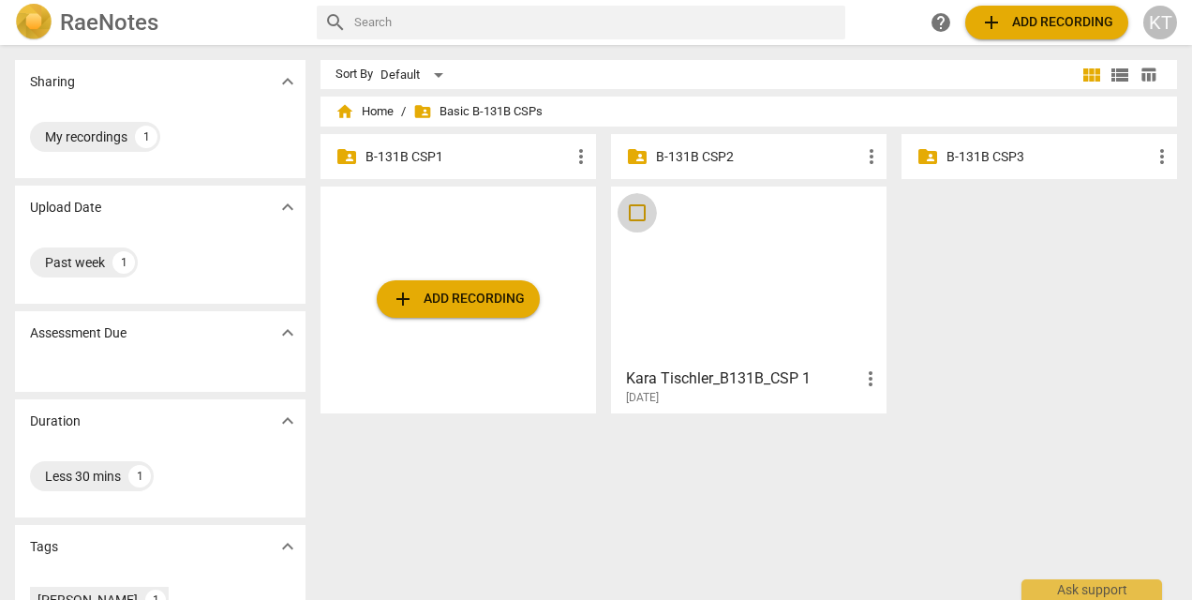
click at [635, 212] on input "checkbox" at bounding box center [636, 212] width 39 height 22
click at [862, 378] on span "more_vert" at bounding box center [870, 378] width 22 height 22
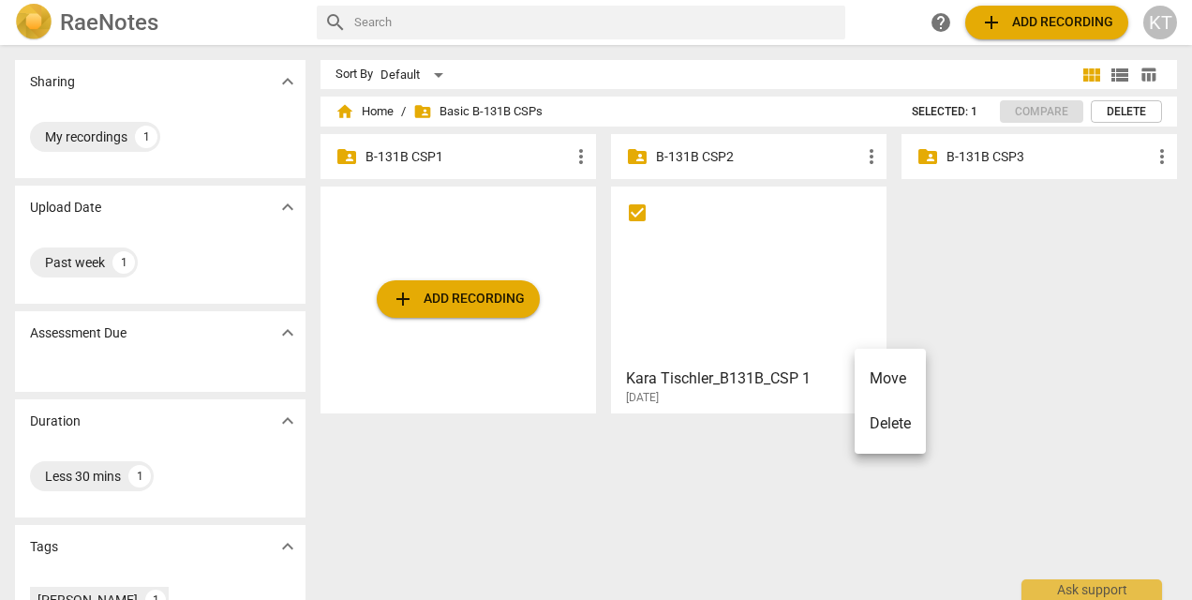
click at [458, 228] on div at bounding box center [596, 300] width 1192 height 600
click at [506, 116] on span "folder_shared Basic B-131B CSPs" at bounding box center [477, 111] width 129 height 19
click at [389, 163] on p "B-131B CSP1" at bounding box center [467, 157] width 204 height 20
checkbox input "true"
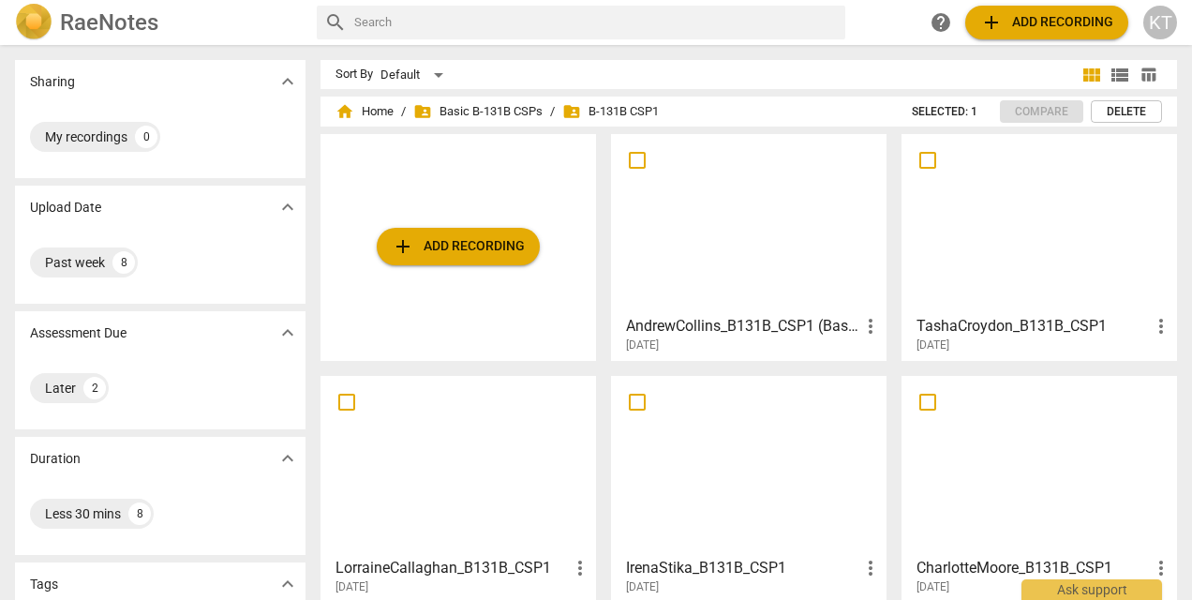
click at [488, 247] on span "add Add recording" at bounding box center [458, 246] width 133 height 22
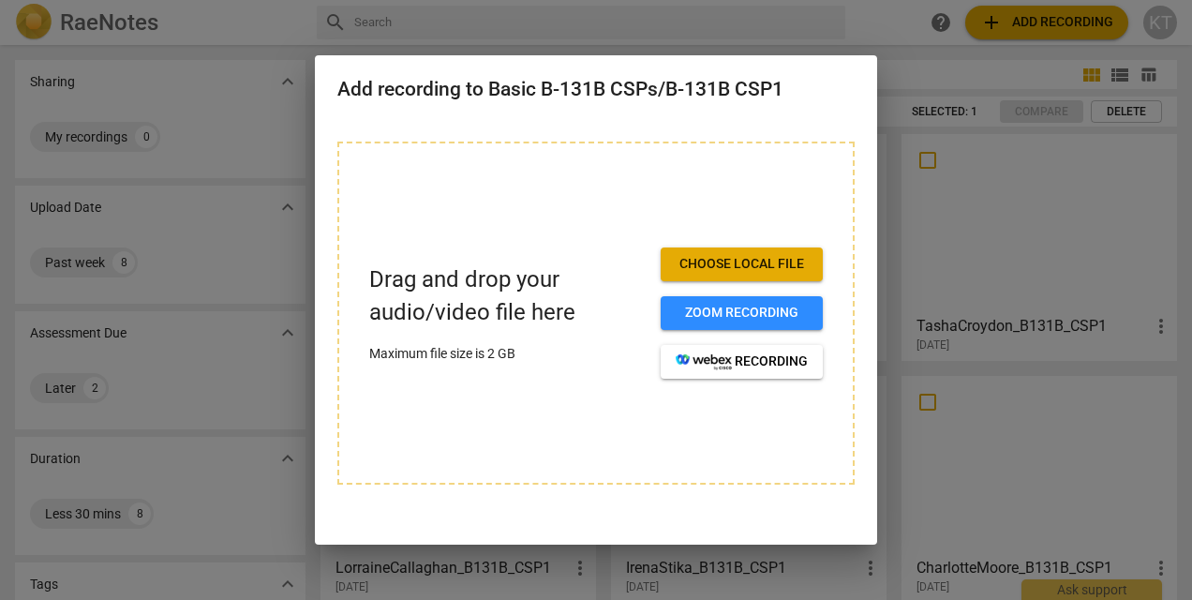
click at [736, 262] on span "Choose local file" at bounding box center [742, 264] width 132 height 19
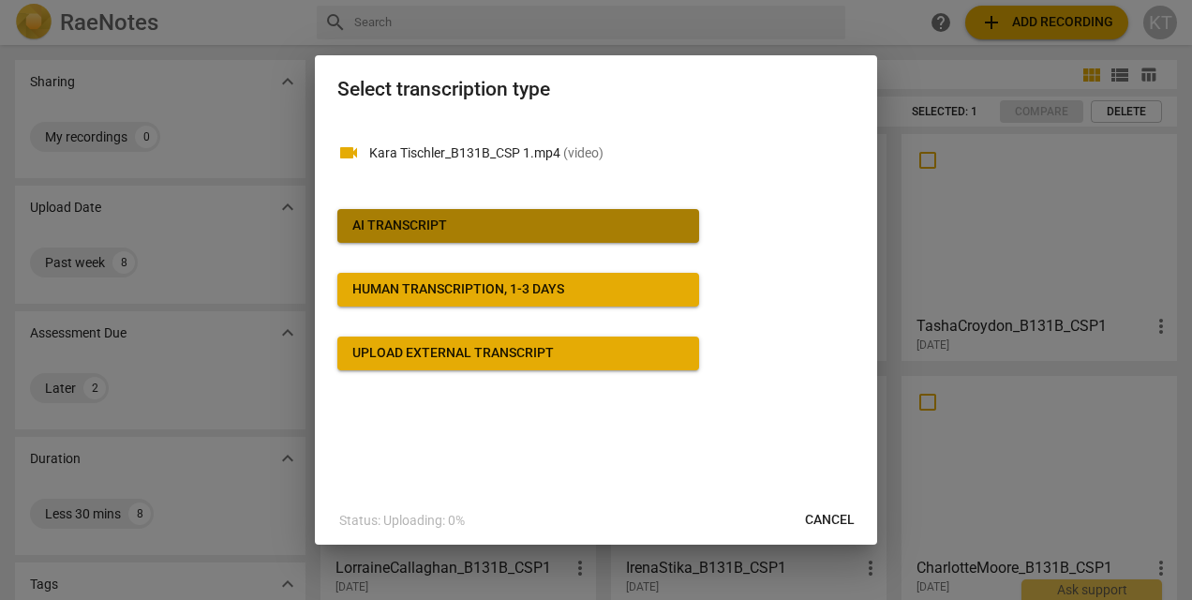
click at [525, 231] on span "AI Transcript" at bounding box center [518, 225] width 332 height 19
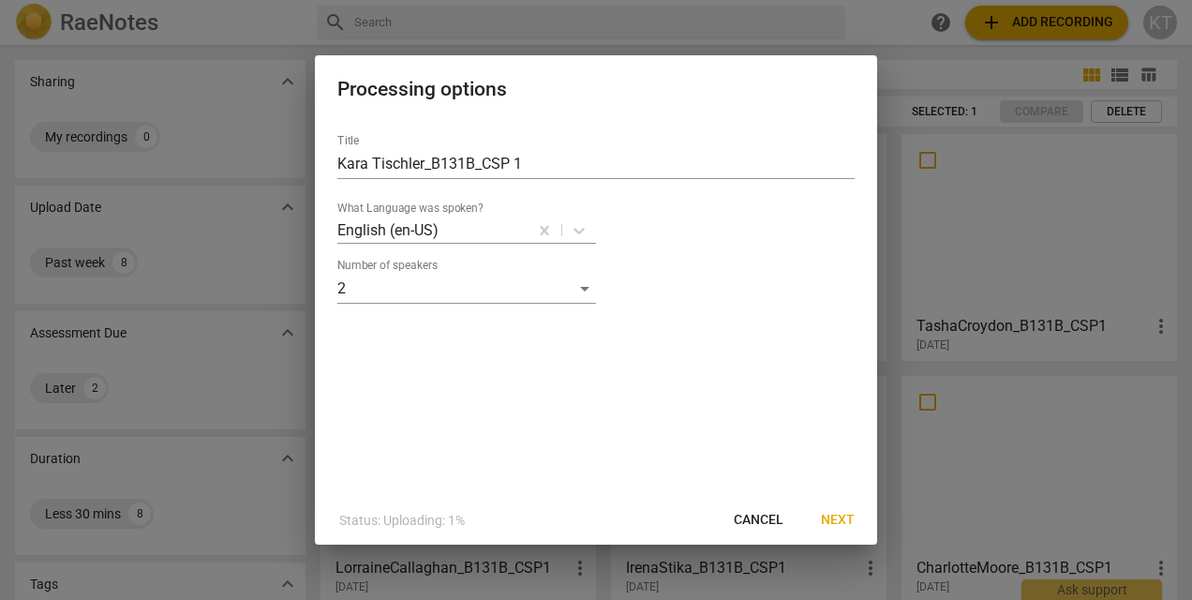
click at [855, 518] on button "Next" at bounding box center [838, 520] width 64 height 34
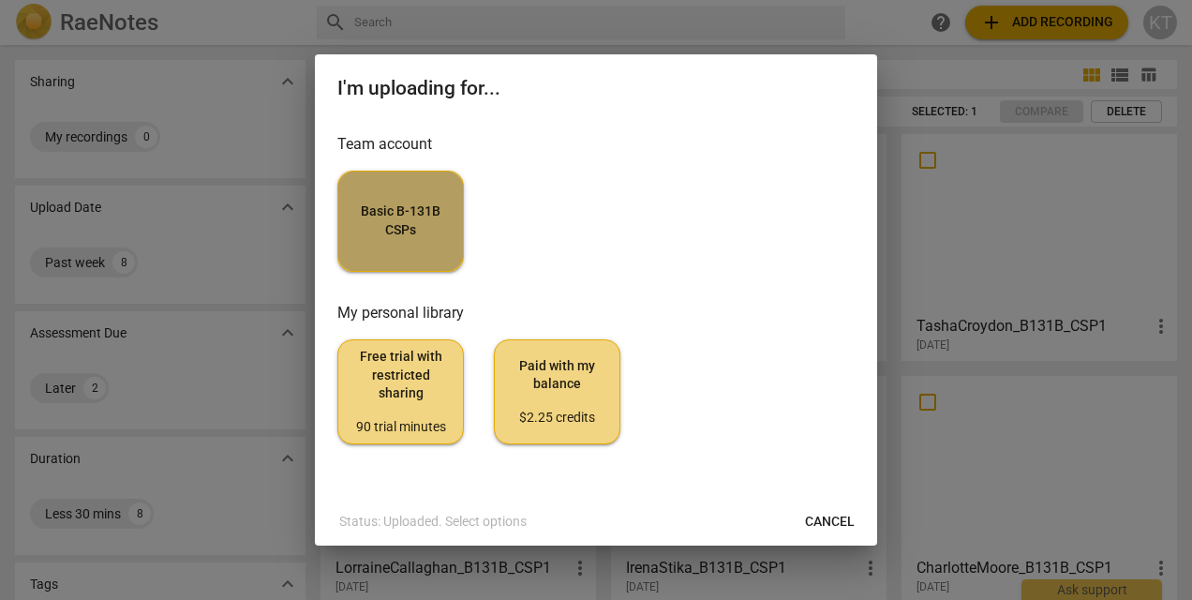
click at [418, 245] on button "Basic B-131B CSPs" at bounding box center [400, 221] width 126 height 101
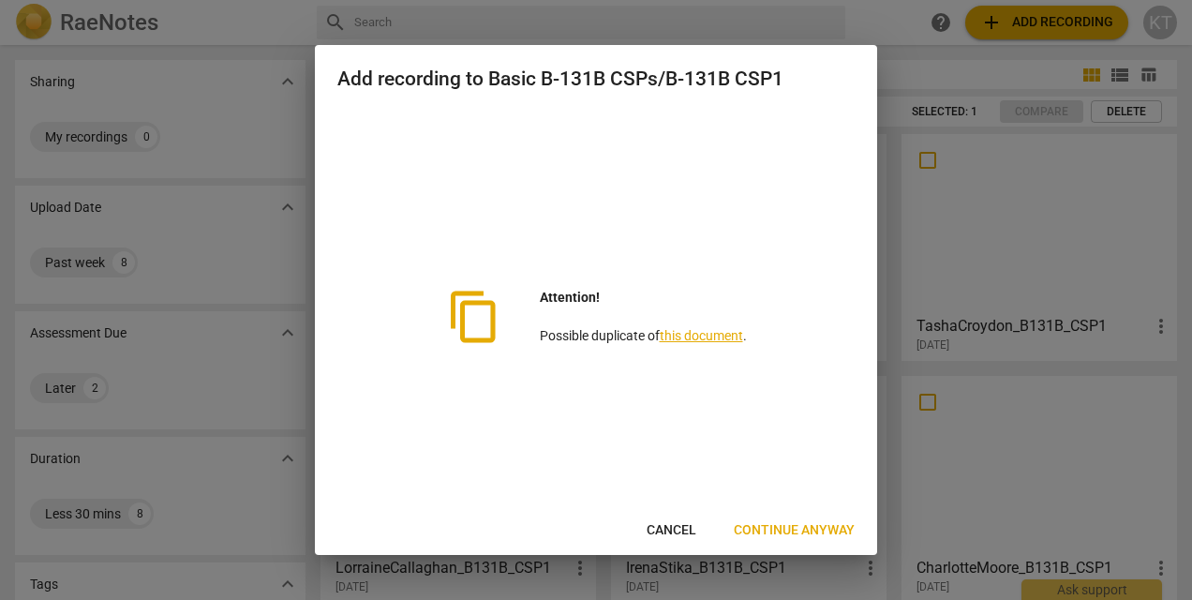
click at [675, 533] on span "Cancel" at bounding box center [671, 530] width 50 height 19
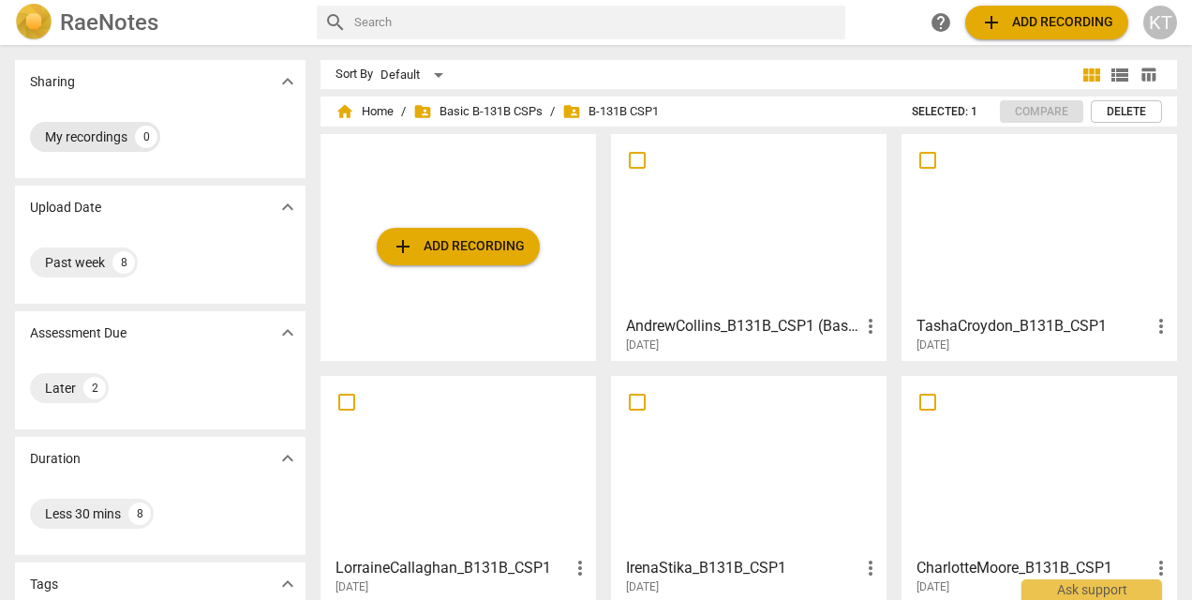
click at [129, 137] on div "My recordings 0" at bounding box center [95, 137] width 130 height 30
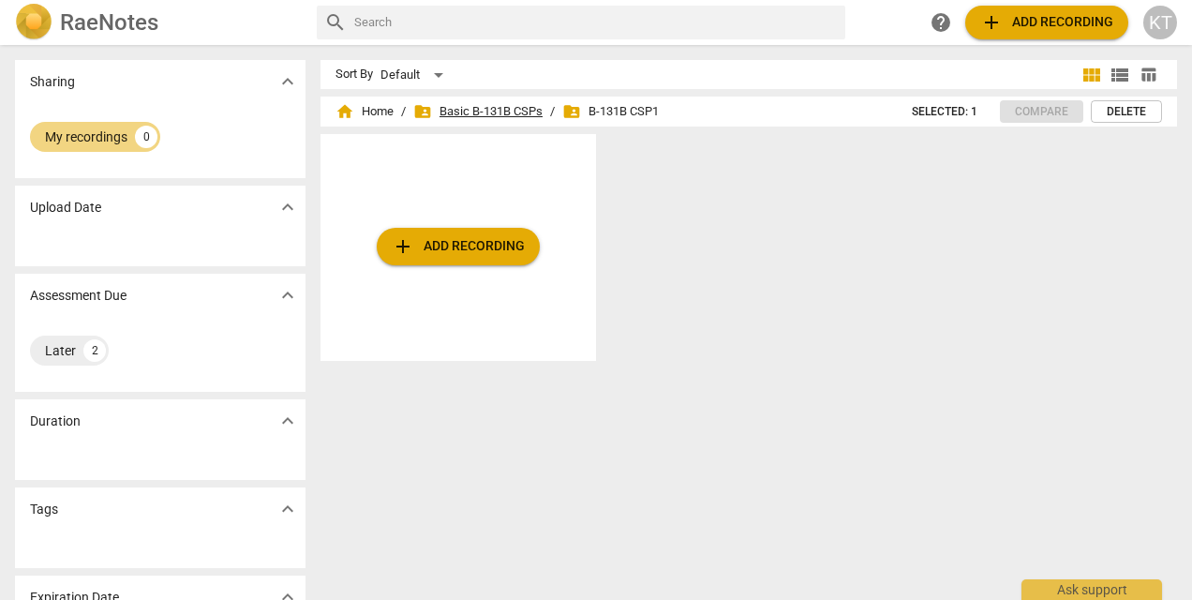
click at [527, 107] on span "folder_shared Basic B-131B CSPs" at bounding box center [477, 111] width 129 height 19
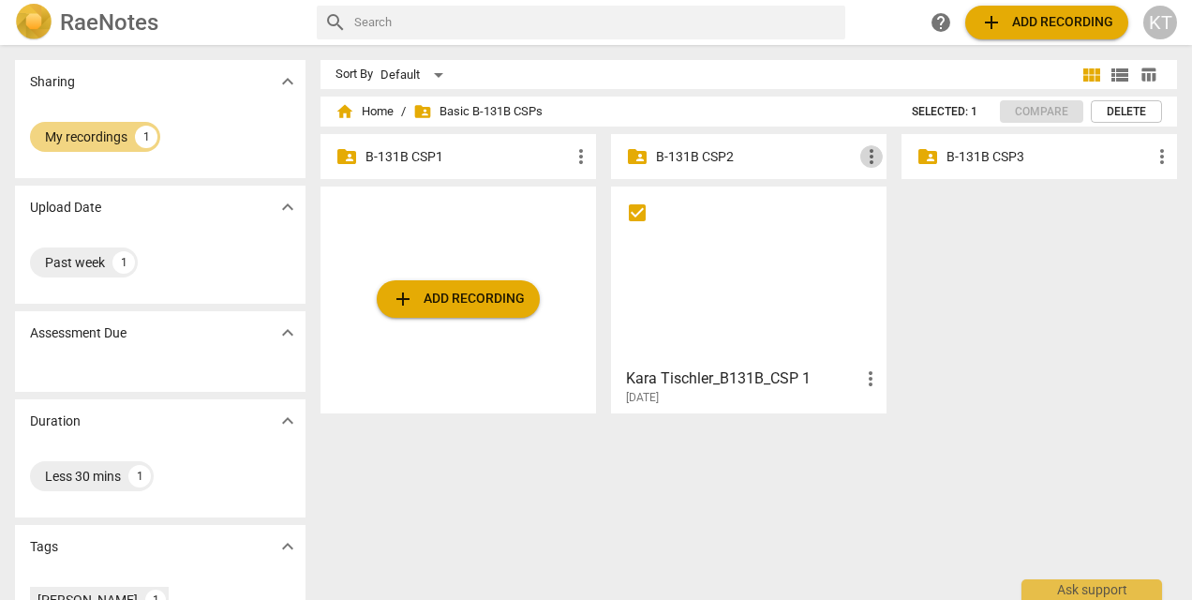
click at [865, 161] on span "more_vert" at bounding box center [871, 156] width 22 height 22
click at [865, 161] on li "Move" at bounding box center [888, 156] width 67 height 45
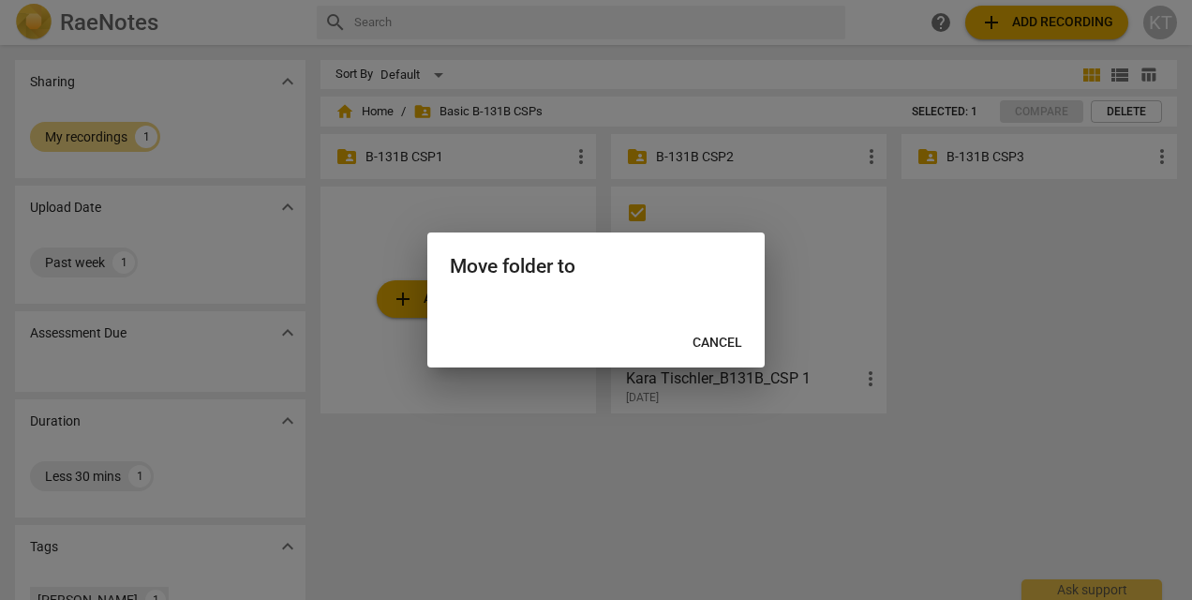
click at [733, 345] on span "Cancel" at bounding box center [717, 343] width 50 height 19
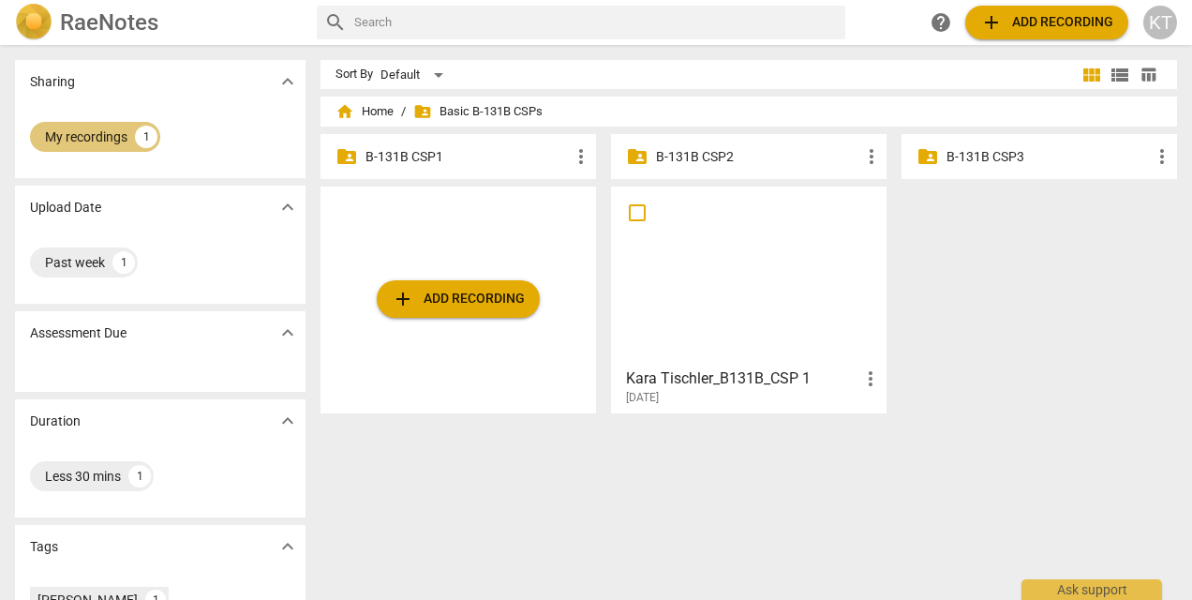
click at [126, 140] on div "My recordings" at bounding box center [86, 136] width 82 height 19
click at [717, 154] on p "B-131B CSP2" at bounding box center [758, 157] width 204 height 20
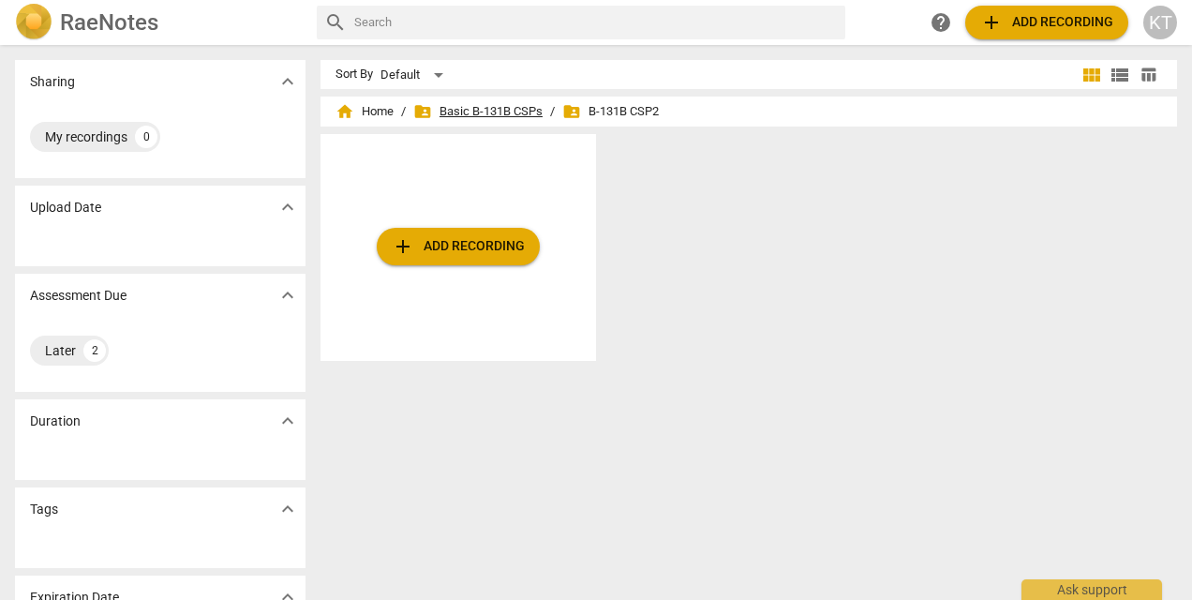
click at [500, 113] on span "folder_shared Basic B-131B CSPs" at bounding box center [477, 111] width 129 height 19
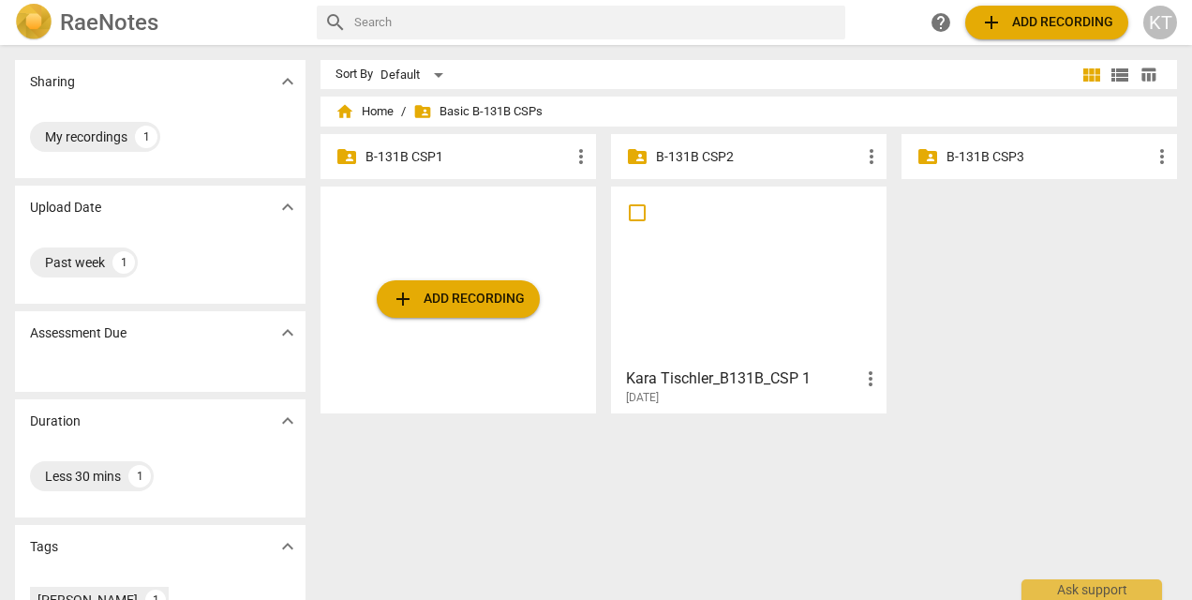
click at [431, 161] on p "B-131B CSP1" at bounding box center [467, 157] width 204 height 20
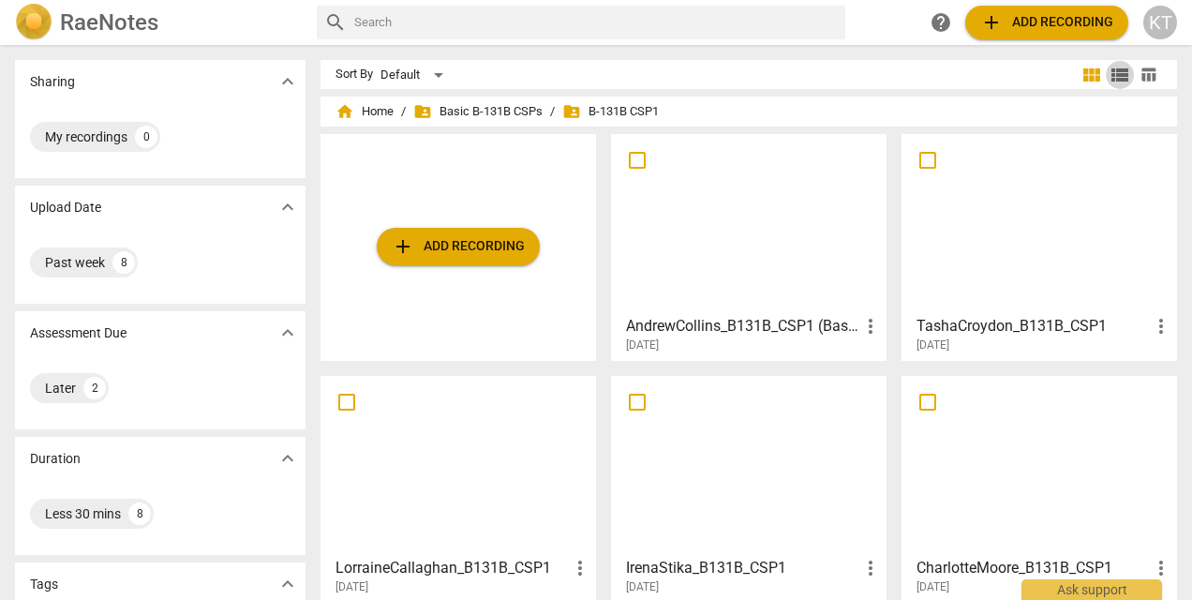
click at [1119, 71] on span "view_list" at bounding box center [1119, 75] width 22 height 22
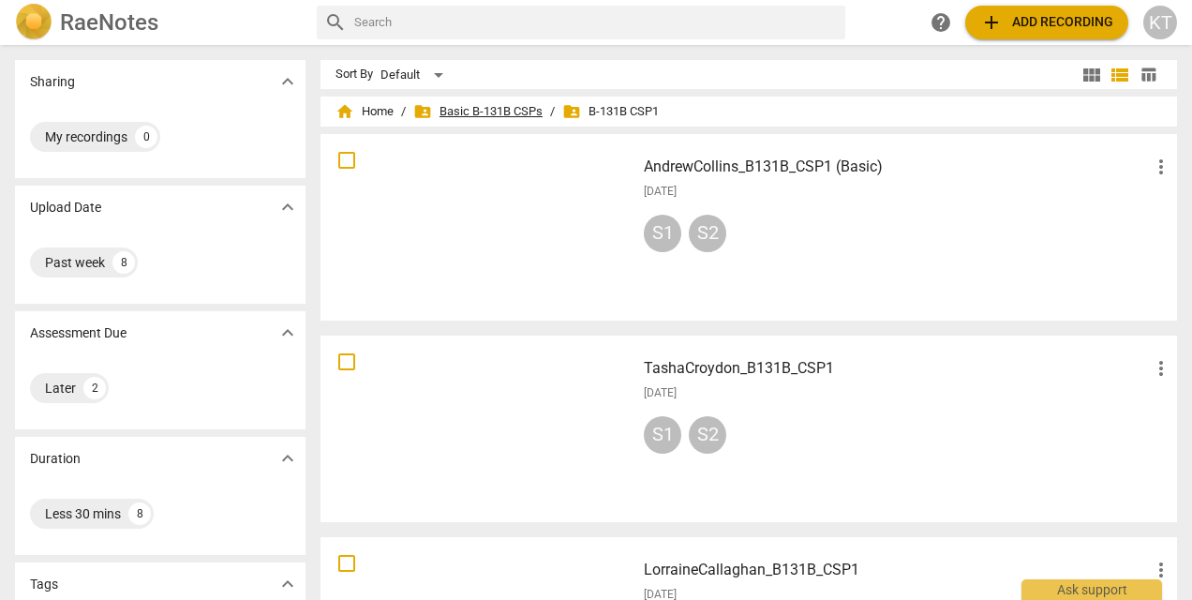
click at [476, 106] on span "folder_shared Basic B-131B CSPs" at bounding box center [477, 111] width 129 height 19
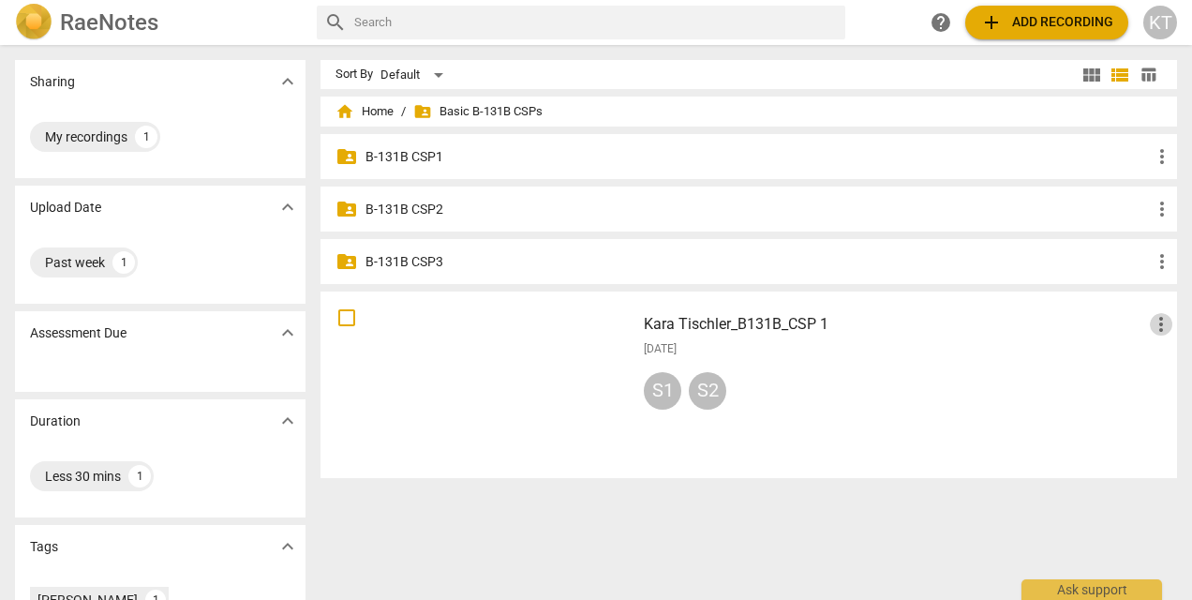
click at [1153, 326] on span "more_vert" at bounding box center [1161, 324] width 22 height 22
click at [601, 536] on div at bounding box center [596, 300] width 1192 height 600
click at [405, 151] on p "B-131B CSP1" at bounding box center [757, 157] width 785 height 20
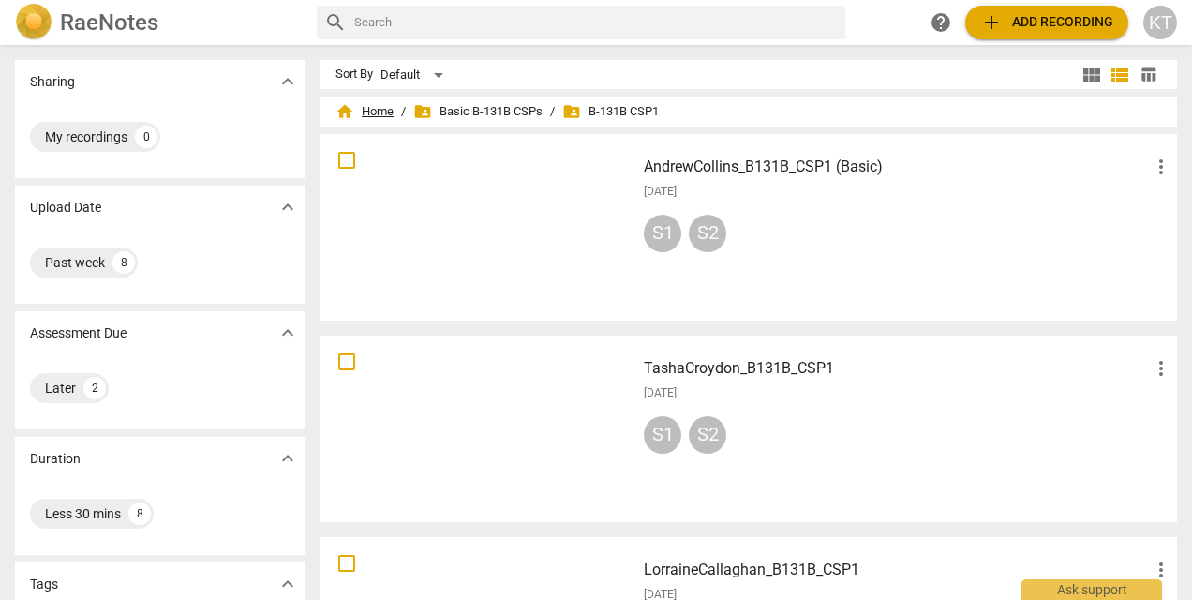
click at [379, 111] on span "home Home" at bounding box center [364, 111] width 58 height 19
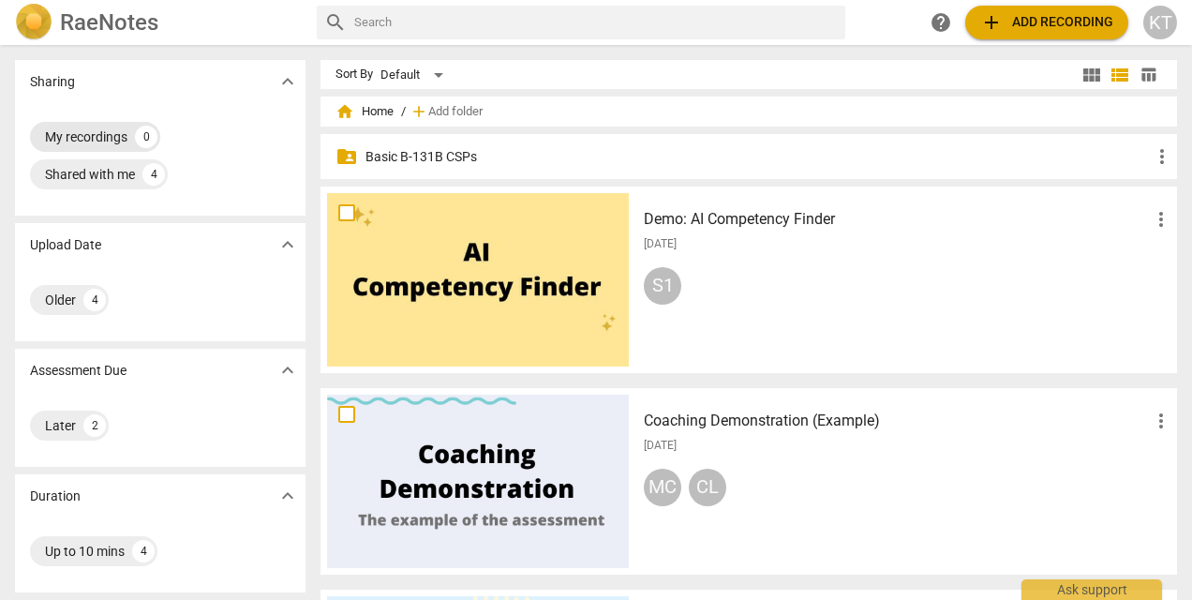
click at [116, 135] on div "My recordings" at bounding box center [86, 136] width 82 height 19
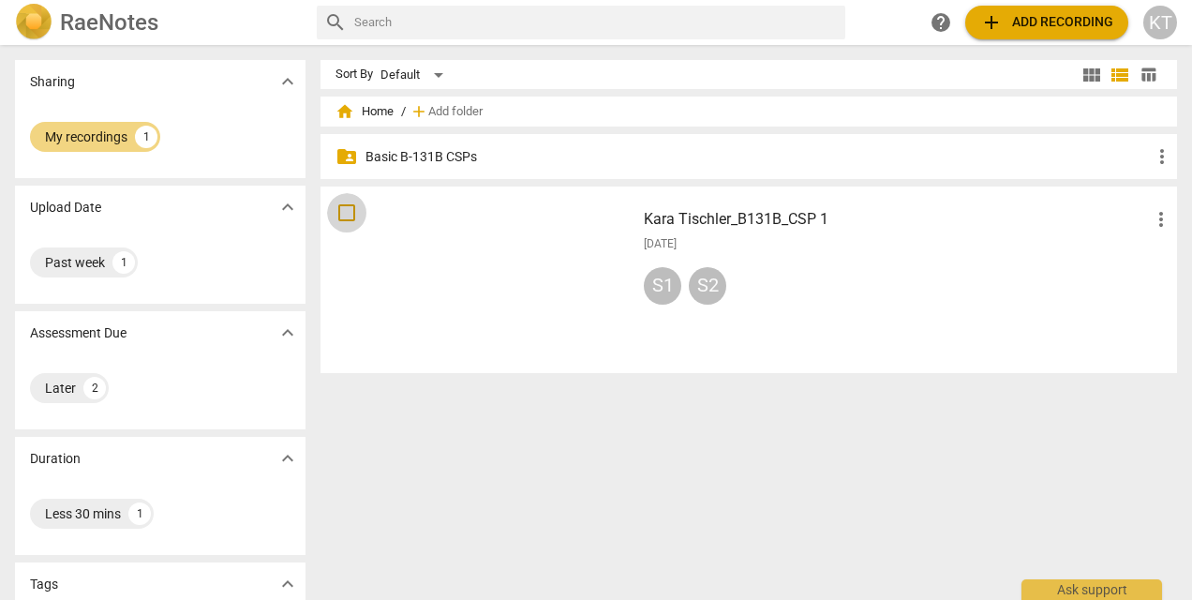
click at [345, 204] on input "checkbox" at bounding box center [346, 212] width 39 height 22
click at [438, 155] on p "Basic B-131B CSPs" at bounding box center [757, 157] width 785 height 20
checkbox input "true"
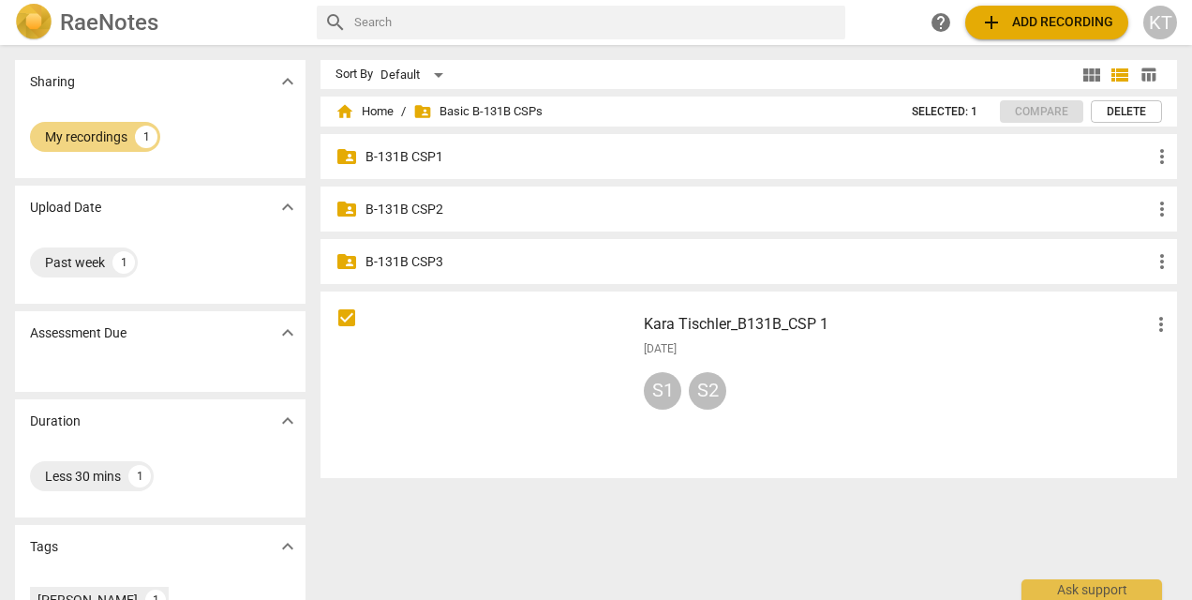
click at [414, 156] on p "B-131B CSP1" at bounding box center [757, 157] width 785 height 20
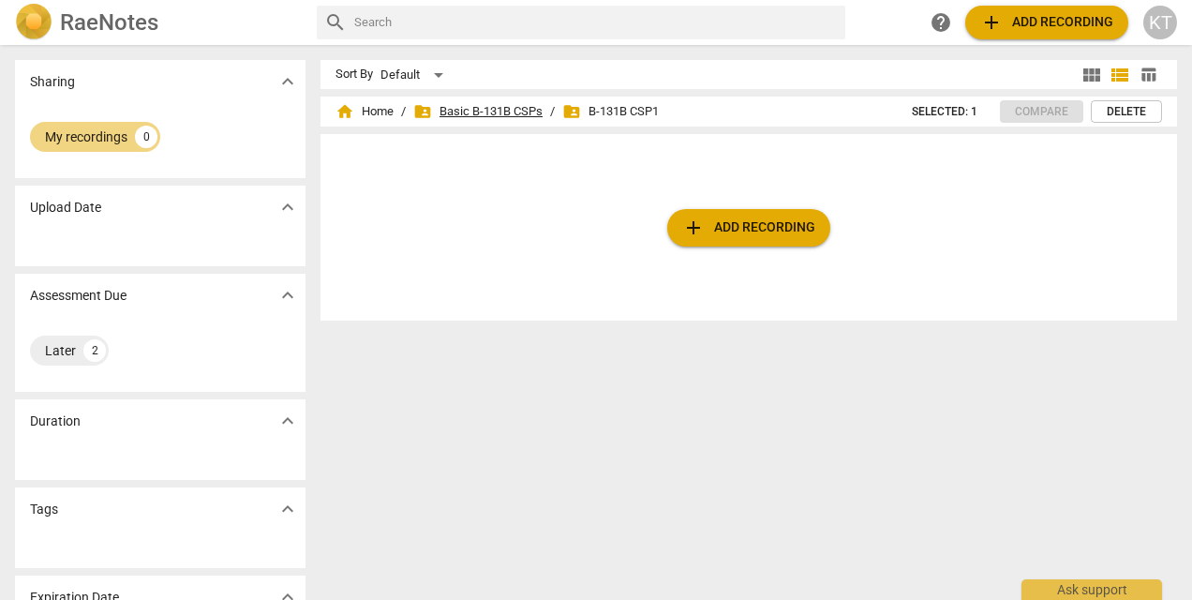
click at [416, 109] on span "folder_shared" at bounding box center [422, 111] width 19 height 19
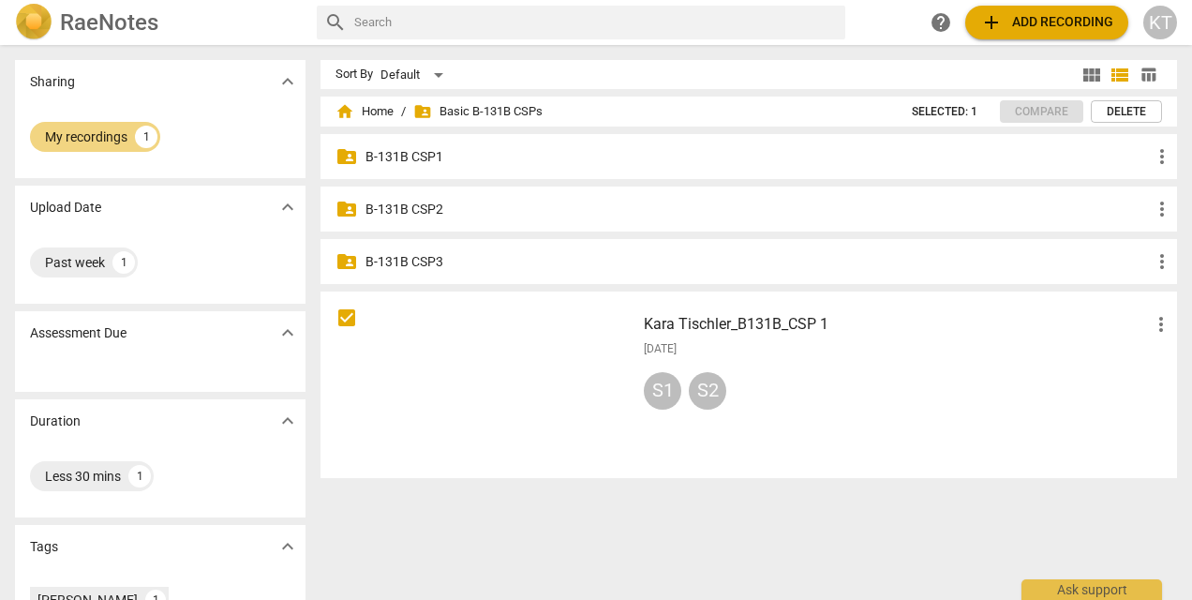
click at [567, 350] on div at bounding box center [478, 384] width 302 height 173
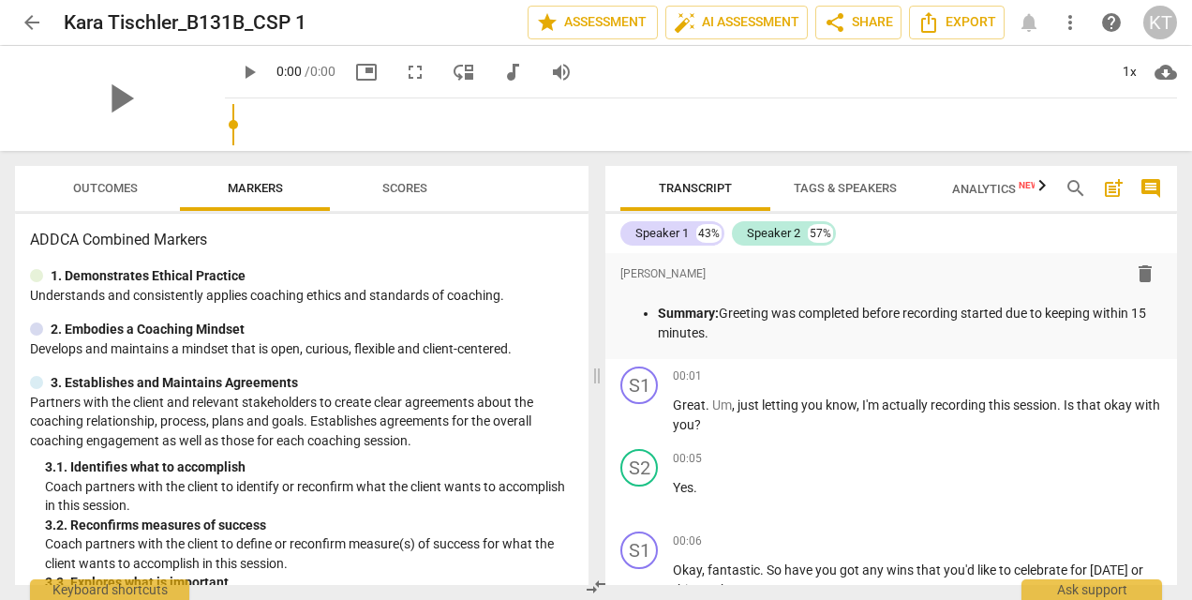
click at [841, 179] on span "Tags & Speakers" at bounding box center [845, 188] width 148 height 25
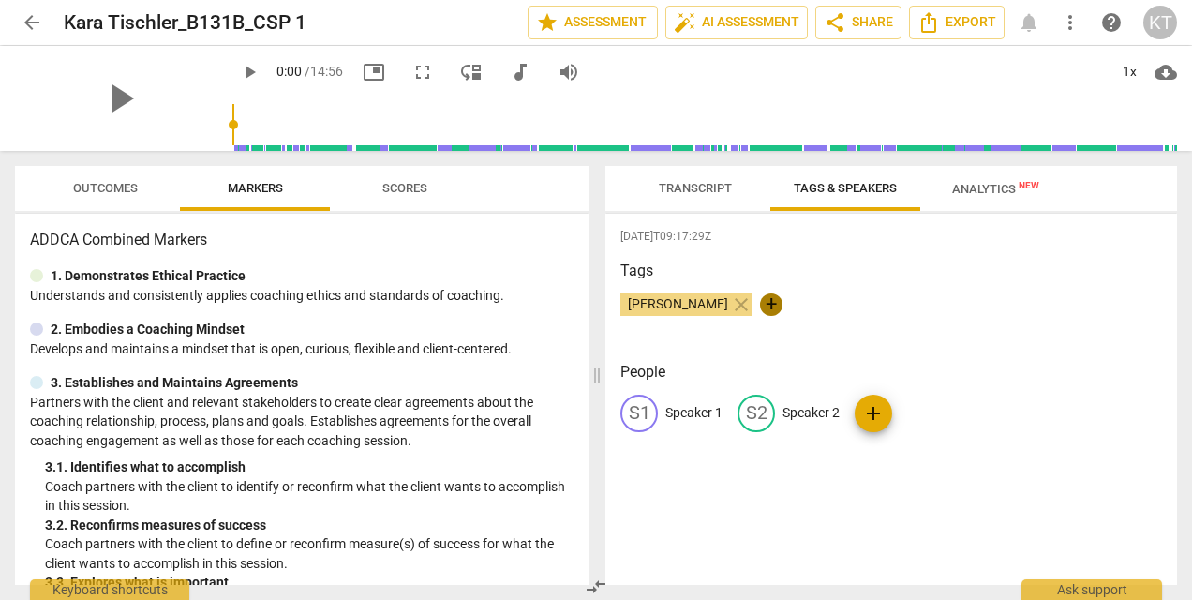
click at [765, 302] on span "+" at bounding box center [771, 304] width 22 height 22
type input "CSP1"
click at [1010, 319] on div "Kara TISCHLER close CSP1 check" at bounding box center [891, 311] width 542 height 37
click at [26, 17] on span "arrow_back" at bounding box center [32, 22] width 22 height 22
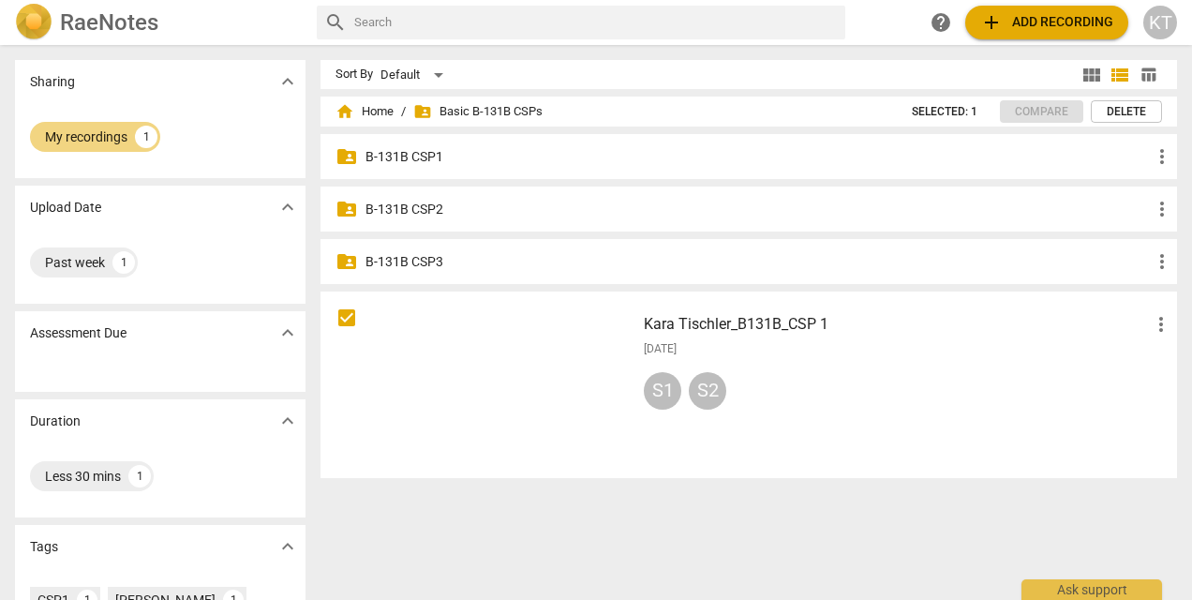
click at [504, 109] on span "folder_shared Basic B-131B CSPs" at bounding box center [477, 111] width 129 height 19
click at [426, 152] on p "B-131B CSP1" at bounding box center [757, 157] width 785 height 20
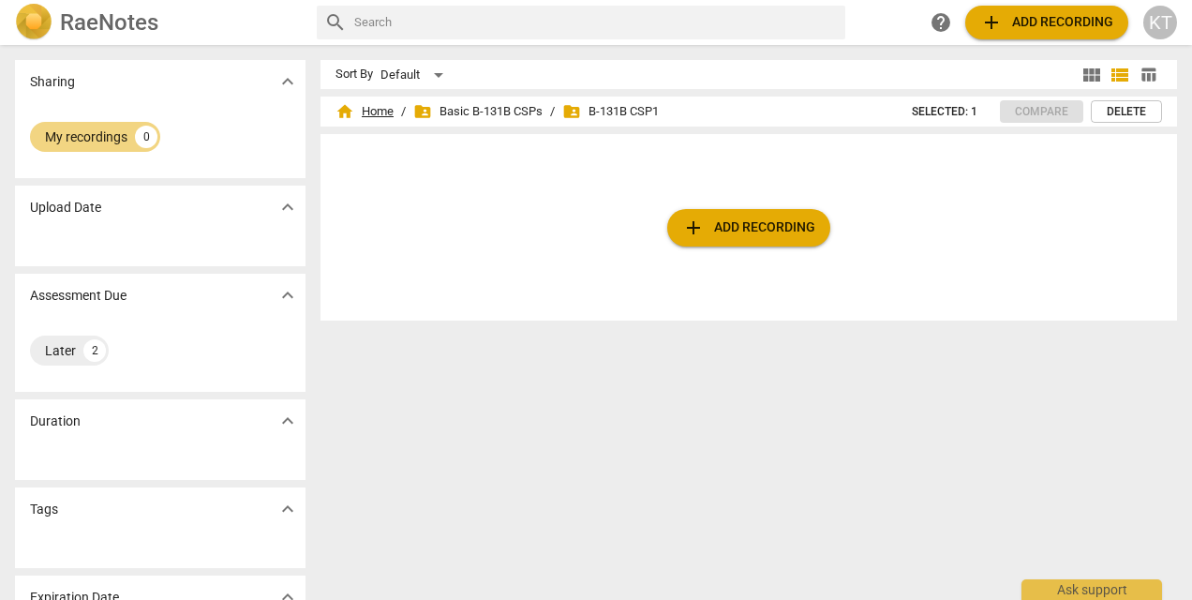
click at [375, 106] on span "home Home" at bounding box center [364, 111] width 58 height 19
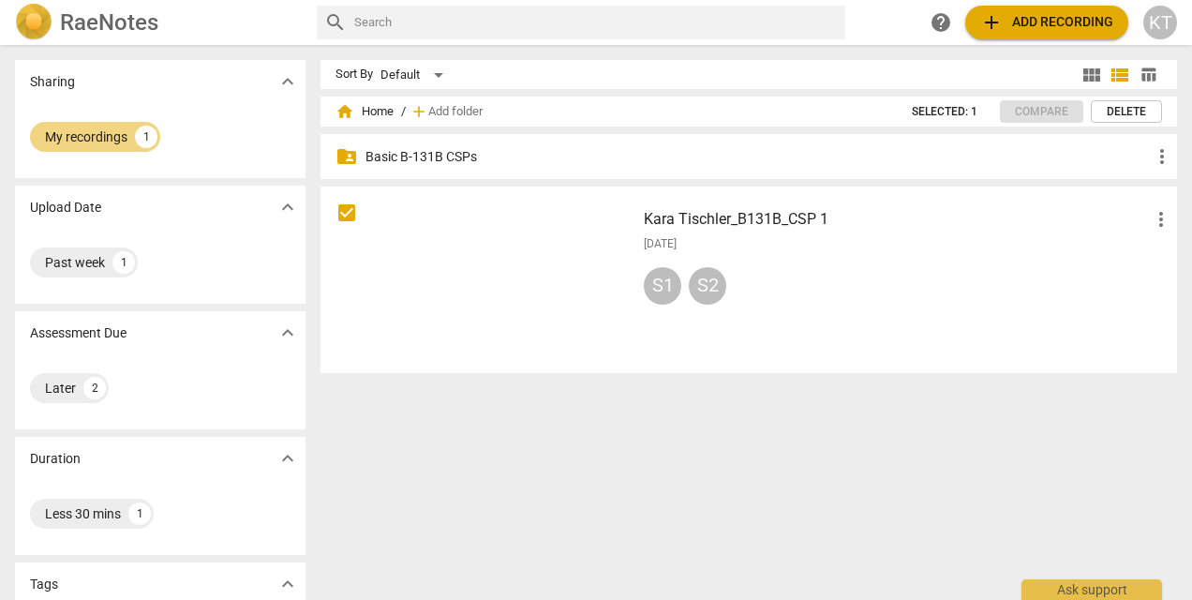
click at [1089, 70] on span "view_module" at bounding box center [1091, 75] width 22 height 22
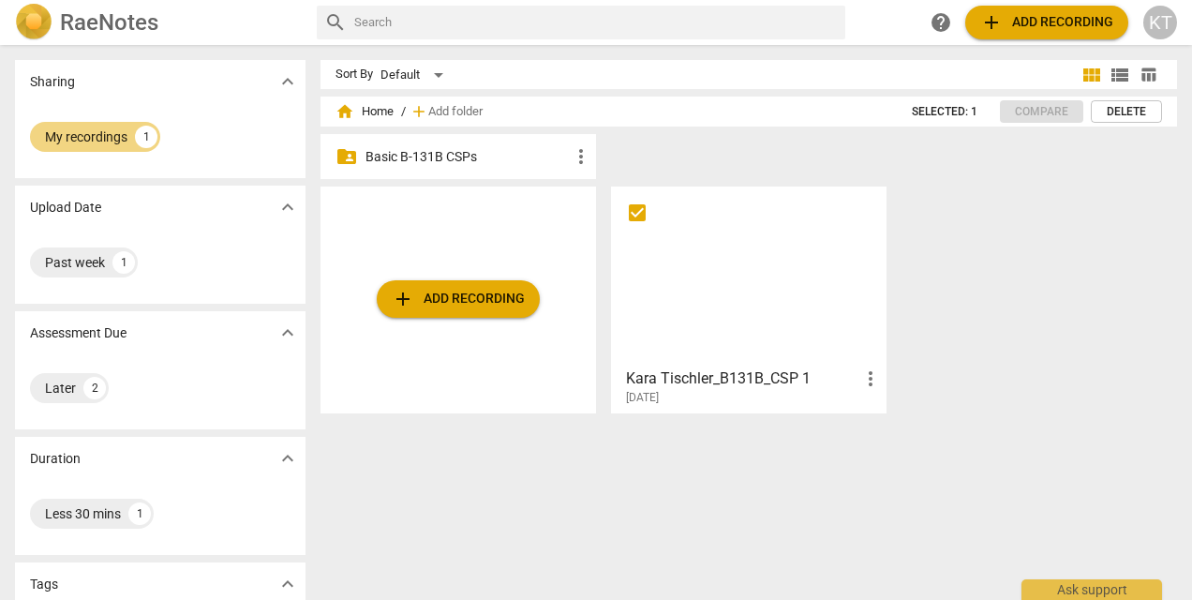
click at [449, 156] on p "Basic B-131B CSPs" at bounding box center [467, 157] width 204 height 20
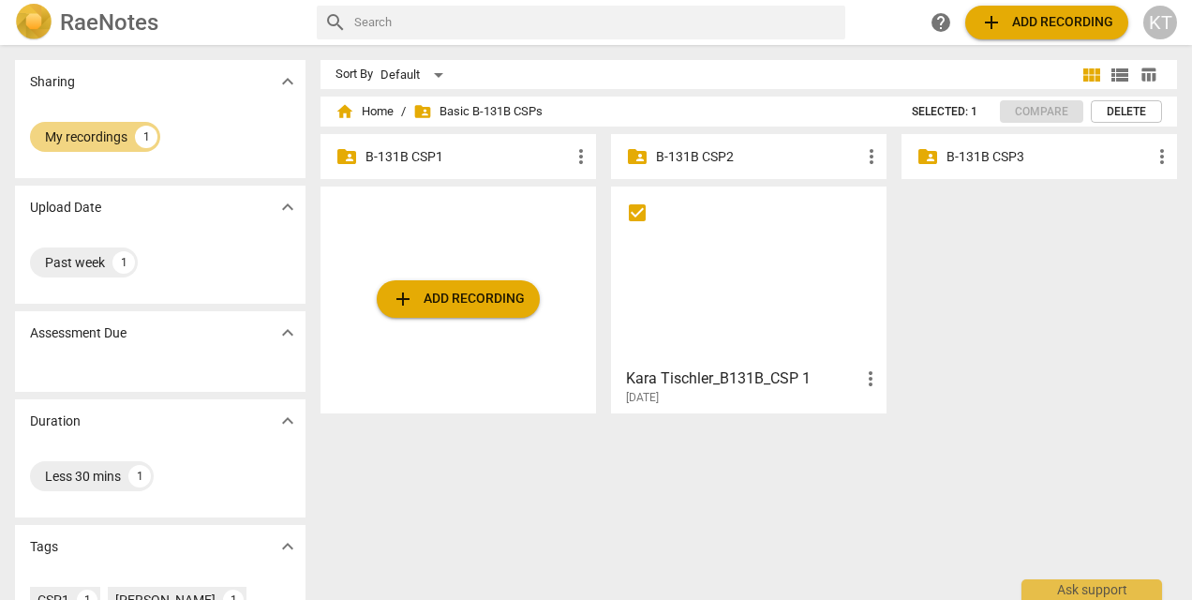
click at [429, 163] on p "B-131B CSP1" at bounding box center [467, 157] width 204 height 20
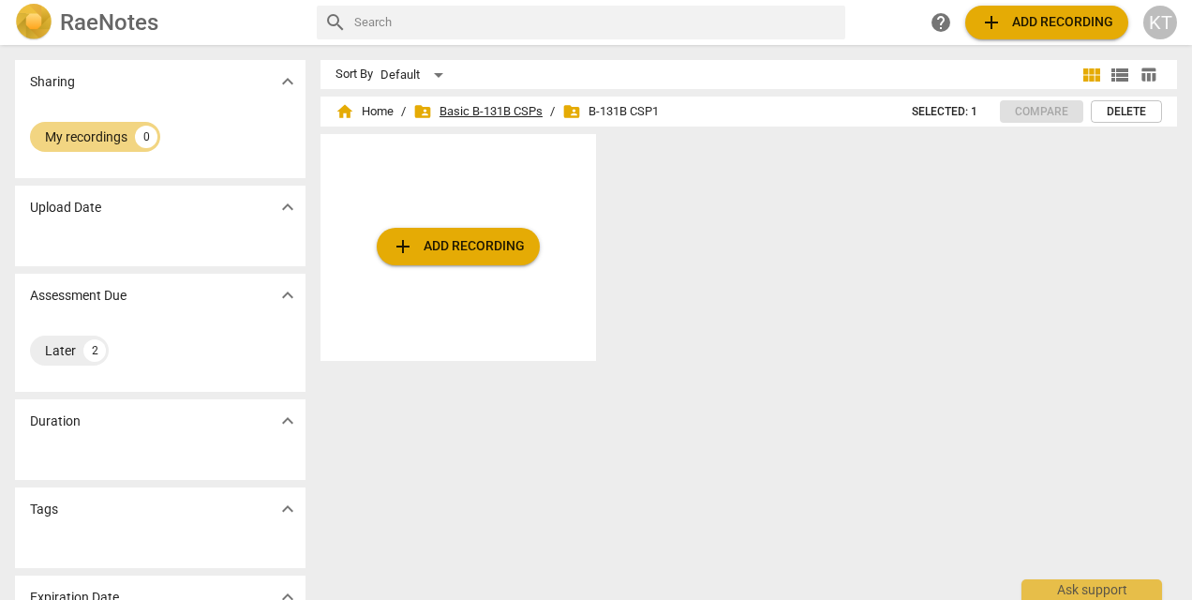
click at [498, 108] on span "folder_shared Basic B-131B CSPs" at bounding box center [477, 111] width 129 height 19
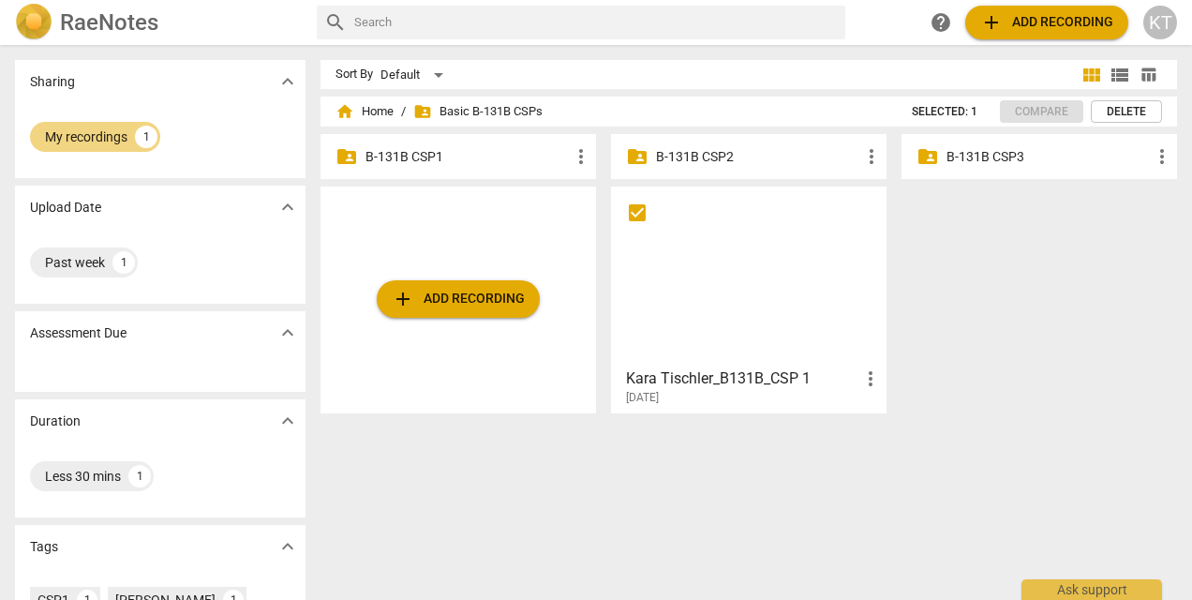
click at [762, 301] on div at bounding box center [748, 276] width 262 height 166
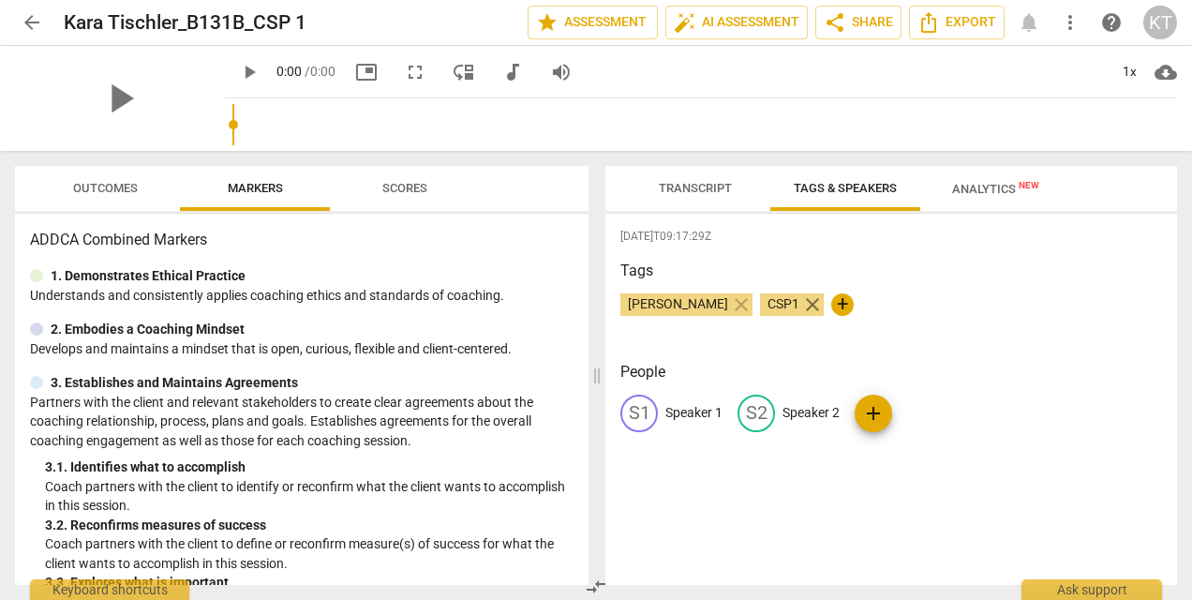
click at [803, 304] on span "close" at bounding box center [812, 304] width 22 height 22
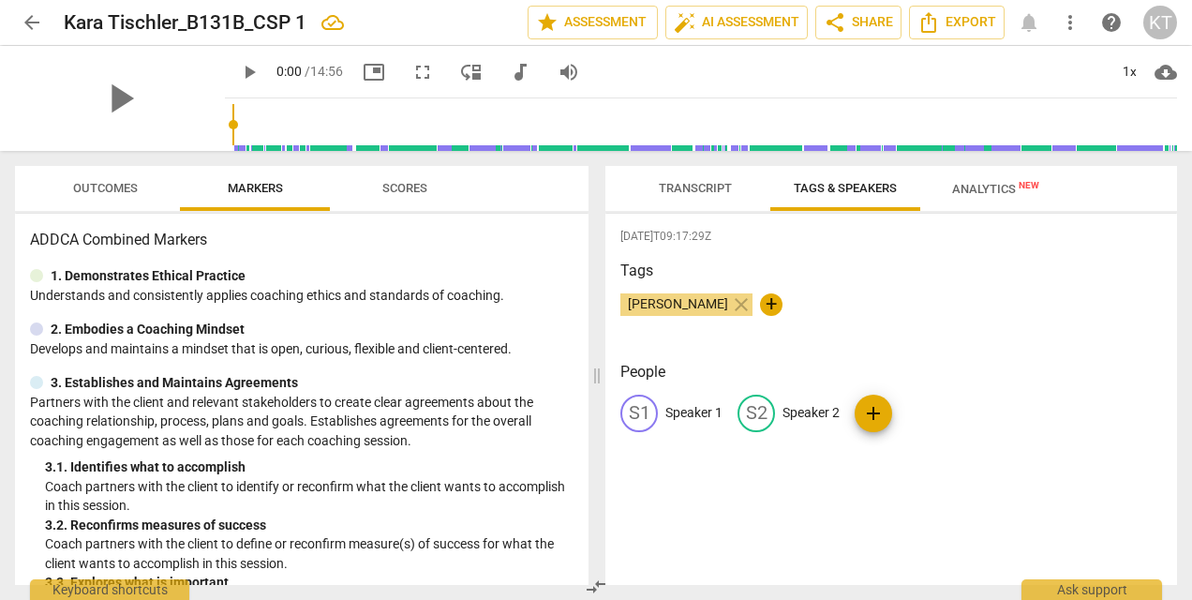
click at [33, 13] on span "arrow_back" at bounding box center [32, 22] width 22 height 22
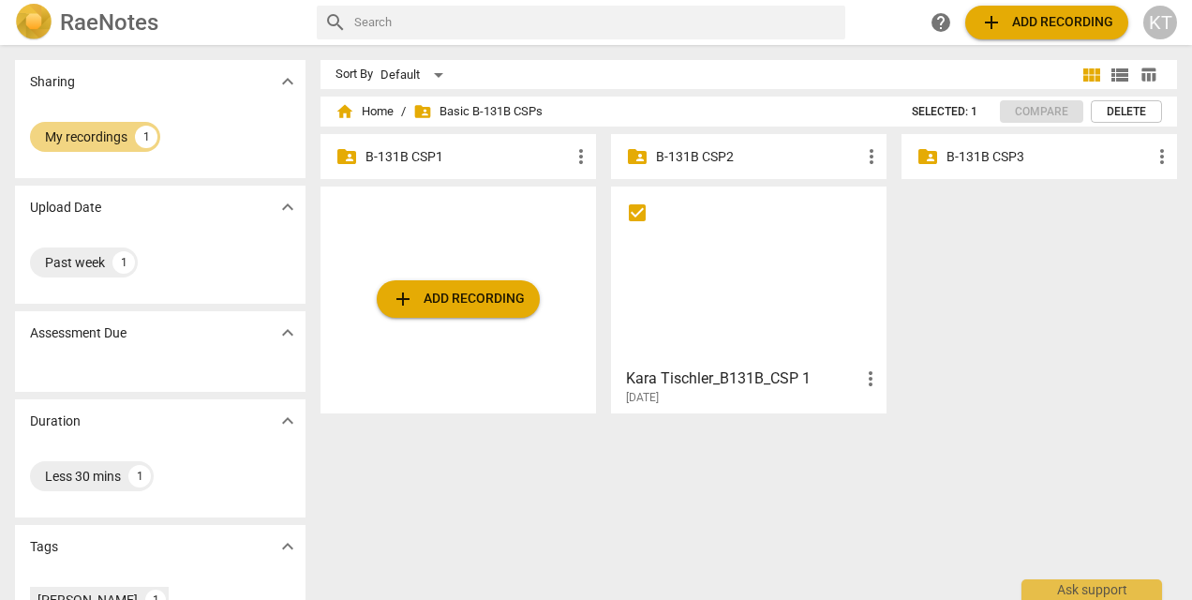
click at [427, 157] on p "B-131B CSP1" at bounding box center [467, 157] width 204 height 20
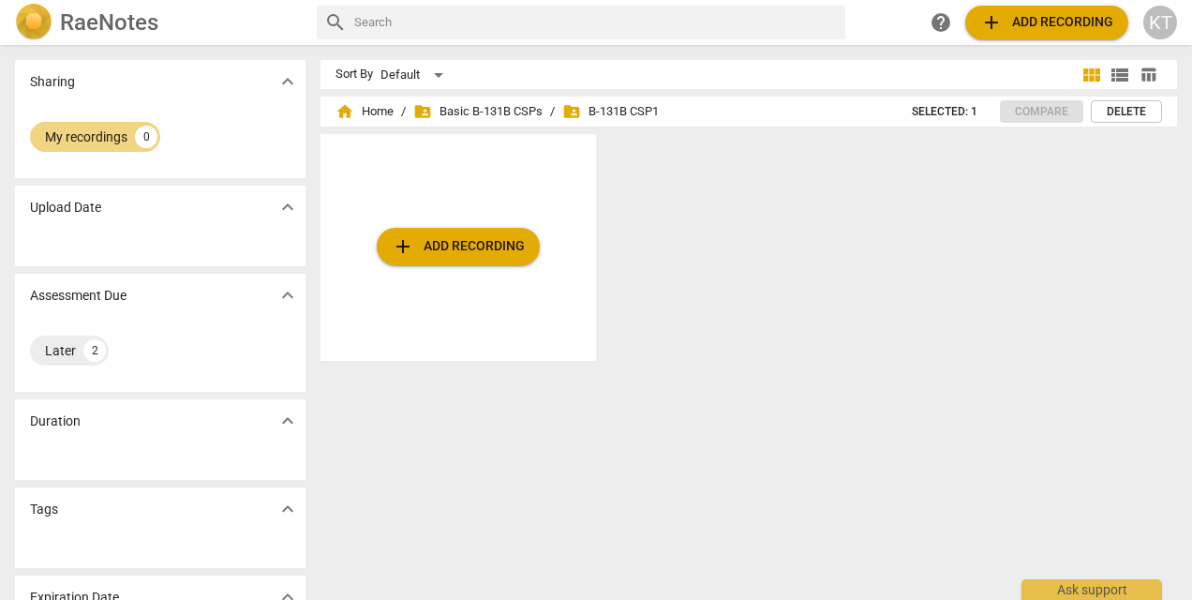
scroll to position [64, 0]
click at [472, 113] on span "folder_shared Basic B-131B CSPs" at bounding box center [477, 111] width 129 height 19
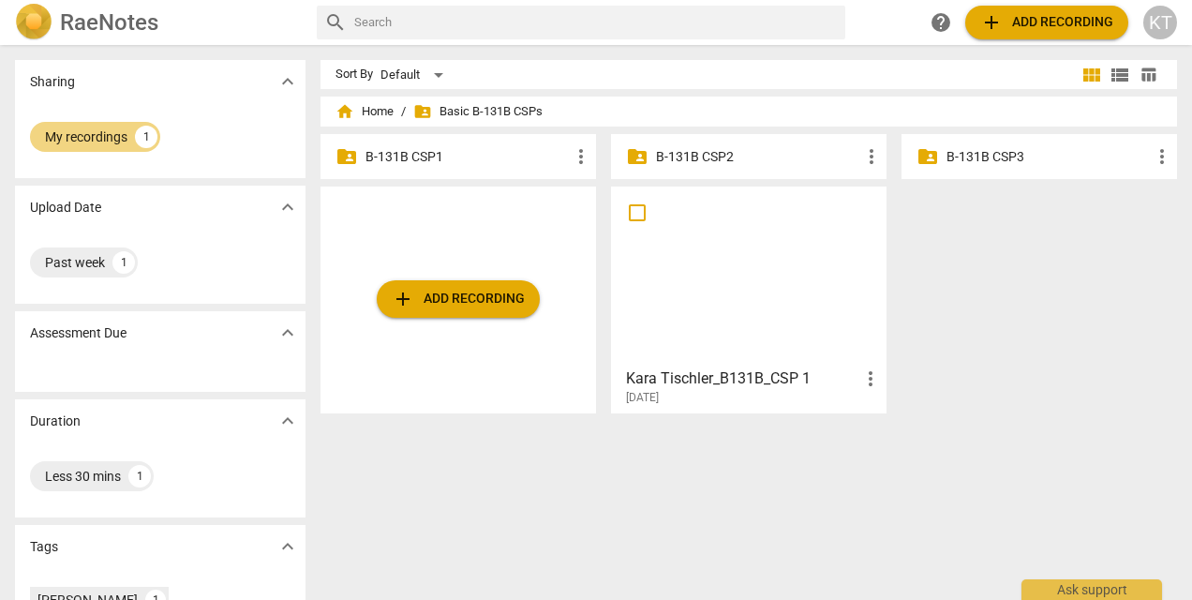
click at [410, 152] on p "B-131B CSP1" at bounding box center [467, 157] width 204 height 20
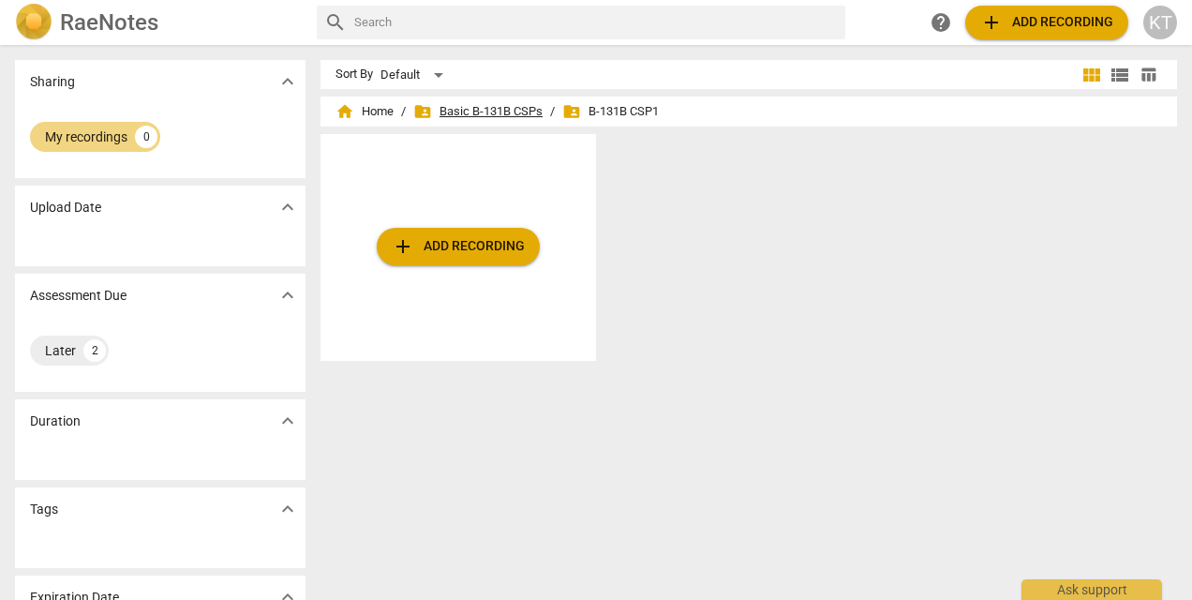
click at [452, 111] on span "folder_shared Basic B-131B CSPs" at bounding box center [477, 111] width 129 height 19
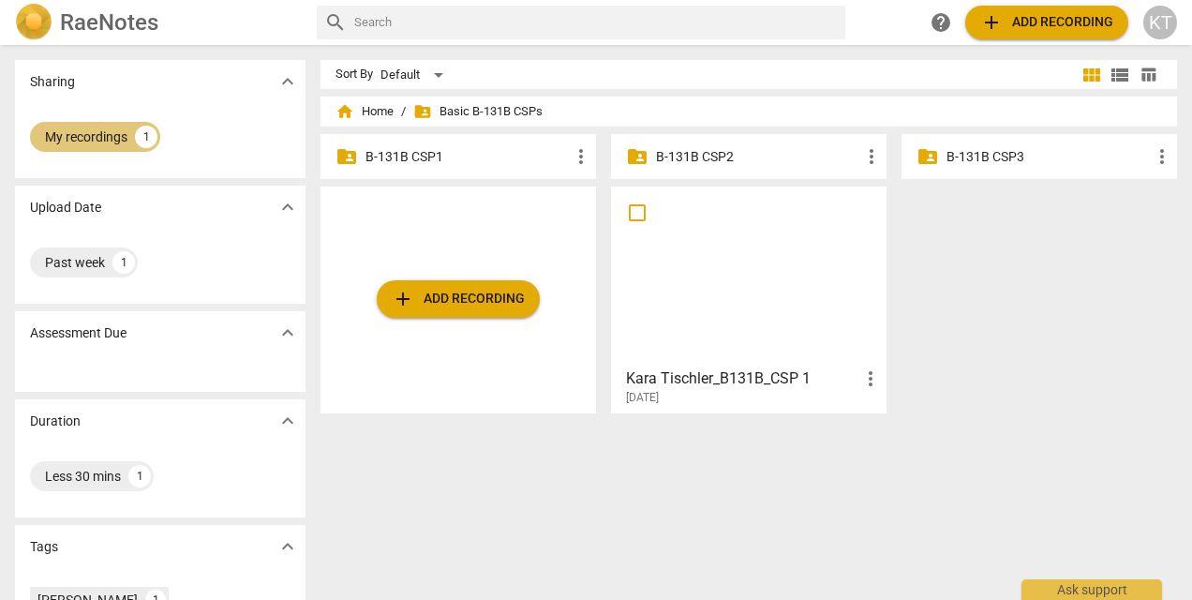
click at [146, 140] on div "1" at bounding box center [146, 137] width 22 height 22
click at [373, 111] on span "home Home" at bounding box center [364, 111] width 58 height 19
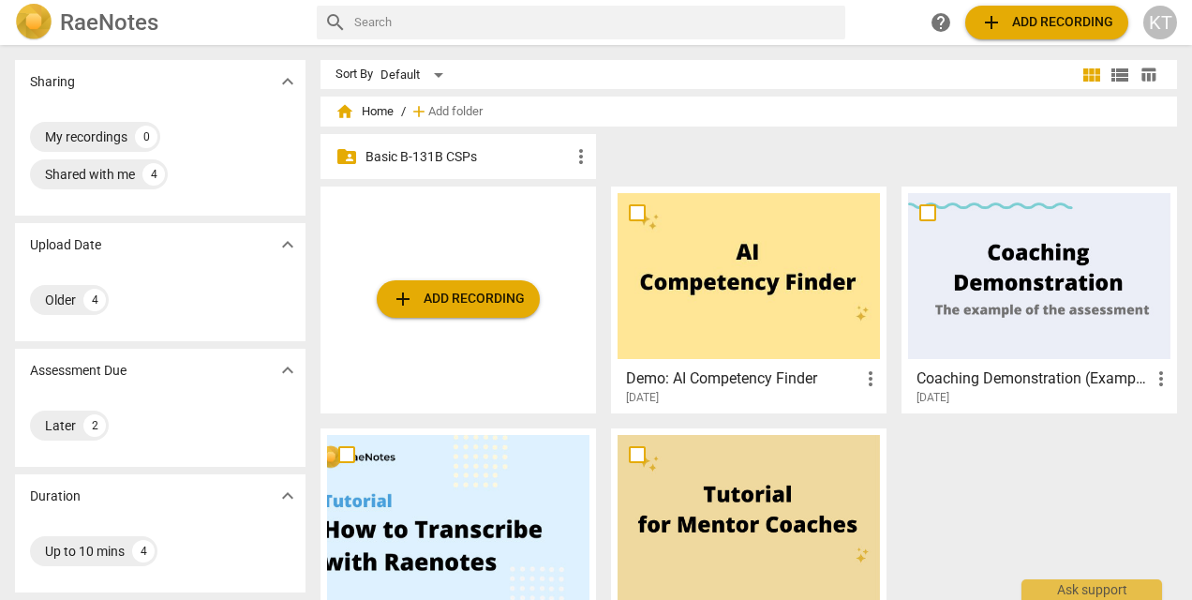
click at [429, 158] on p "Basic B-131B CSPs" at bounding box center [467, 157] width 204 height 20
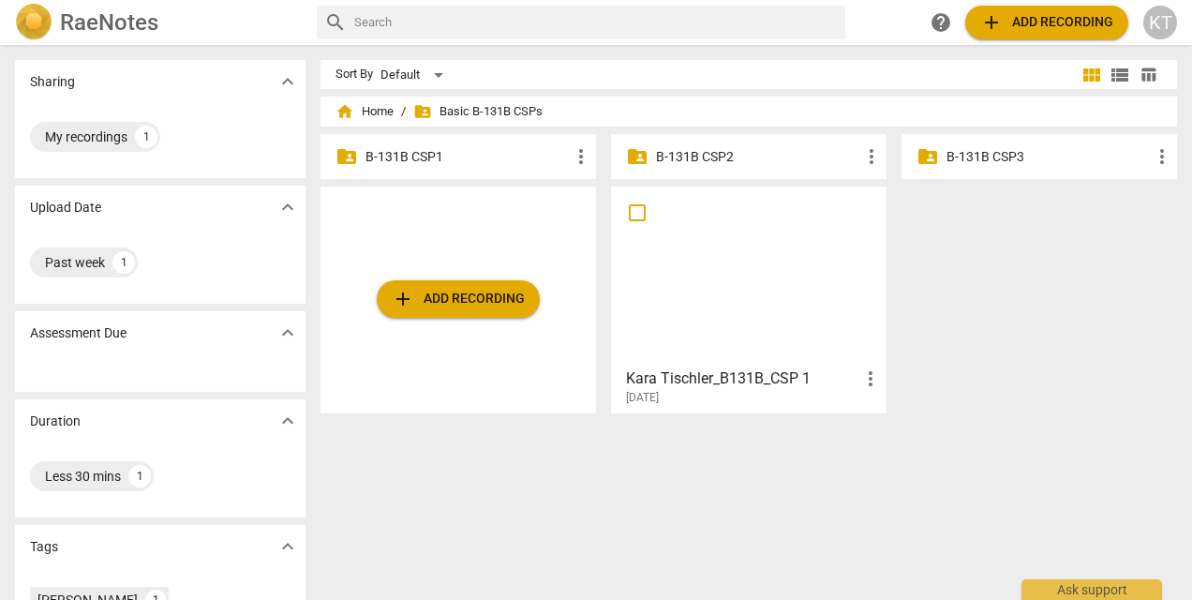
click at [1165, 13] on div "KT" at bounding box center [1160, 23] width 34 height 34
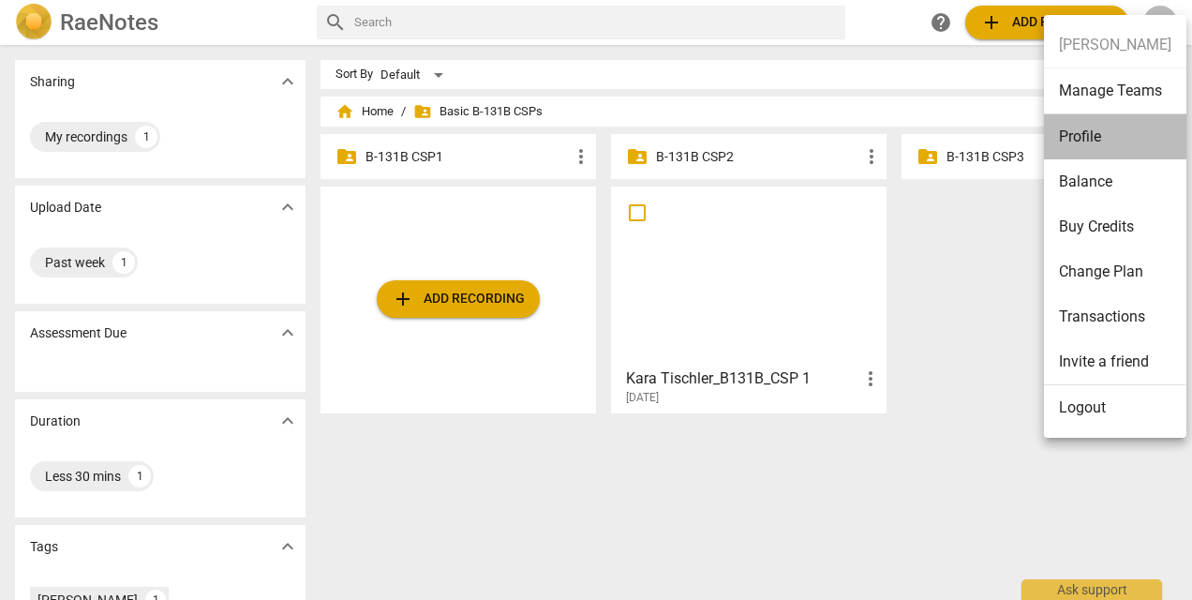
click at [1122, 141] on li "Profile" at bounding box center [1115, 136] width 142 height 45
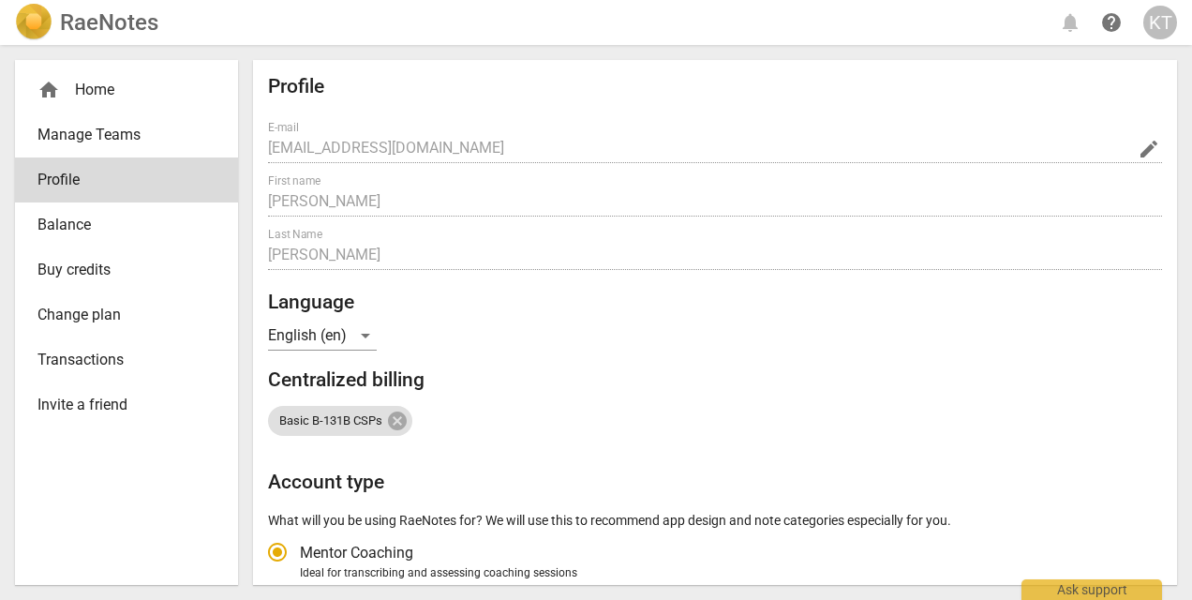
radio input "false"
click at [1170, 21] on div "KT" at bounding box center [1160, 23] width 34 height 34
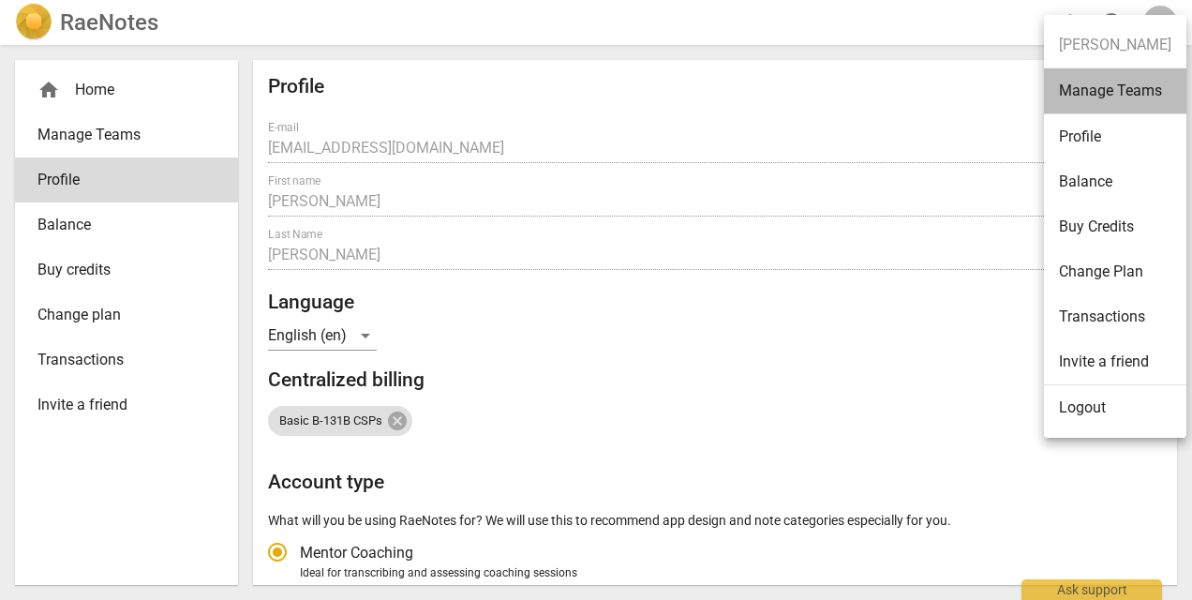
click at [1115, 97] on li "Manage Teams" at bounding box center [1115, 91] width 142 height 46
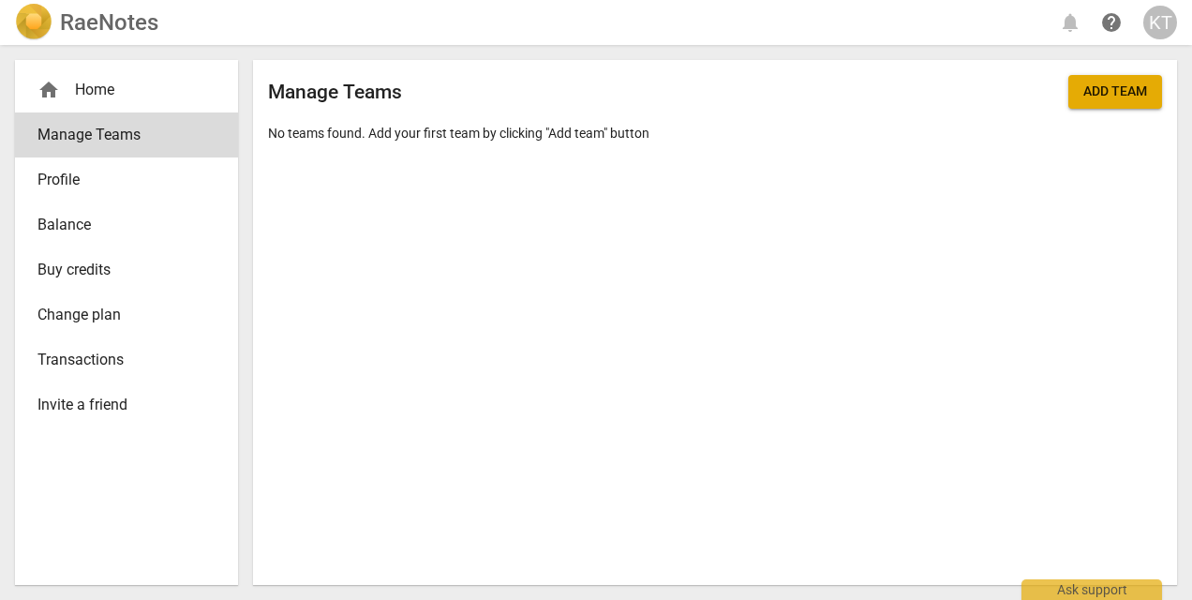
click at [125, 158] on link "Profile" at bounding box center [126, 179] width 223 height 45
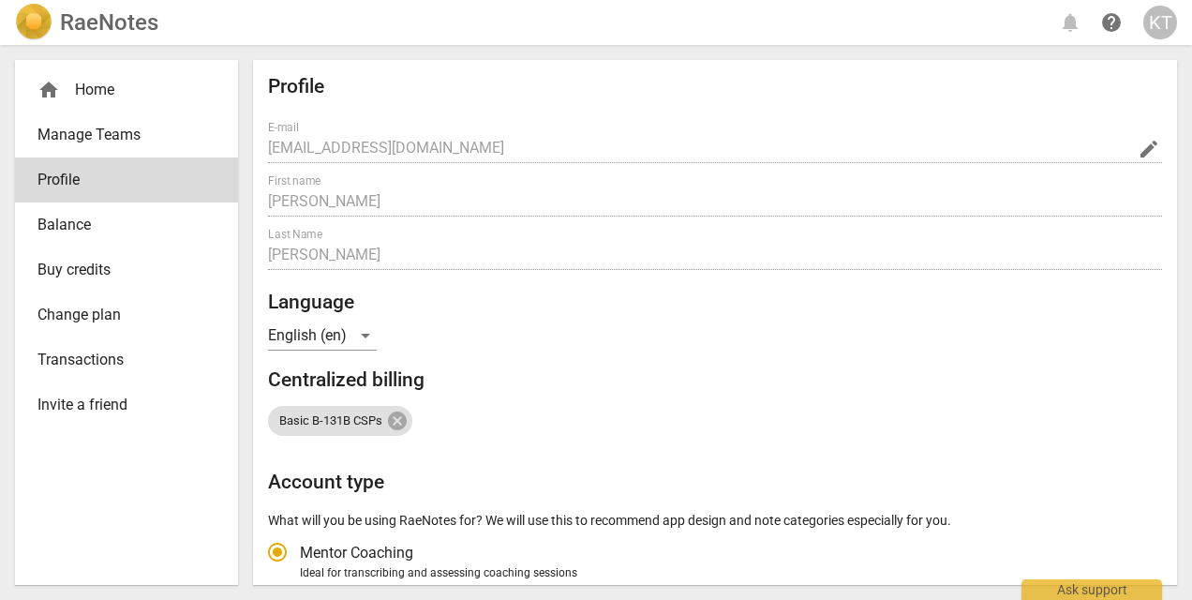
radio input "false"
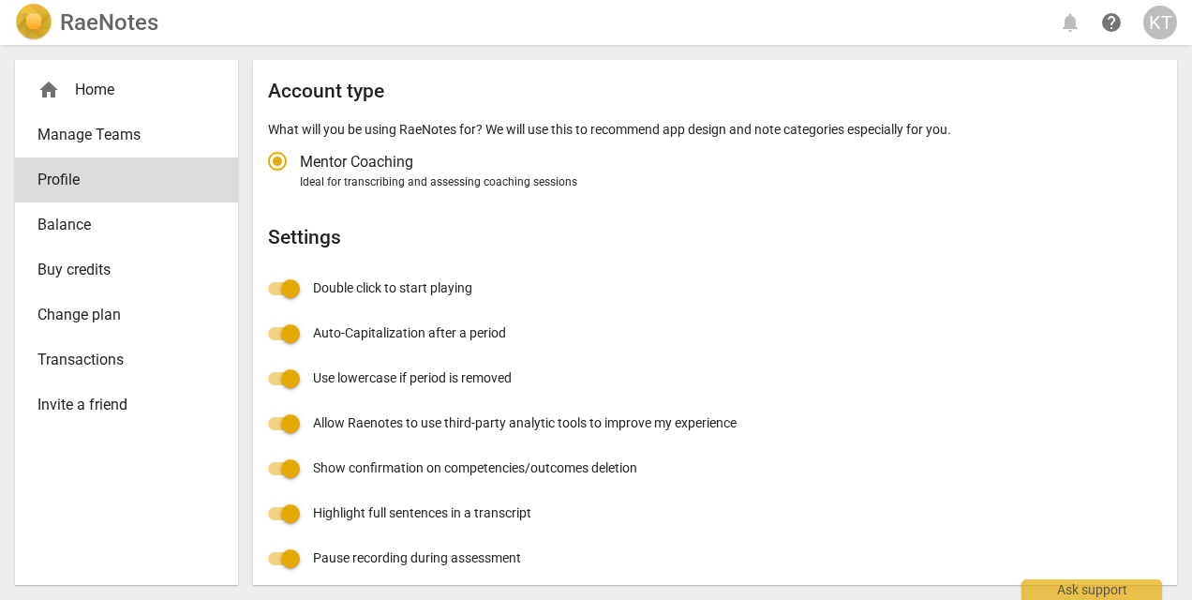
scroll to position [401, 0]
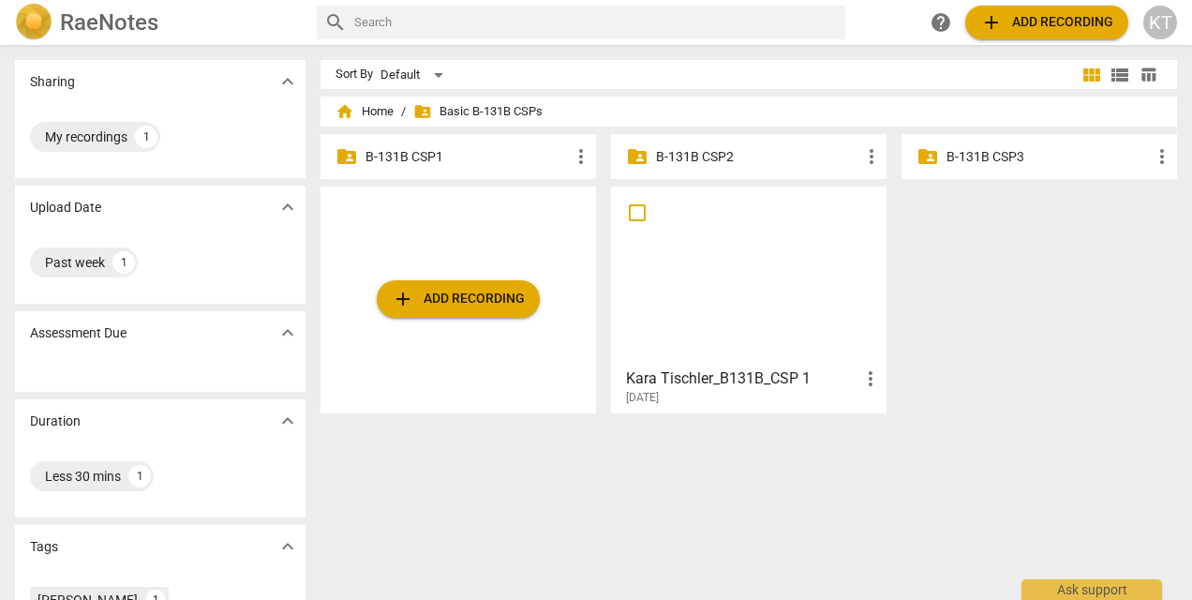
click at [403, 152] on p "B-131B CSP1" at bounding box center [467, 157] width 204 height 20
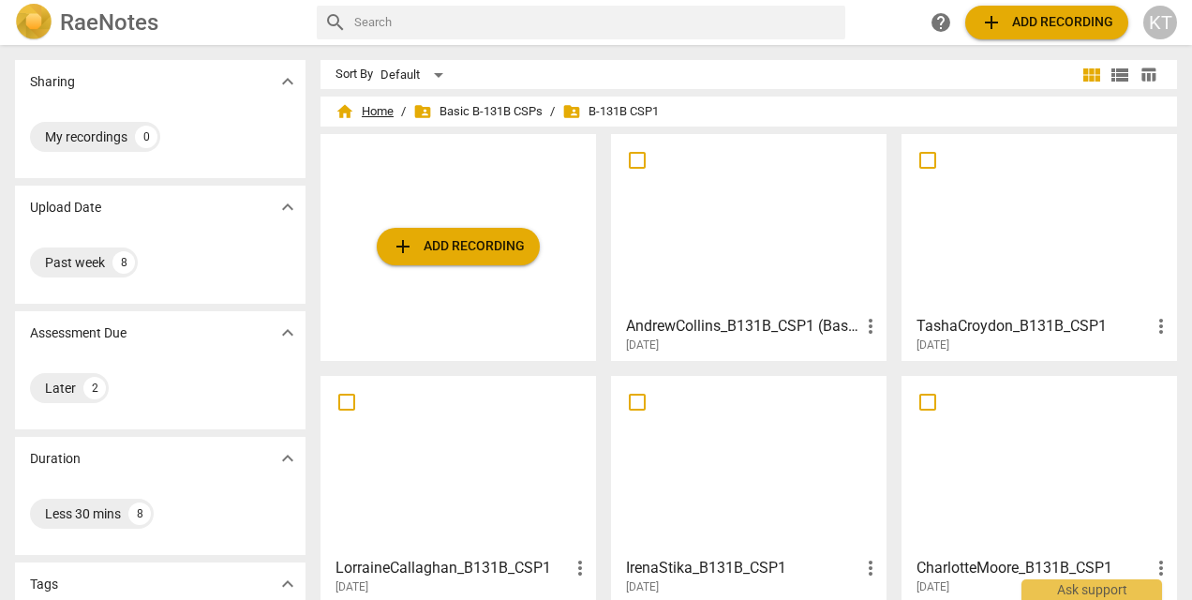
click at [364, 109] on span "home Home" at bounding box center [364, 111] width 58 height 19
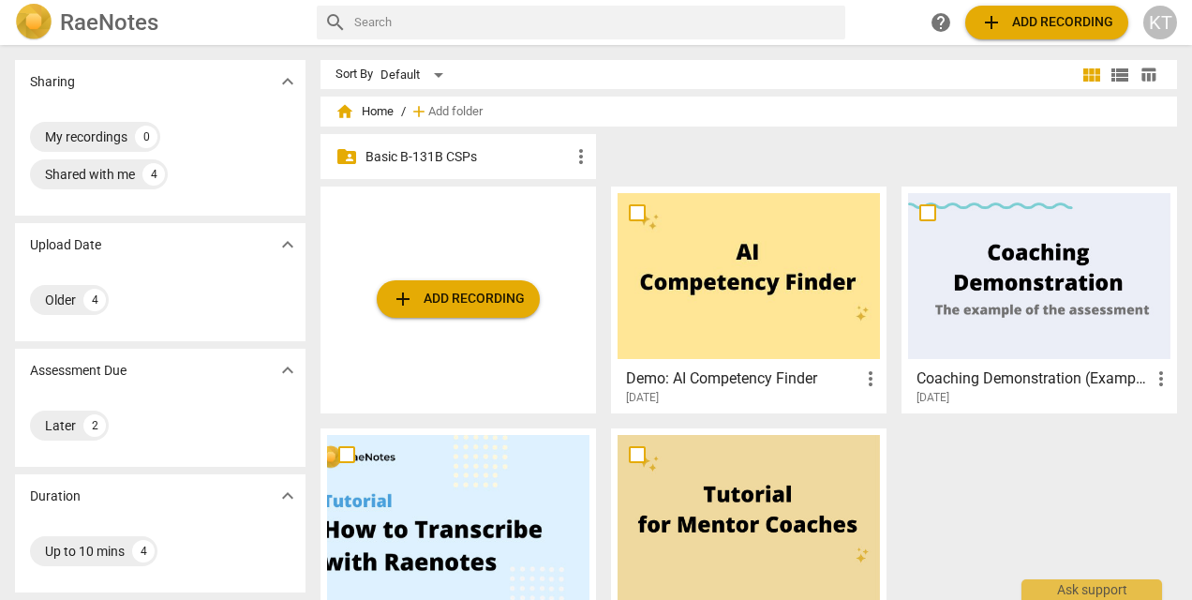
click at [442, 149] on p "Basic B-131B CSPs" at bounding box center [467, 157] width 204 height 20
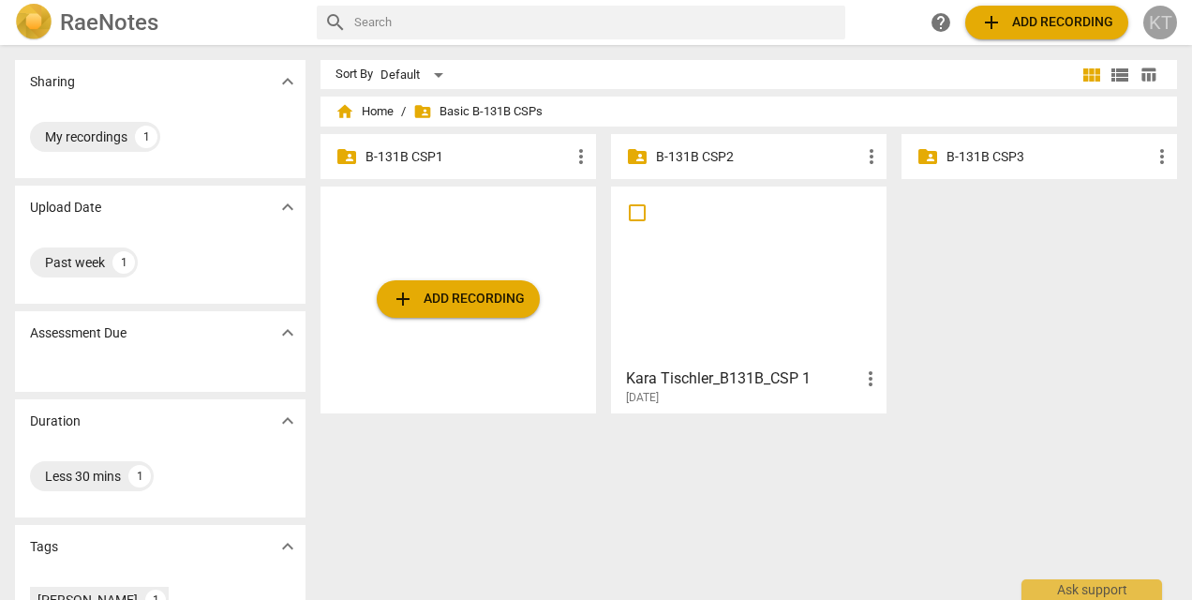
click at [1159, 26] on div "KT" at bounding box center [1160, 23] width 34 height 34
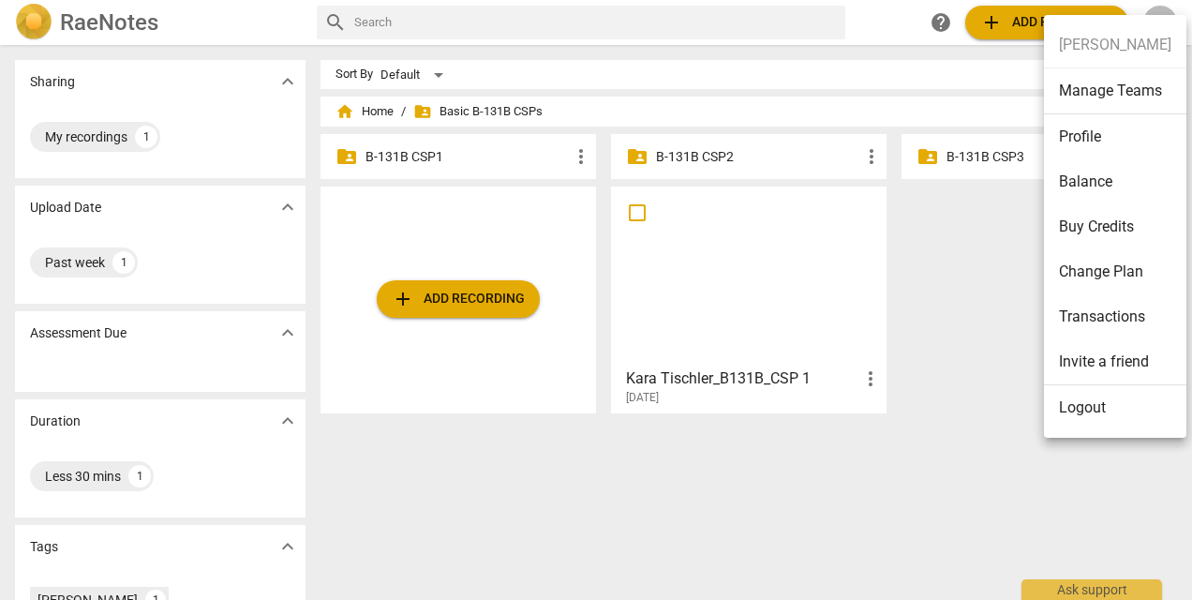
click at [958, 271] on div at bounding box center [596, 300] width 1192 height 600
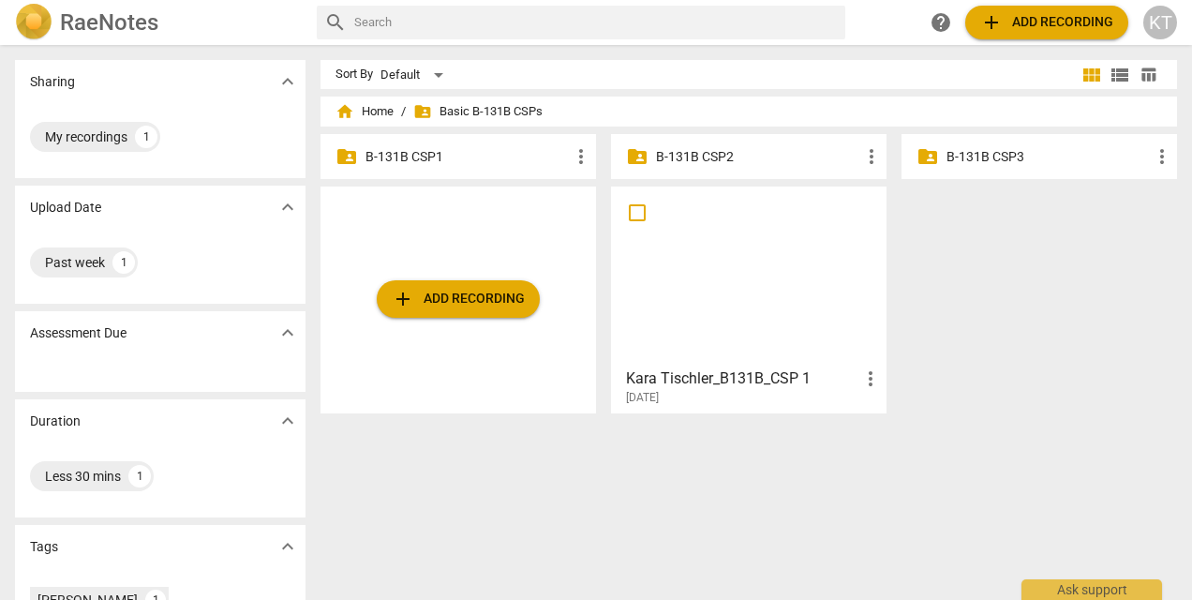
click at [404, 153] on p "B-131B CSP1" at bounding box center [467, 157] width 204 height 20
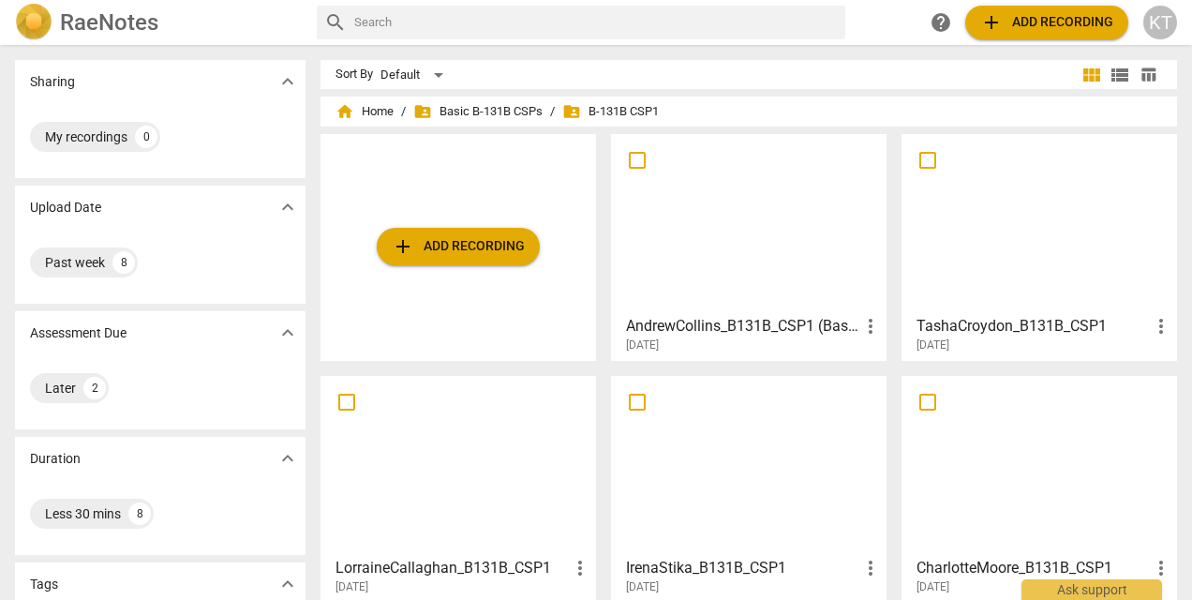
click at [1000, 215] on div at bounding box center [1039, 224] width 262 height 166
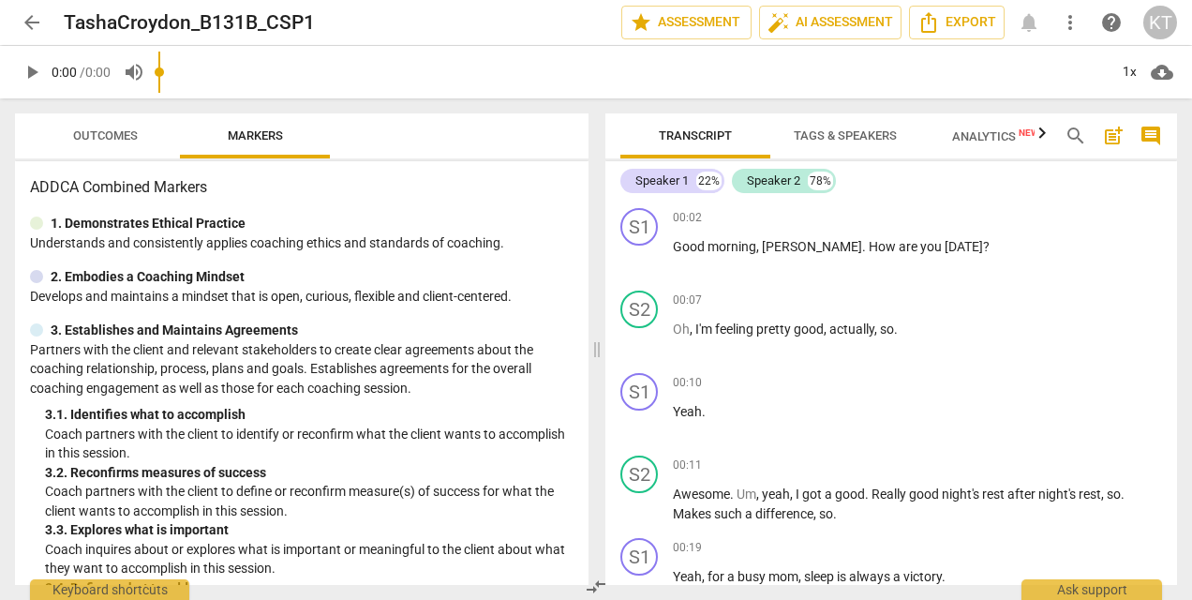
click at [853, 82] on input "range" at bounding box center [632, 72] width 949 height 60
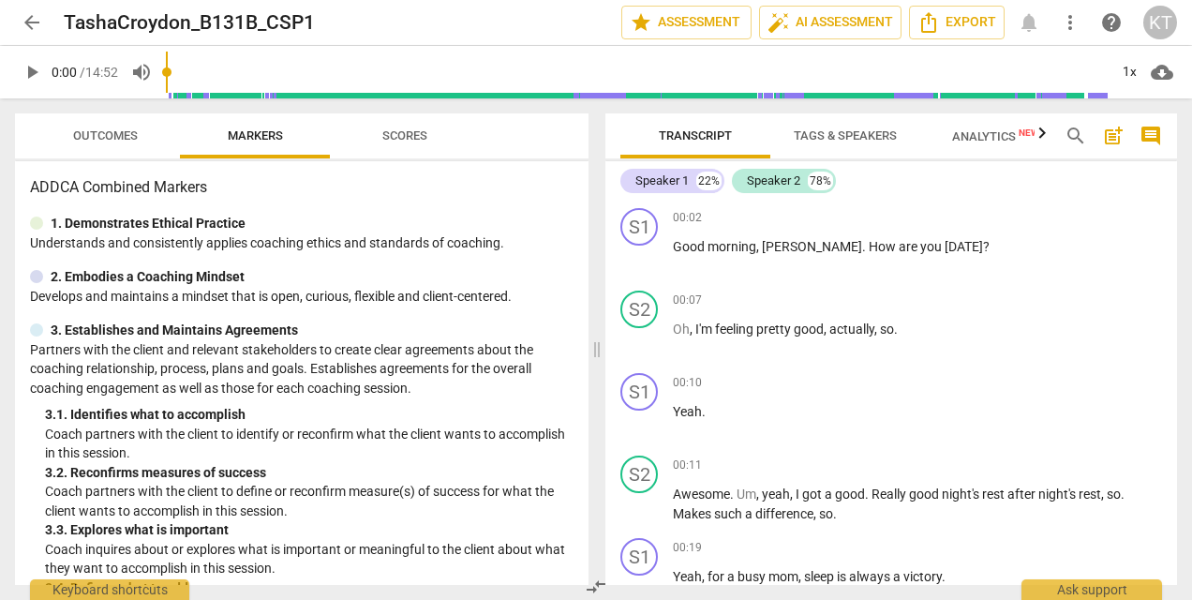
click at [846, 141] on span "Tags & Speakers" at bounding box center [845, 135] width 103 height 14
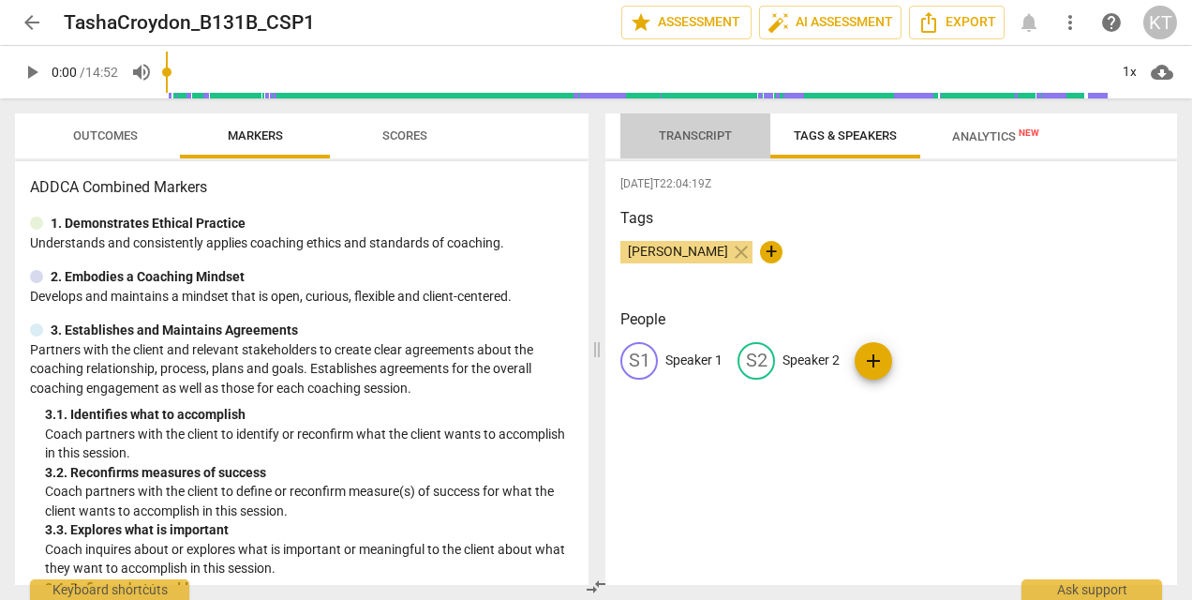
click at [676, 137] on span "Transcript" at bounding box center [695, 135] width 73 height 14
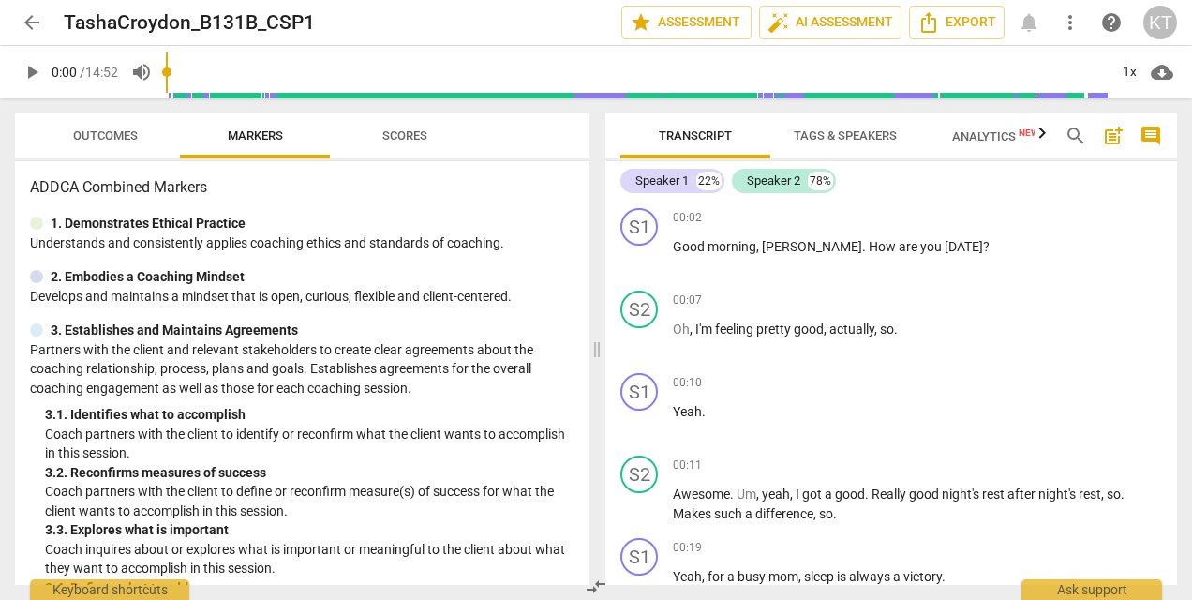
click at [35, 71] on span "play_arrow" at bounding box center [32, 72] width 22 height 22
type input "6"
click at [31, 20] on span "arrow_back" at bounding box center [32, 22] width 22 height 22
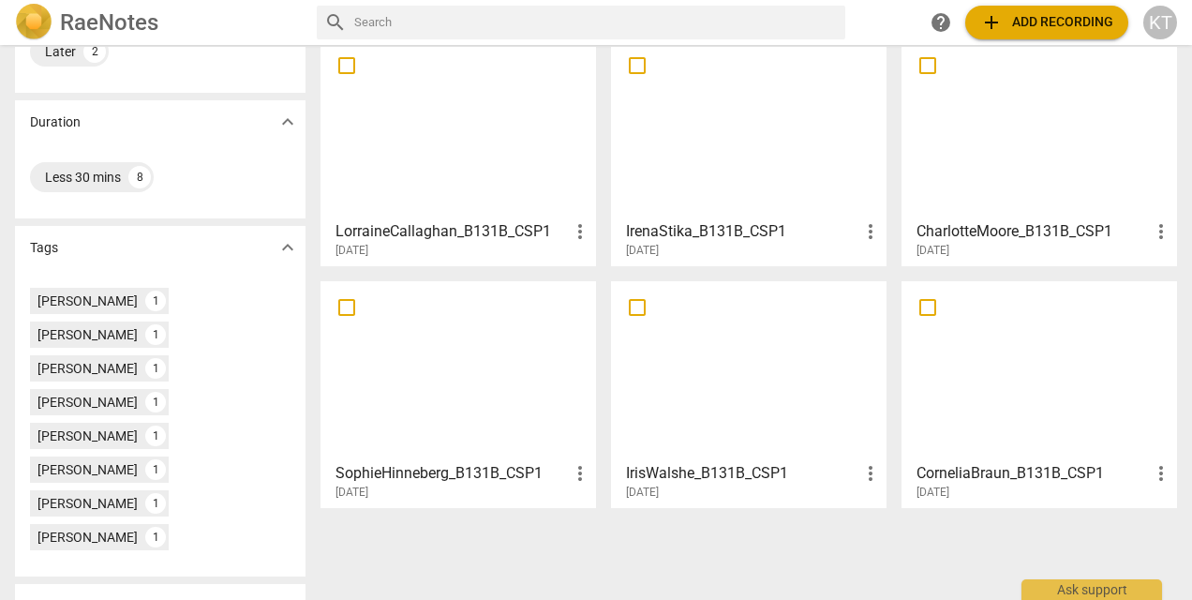
scroll to position [349, 0]
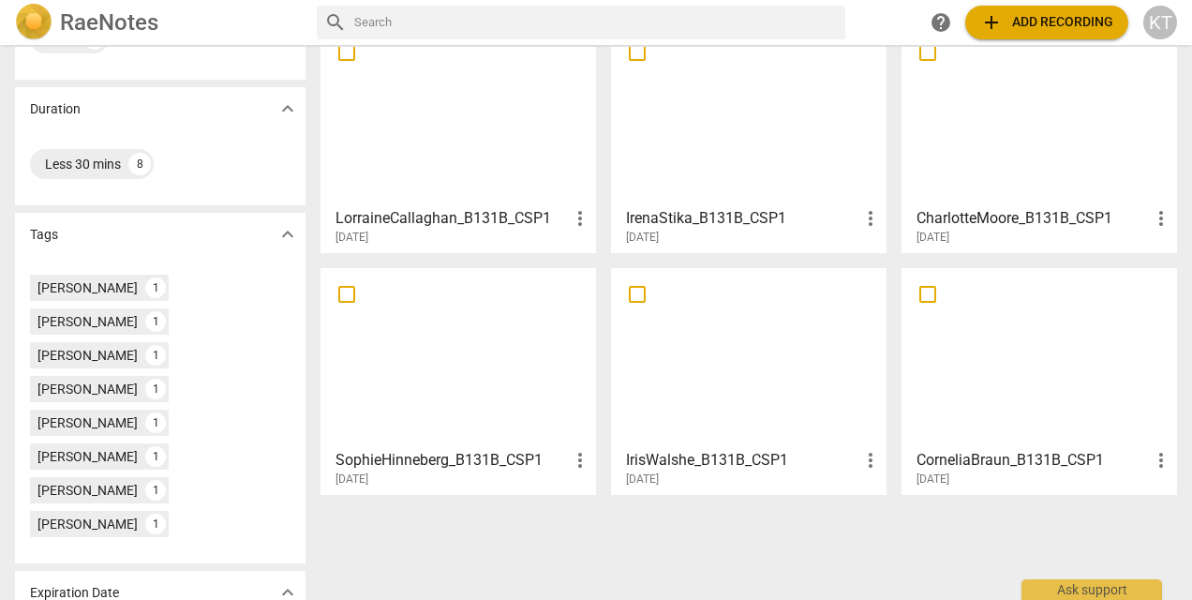
click at [997, 416] on div at bounding box center [1039, 358] width 262 height 166
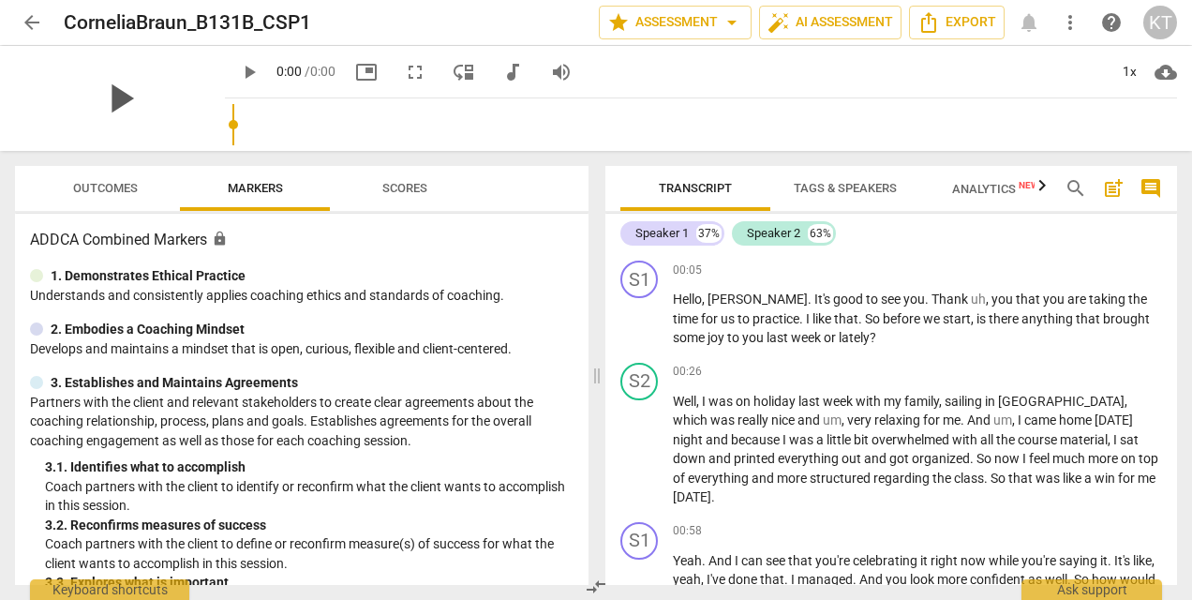
click at [99, 94] on span "play_arrow" at bounding box center [120, 98] width 49 height 49
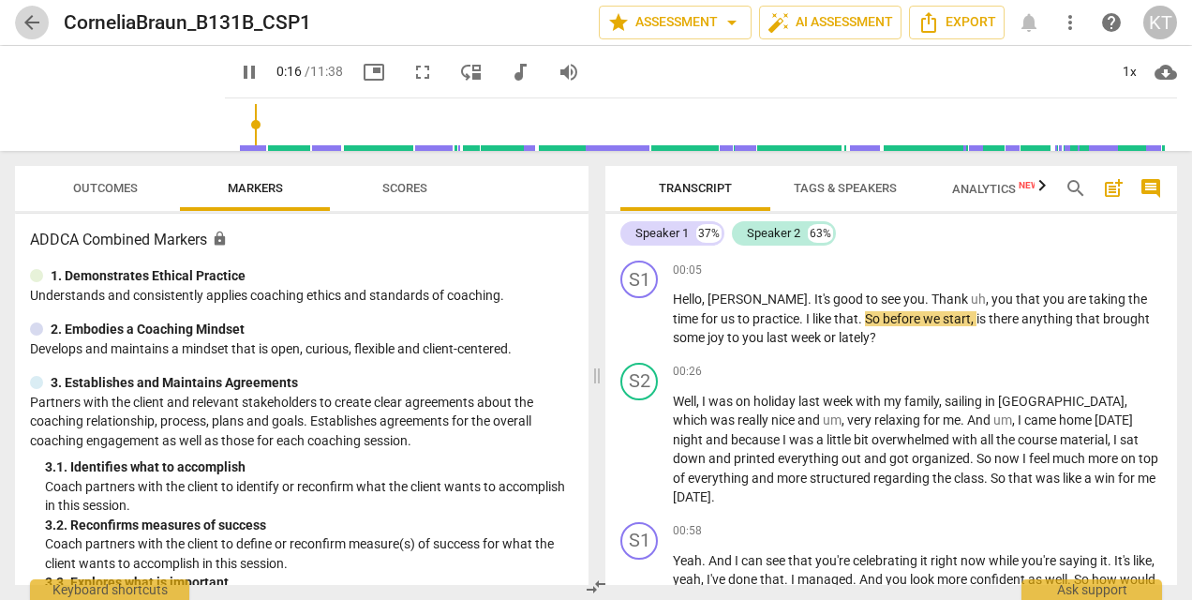
type input "17"
click at [28, 24] on span "arrow_back" at bounding box center [32, 22] width 22 height 22
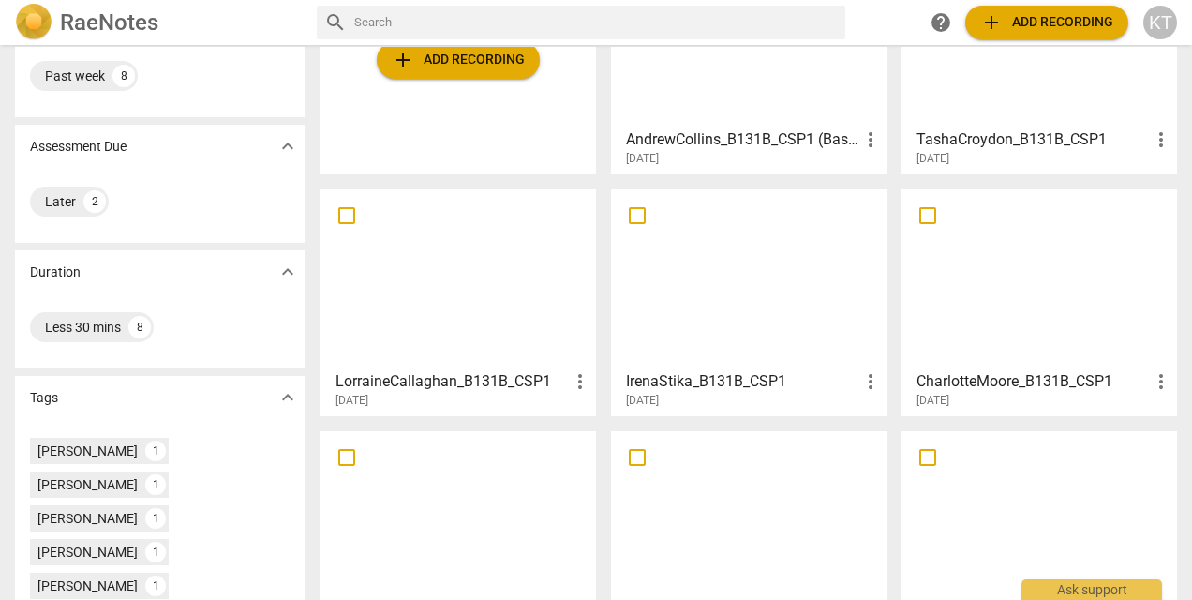
scroll to position [187, 0]
click at [429, 330] on div at bounding box center [458, 278] width 262 height 166
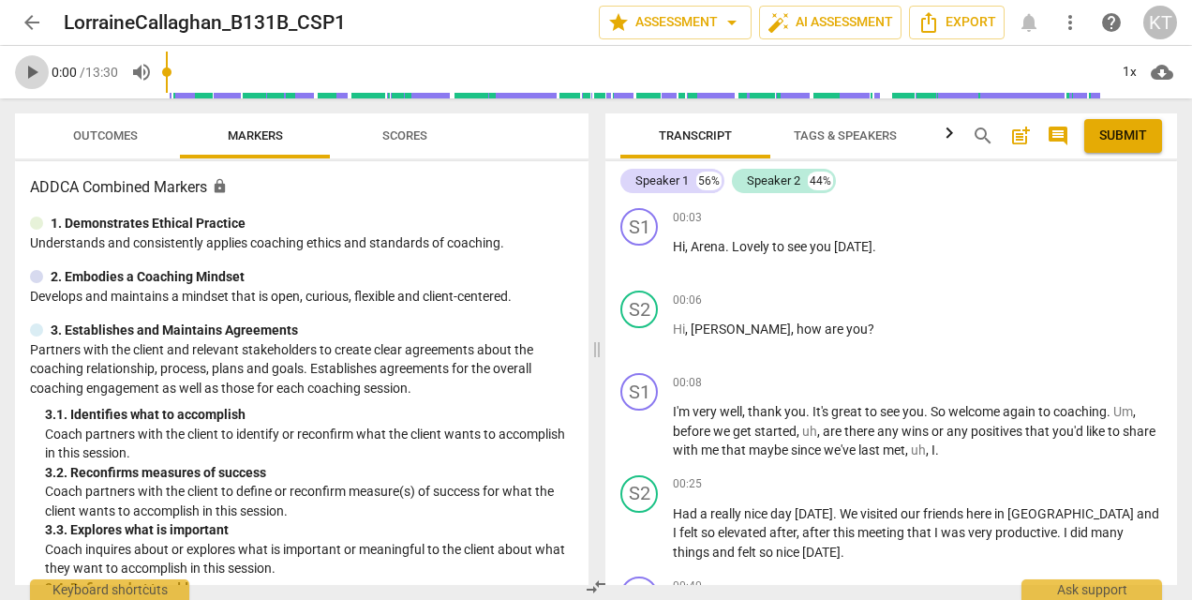
click at [22, 69] on span "play_arrow" at bounding box center [32, 72] width 22 height 22
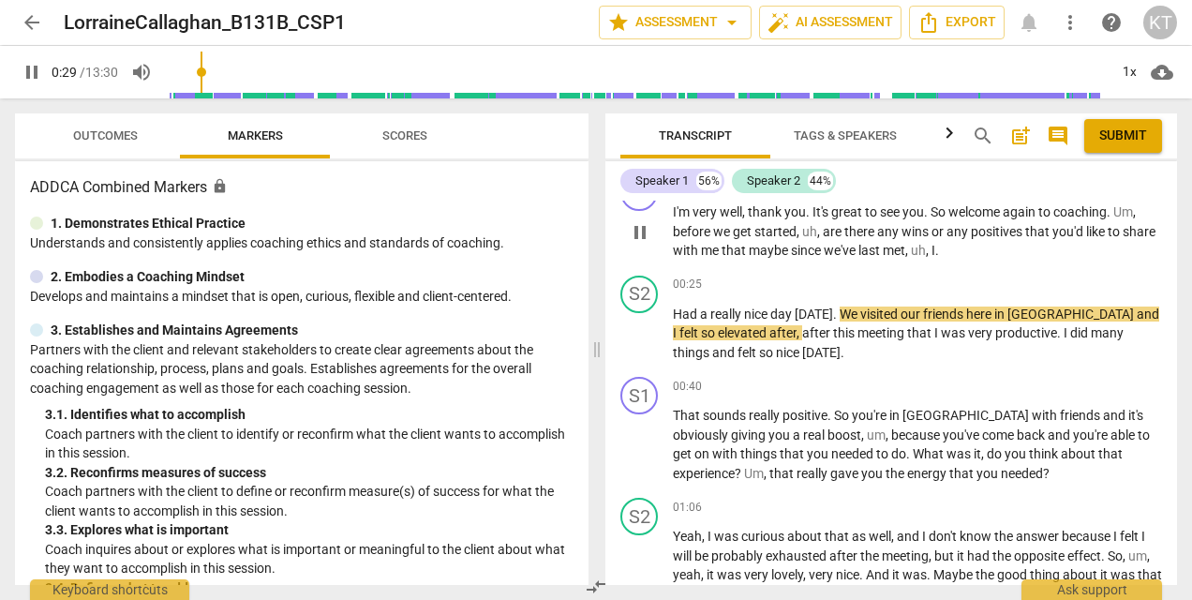
scroll to position [219, 0]
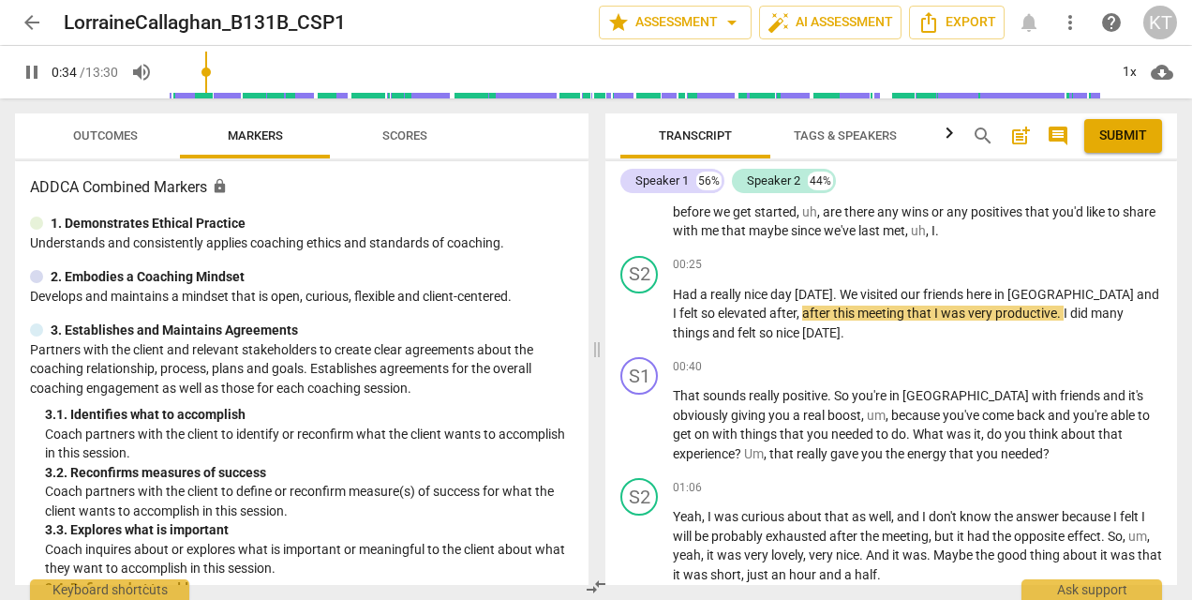
type input "34"
click at [37, 19] on span "arrow_back" at bounding box center [32, 22] width 22 height 22
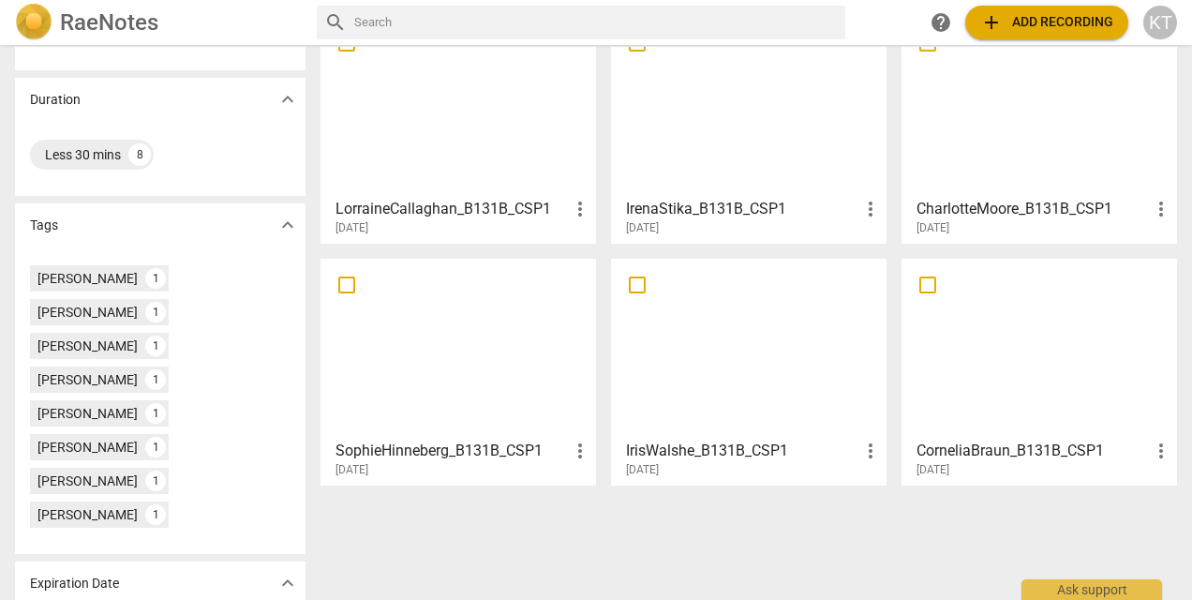
scroll to position [360, 0]
click at [455, 382] on div at bounding box center [458, 347] width 262 height 166
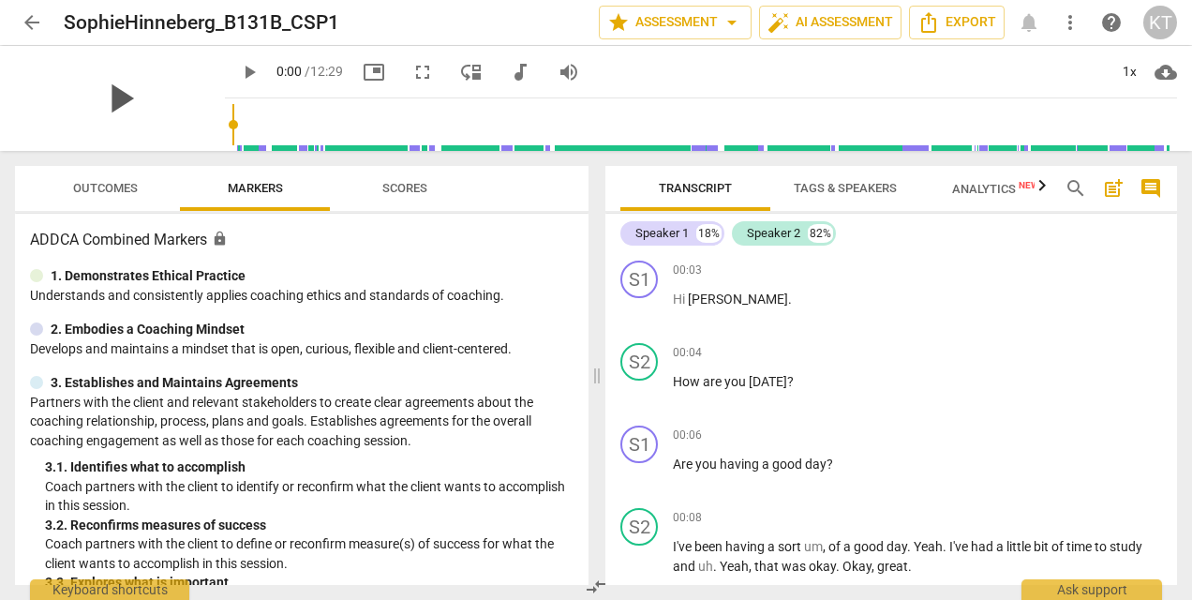
click at [126, 89] on span "play_arrow" at bounding box center [120, 98] width 49 height 49
type input "24"
click at [34, 26] on span "arrow_back" at bounding box center [32, 22] width 22 height 22
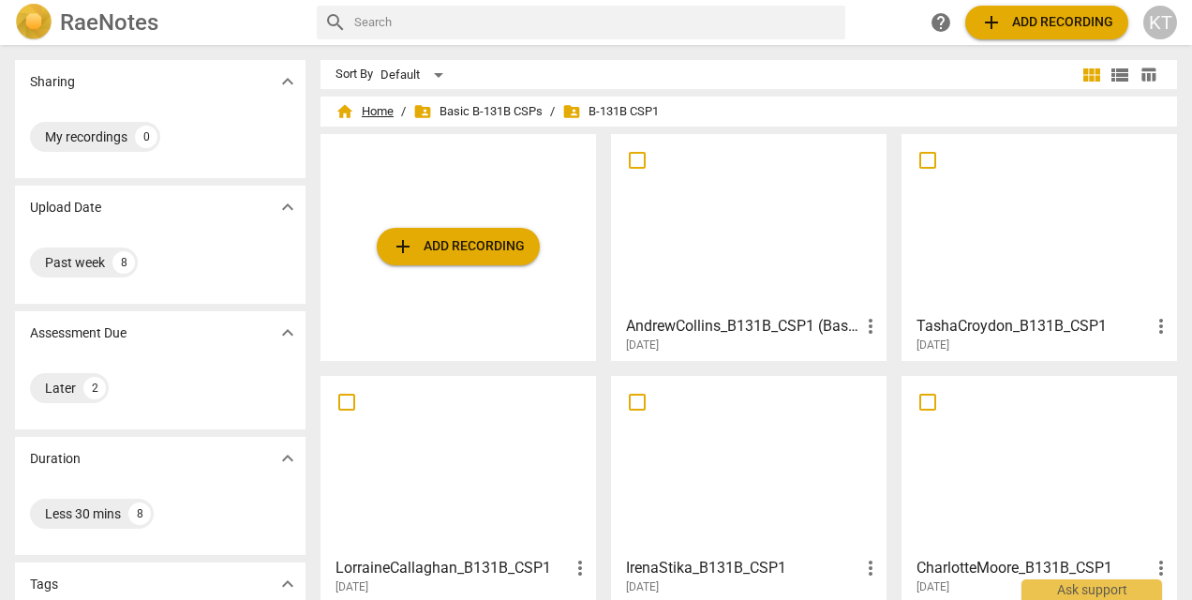
click at [376, 112] on span "home Home" at bounding box center [364, 111] width 58 height 19
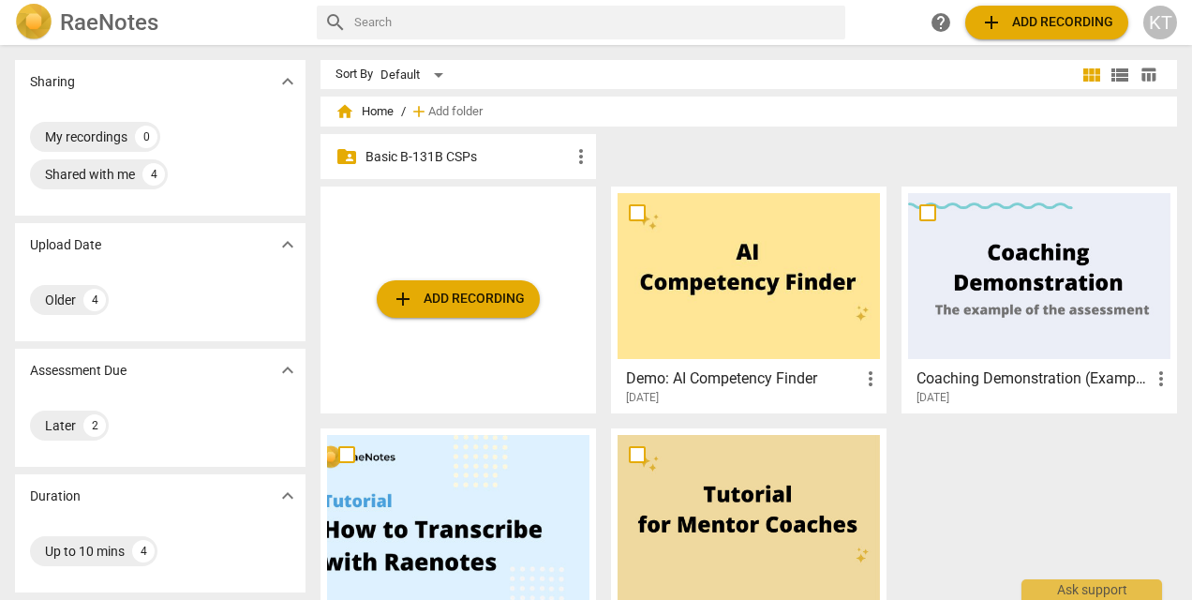
click at [461, 153] on p "Basic B-131B CSPs" at bounding box center [467, 157] width 204 height 20
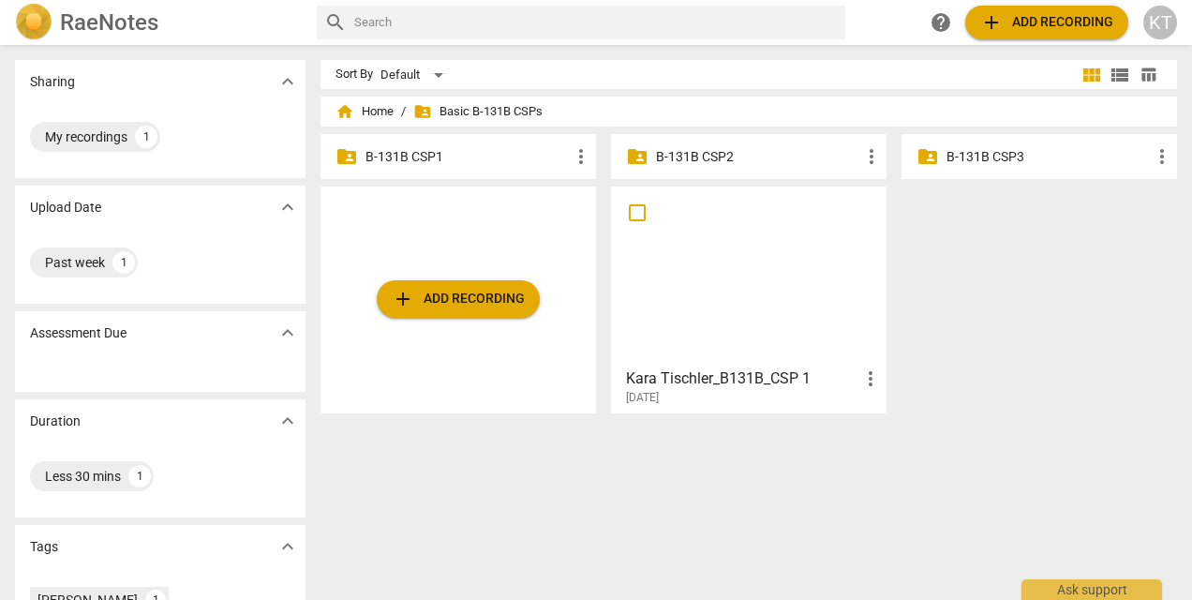
click at [761, 369] on h3 "Kara Tischler_B131B_CSP 1" at bounding box center [742, 378] width 233 height 22
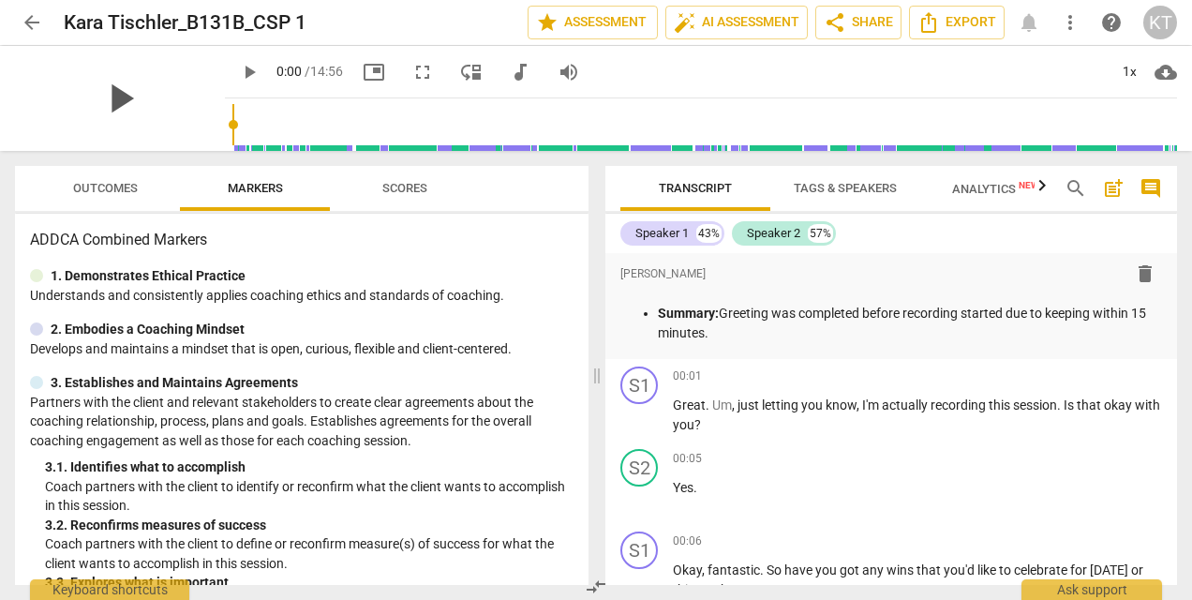
click at [118, 105] on span "play_arrow" at bounding box center [120, 98] width 49 height 49
click at [118, 105] on span "pause" at bounding box center [120, 98] width 49 height 49
type input "20"
click at [29, 17] on span "arrow_back" at bounding box center [32, 22] width 22 height 22
click at [44, 24] on span "arrow_back" at bounding box center [32, 22] width 34 height 22
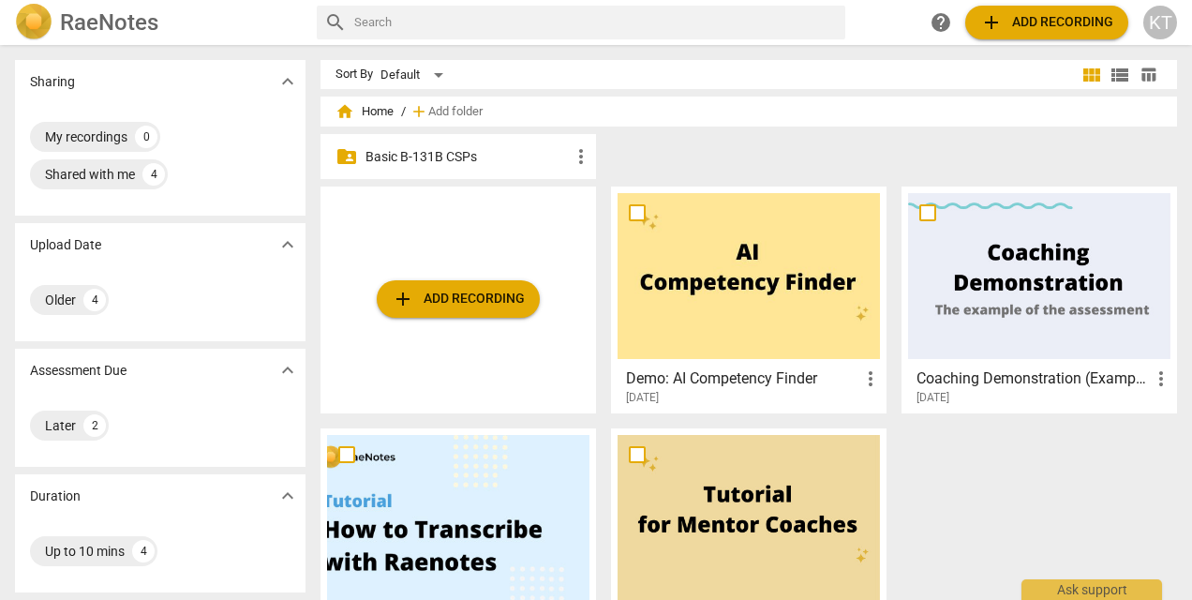
click at [453, 161] on p "Basic B-131B CSPs" at bounding box center [467, 157] width 204 height 20
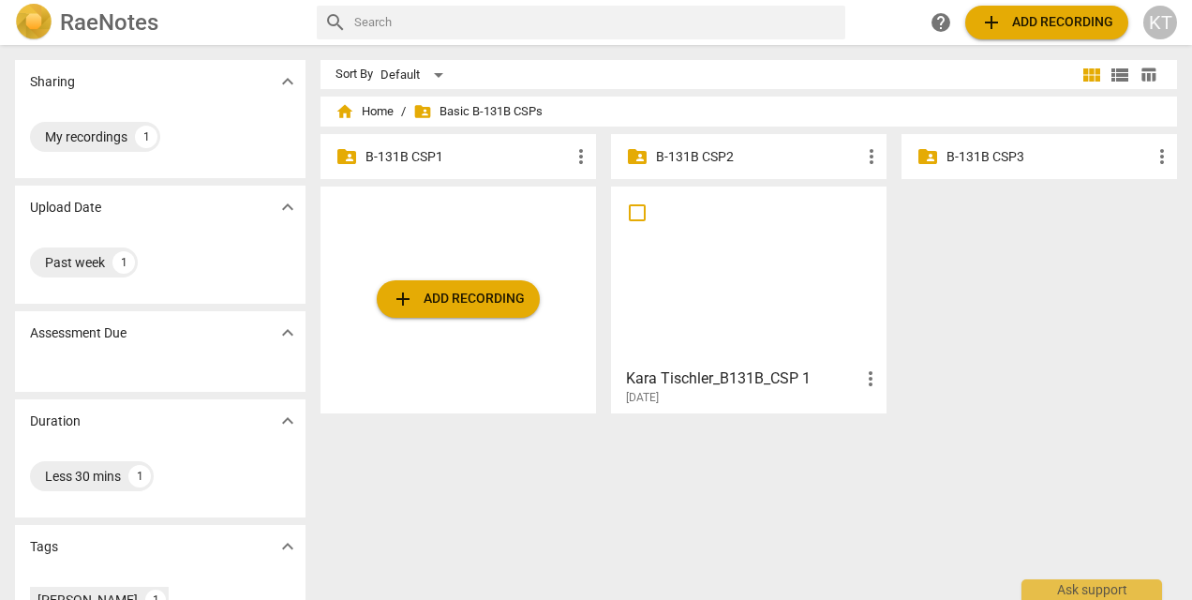
click at [403, 156] on p "B-131B CSP1" at bounding box center [467, 157] width 204 height 20
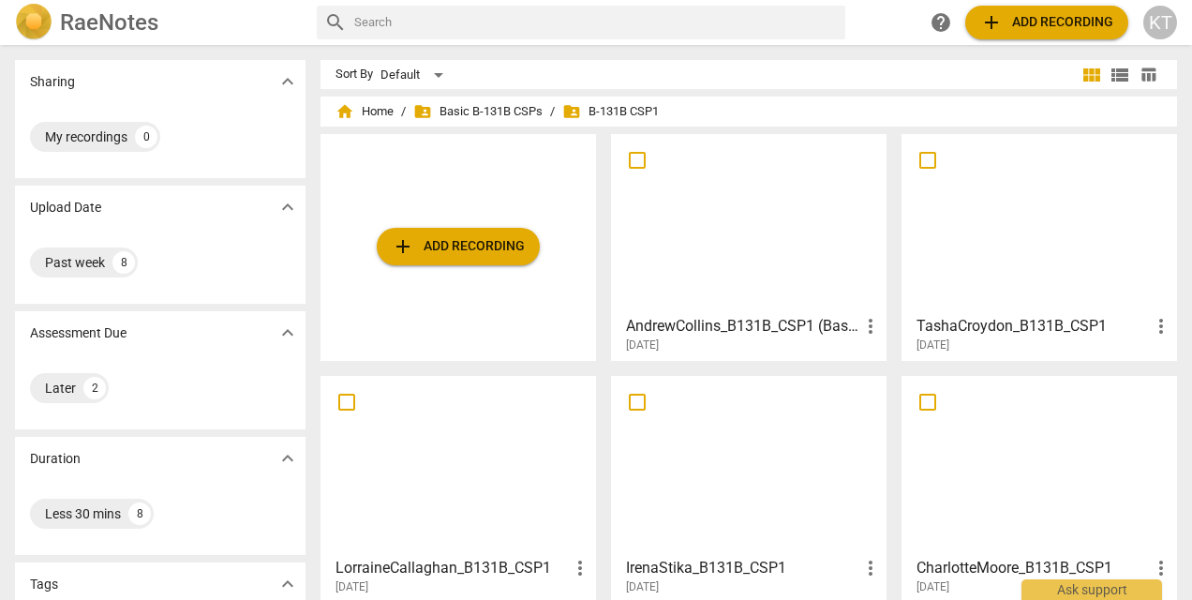
click at [755, 304] on div at bounding box center [748, 224] width 262 height 166
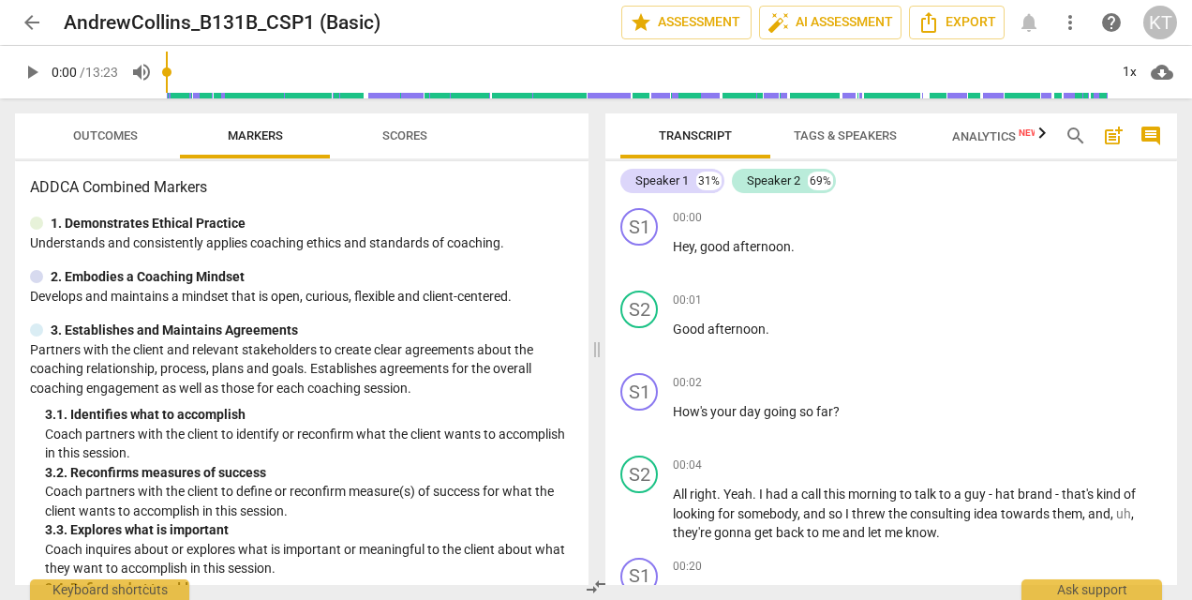
click at [30, 74] on span "play_arrow" at bounding box center [32, 72] width 22 height 22
click at [30, 74] on span "pause" at bounding box center [32, 72] width 22 height 22
type input "3"
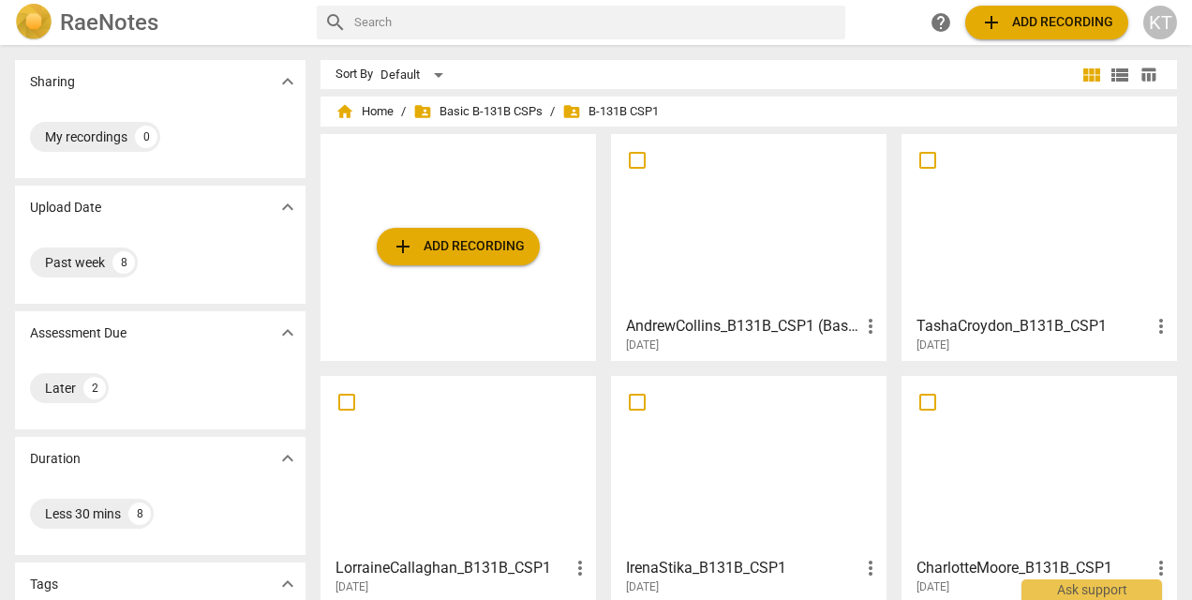
click at [1027, 283] on div at bounding box center [1039, 224] width 262 height 166
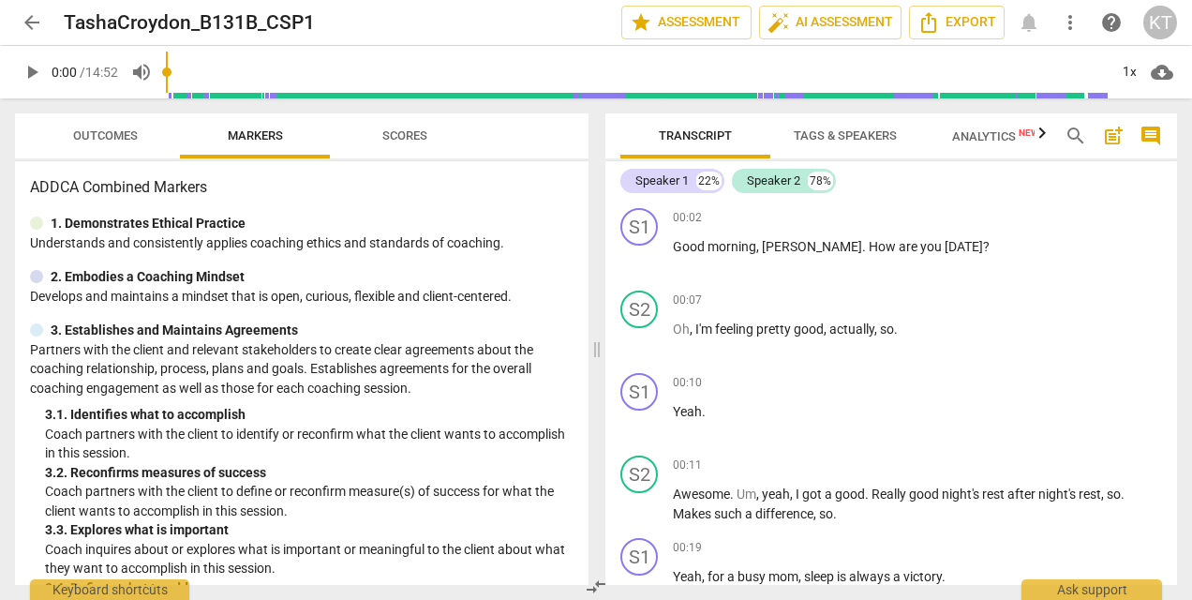
click at [31, 26] on span "arrow_back" at bounding box center [32, 22] width 22 height 22
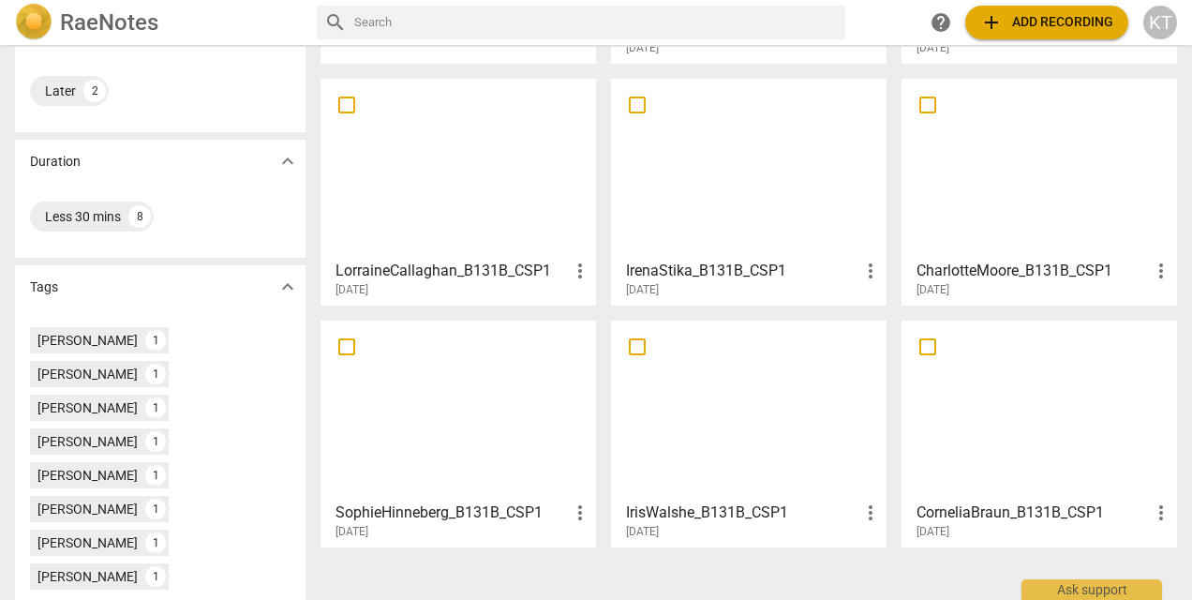
scroll to position [304, 0]
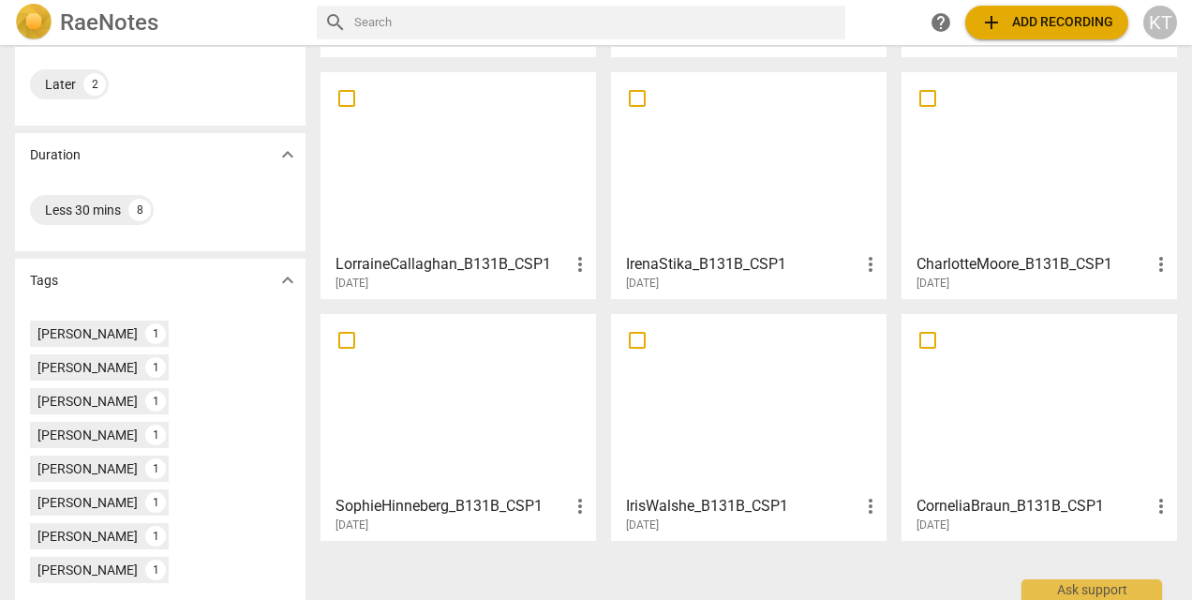
click at [726, 497] on h3 "IrisWalshe_B131B_CSP1" at bounding box center [742, 506] width 233 height 22
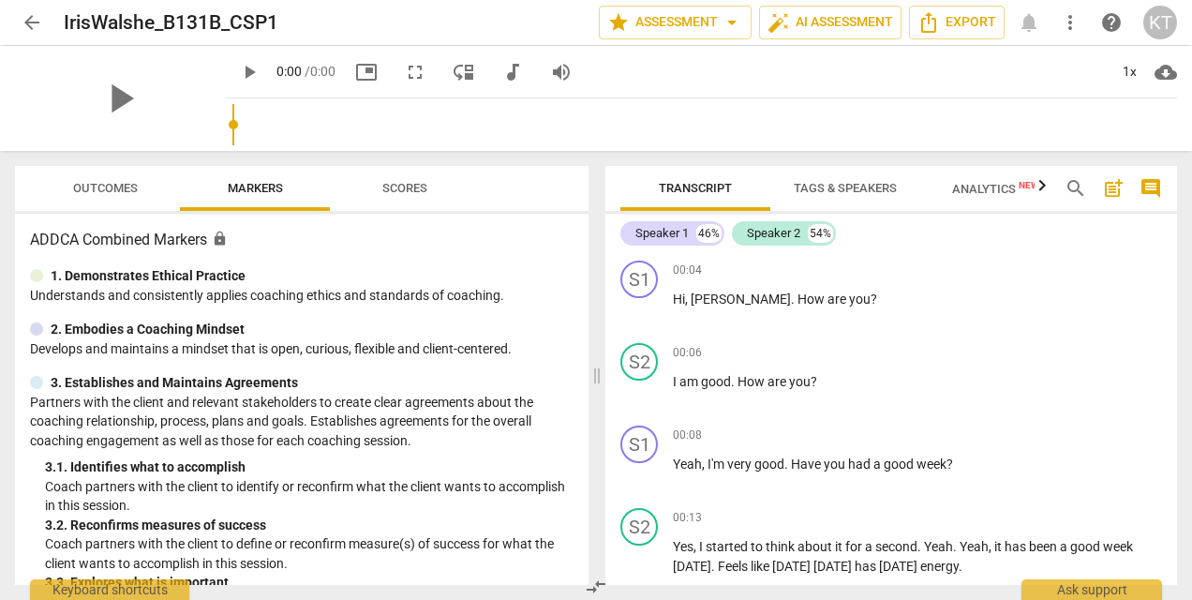
click at [830, 190] on span "Tags & Speakers" at bounding box center [845, 188] width 103 height 14
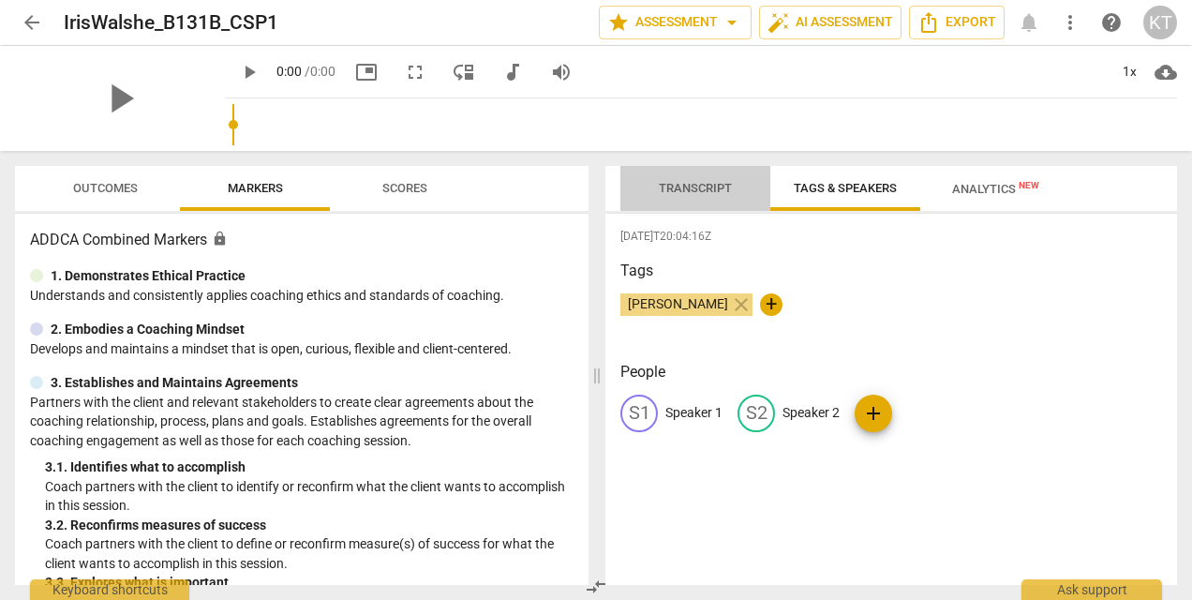
click at [688, 188] on span "Transcript" at bounding box center [695, 188] width 73 height 14
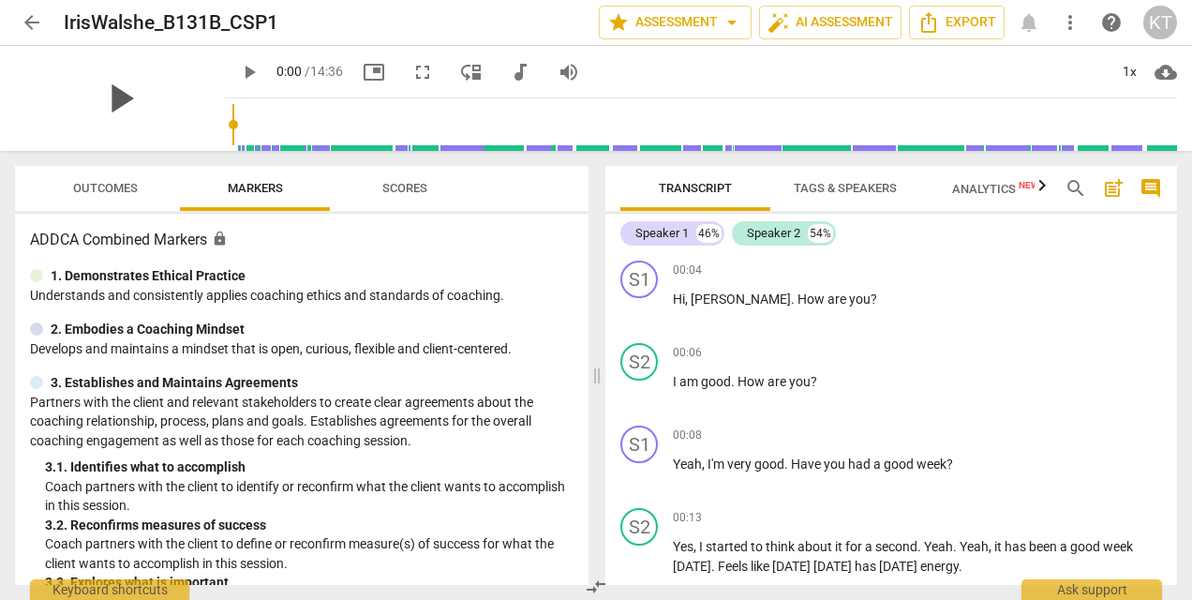
click at [96, 109] on span "play_arrow" at bounding box center [120, 98] width 49 height 49
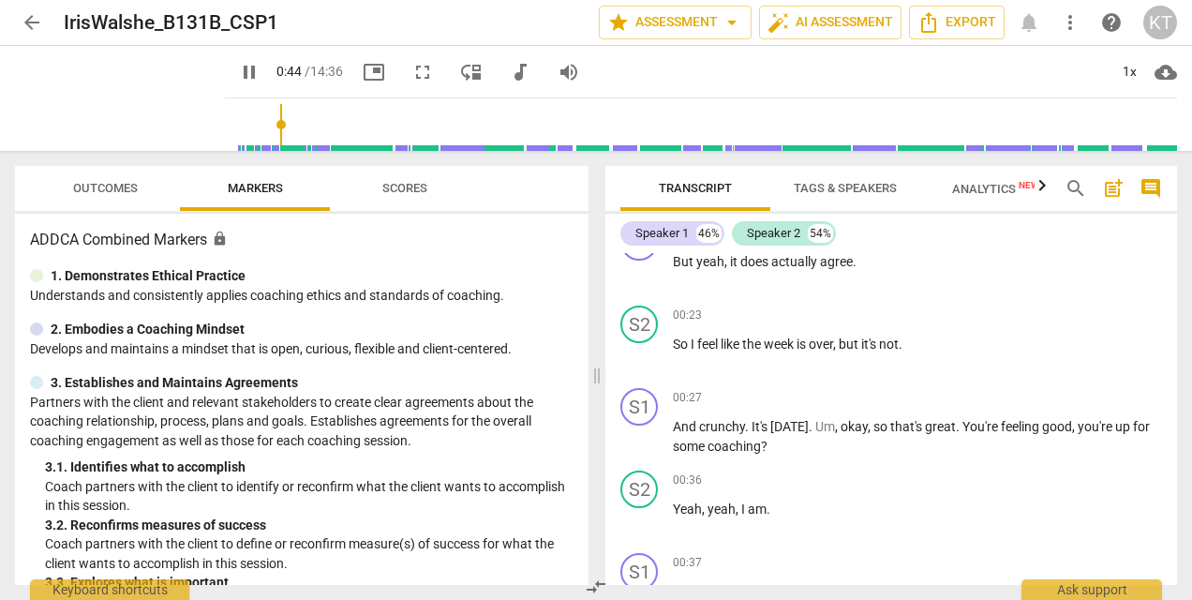
scroll to position [780, 0]
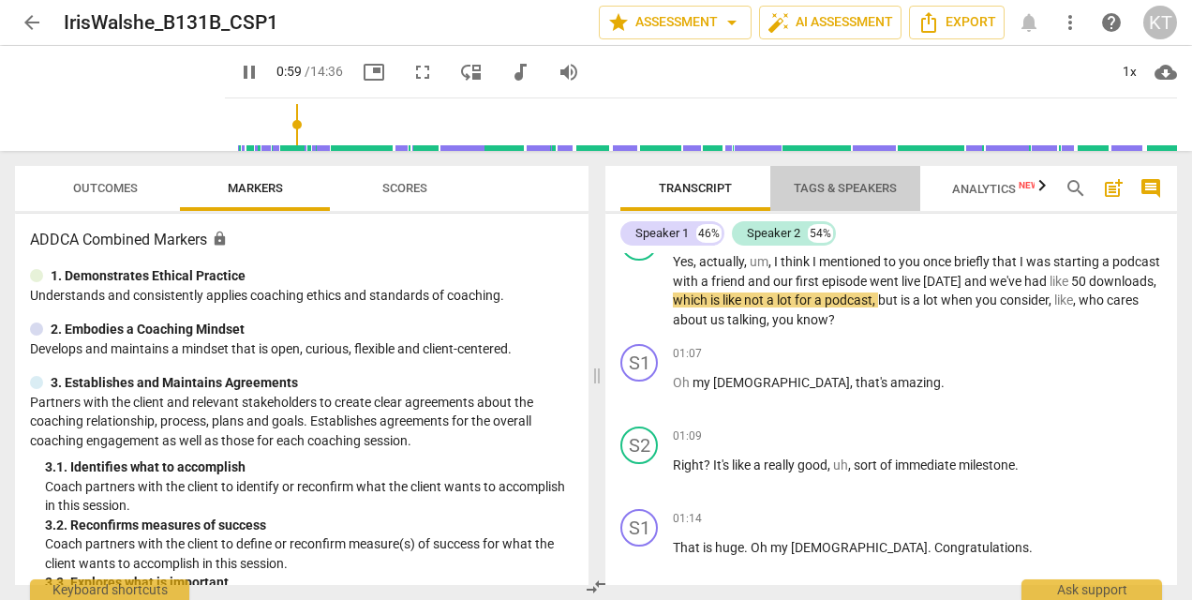
click at [869, 186] on span "Tags & Speakers" at bounding box center [845, 188] width 103 height 14
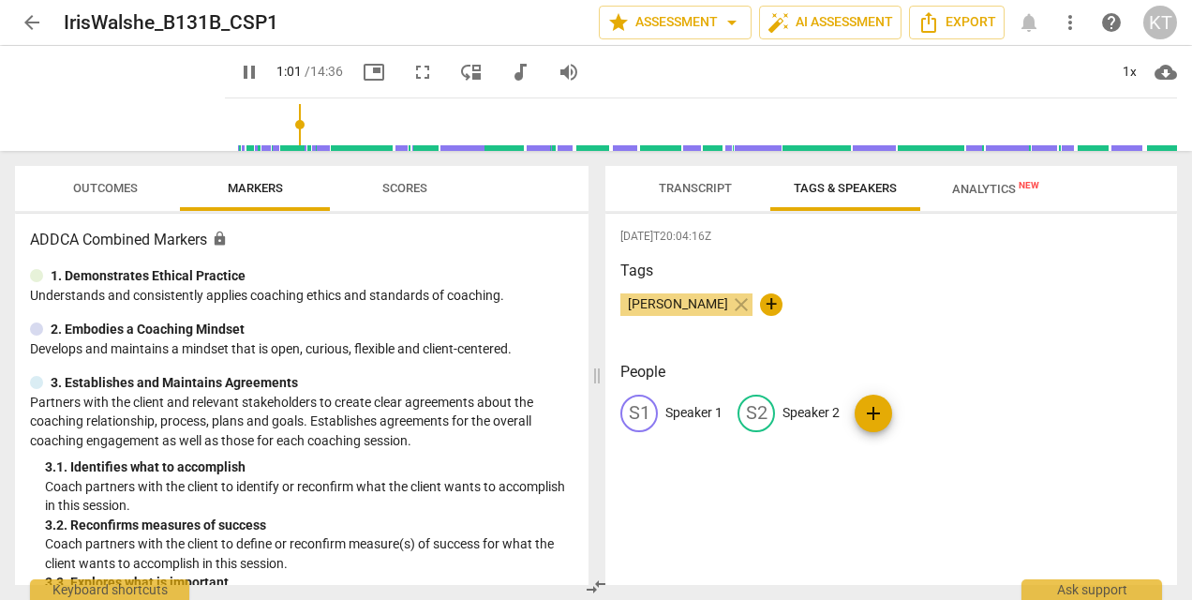
click at [713, 183] on span "Transcript" at bounding box center [695, 188] width 73 height 14
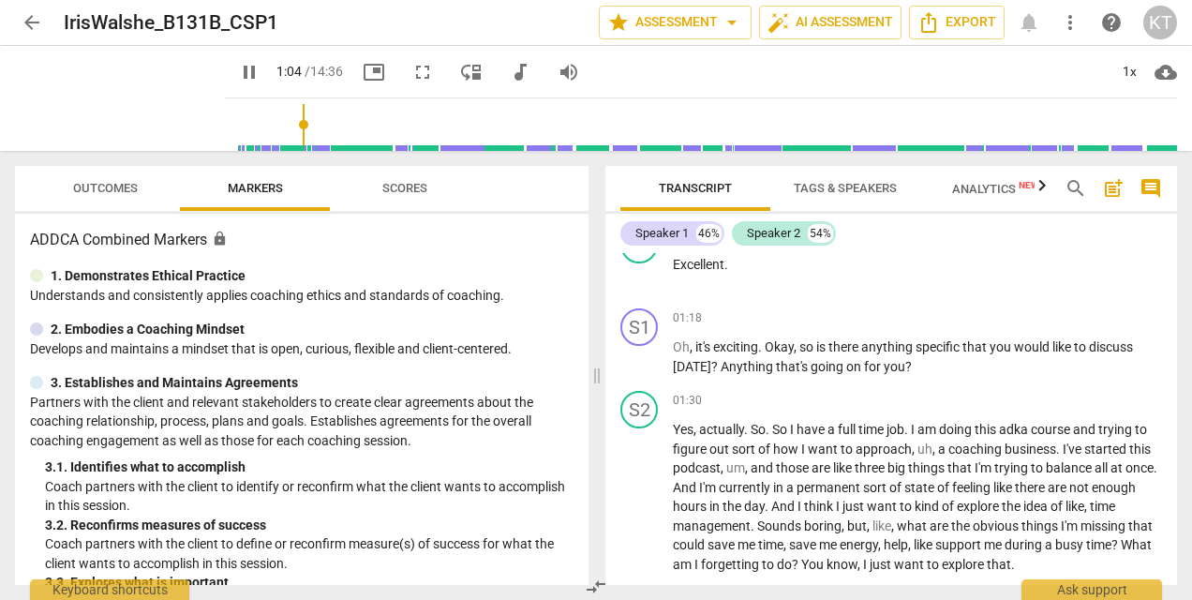
scroll to position [1173, 0]
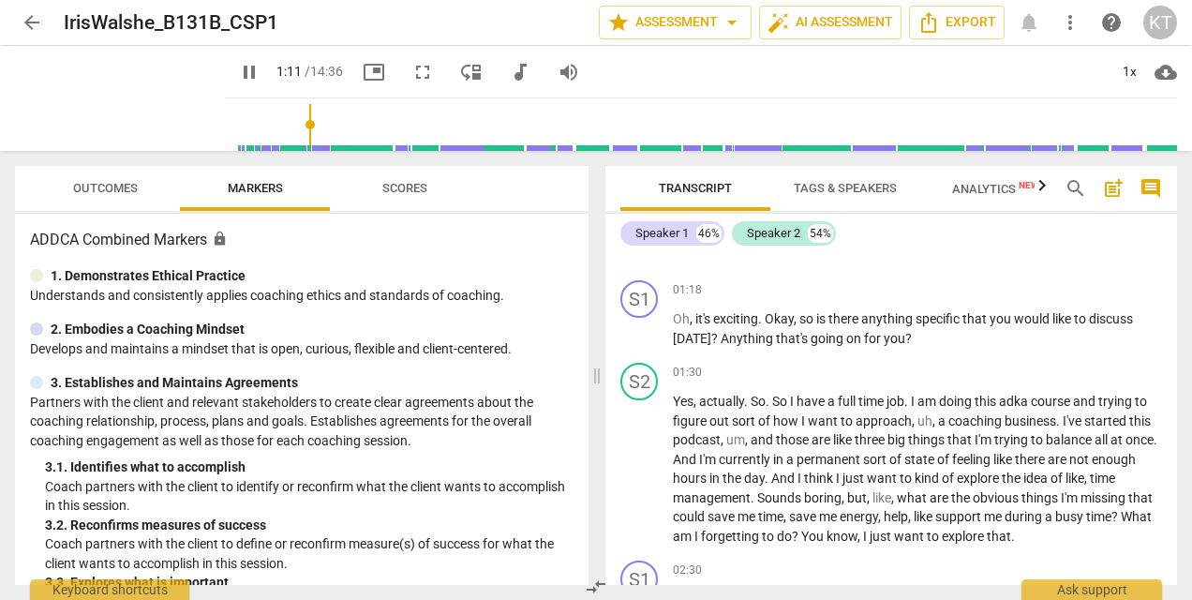
type input "71"
click at [27, 26] on span "arrow_back" at bounding box center [32, 22] width 22 height 22
